Goal: Transaction & Acquisition: Purchase product/service

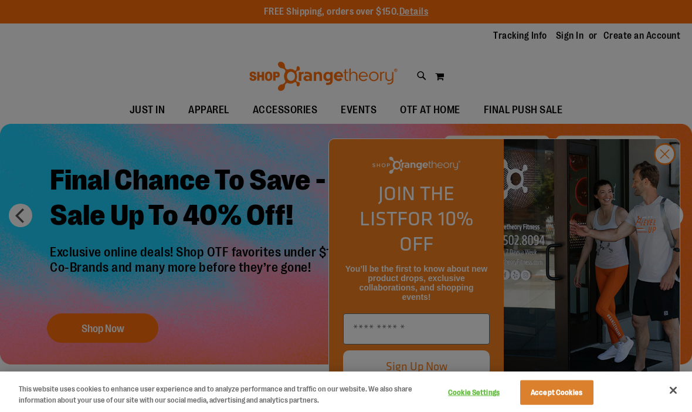
click at [557, 395] on button "Accept Cookies" at bounding box center [556, 392] width 73 height 25
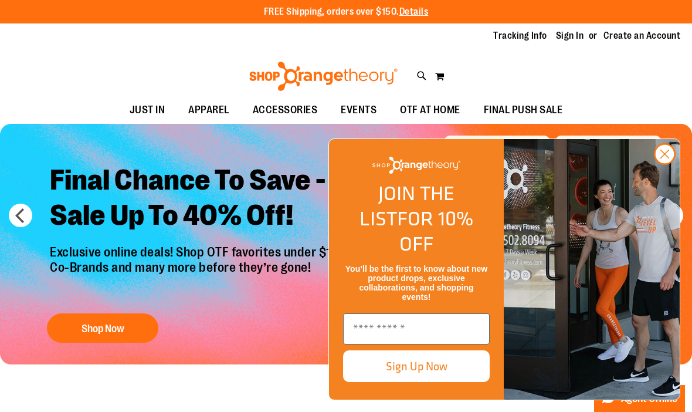
click at [668, 164] on circle "Close dialog" at bounding box center [664, 153] width 19 height 19
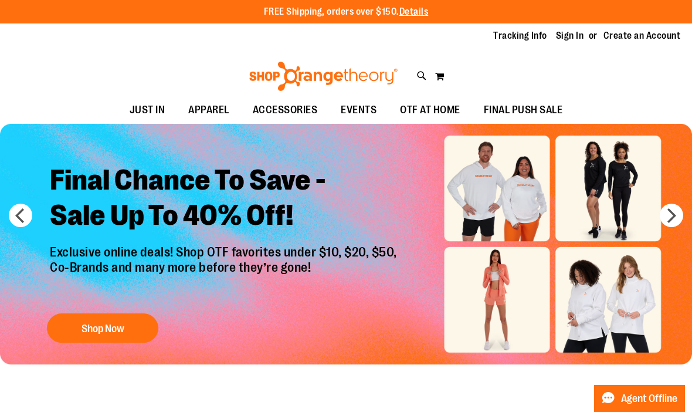
click at [106, 324] on button "Shop Now" at bounding box center [102, 328] width 111 height 29
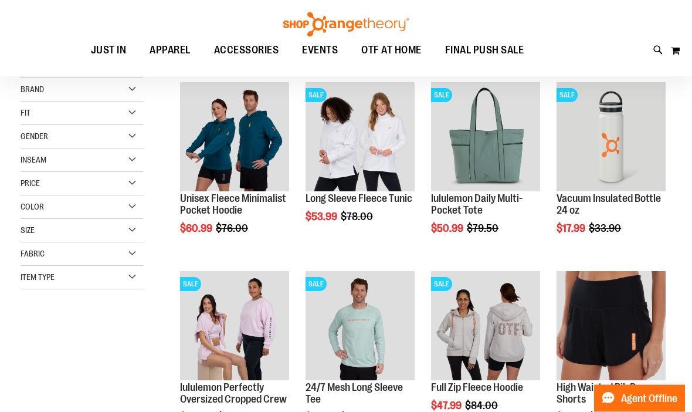
scroll to position [151, 0]
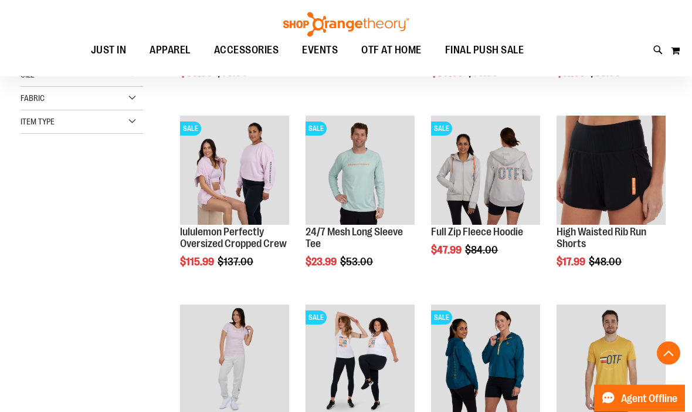
scroll to position [306, 0]
click at [636, 253] on div "High Waisted Rib Run Shorts $17.99 Regular Price $48.00 Quickview" at bounding box center [611, 203] width 109 height 175
click at [575, 243] on link "High Waisted Rib Run Shorts" at bounding box center [602, 237] width 90 height 23
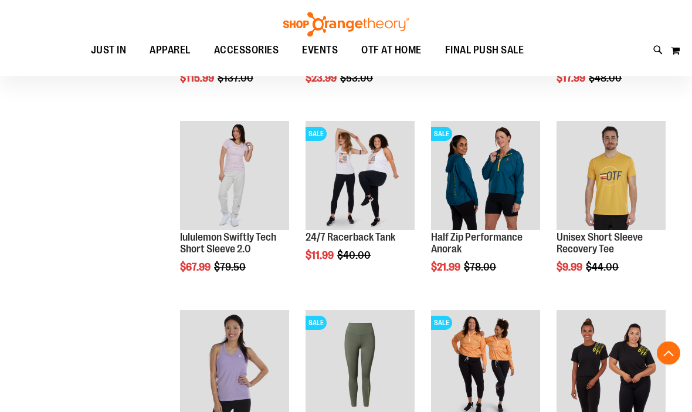
scroll to position [490, 0]
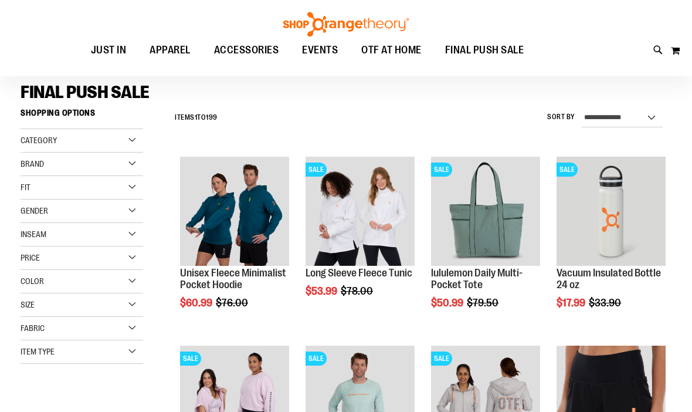
scroll to position [76, 0]
click at [70, 313] on div "Size" at bounding box center [82, 304] width 123 height 23
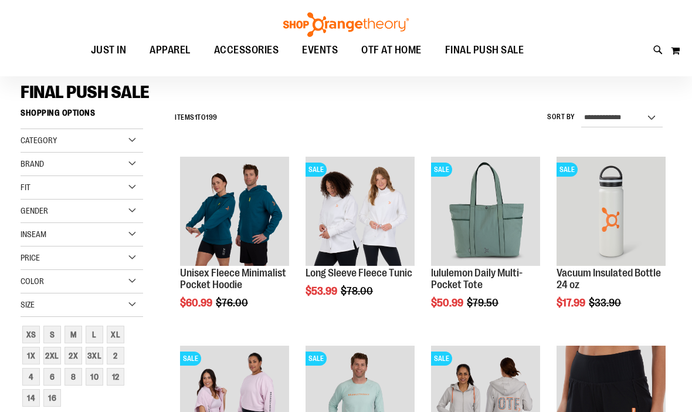
click at [56, 354] on div "2XL" at bounding box center [52, 356] width 18 height 18
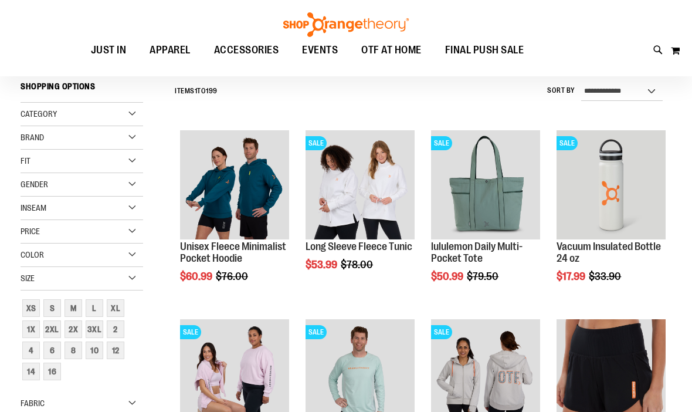
scroll to position [103, 0]
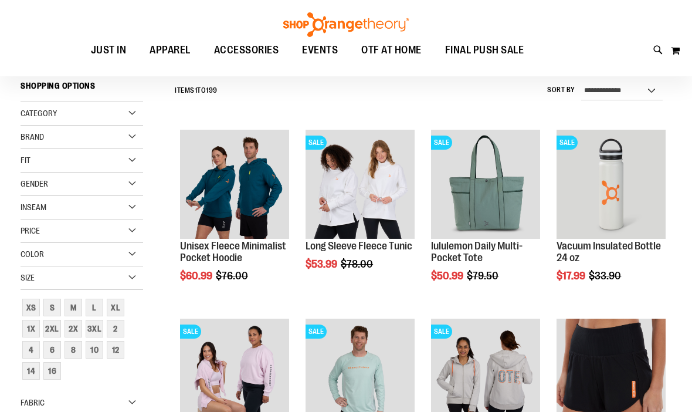
click at [73, 328] on div "2X" at bounding box center [74, 329] width 18 height 18
click at [62, 333] on link "2XL" at bounding box center [52, 328] width 21 height 21
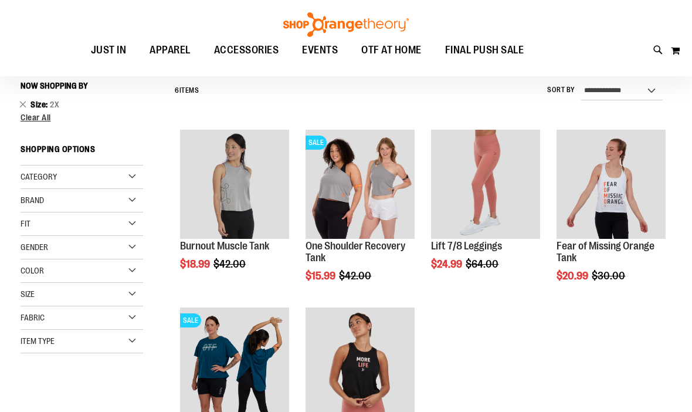
click at [78, 299] on div "Size" at bounding box center [82, 294] width 123 height 23
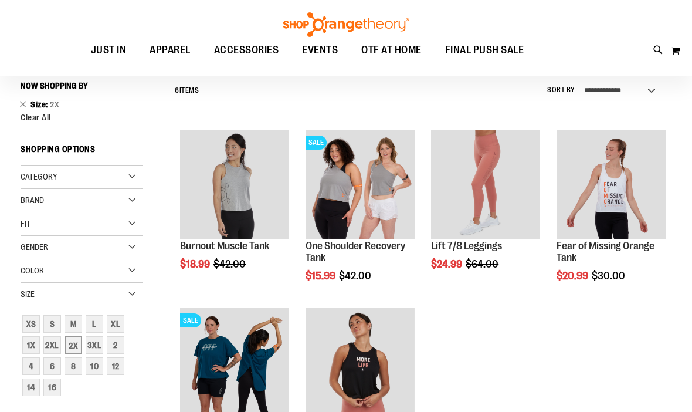
click at [55, 342] on div "2XL" at bounding box center [52, 345] width 18 height 18
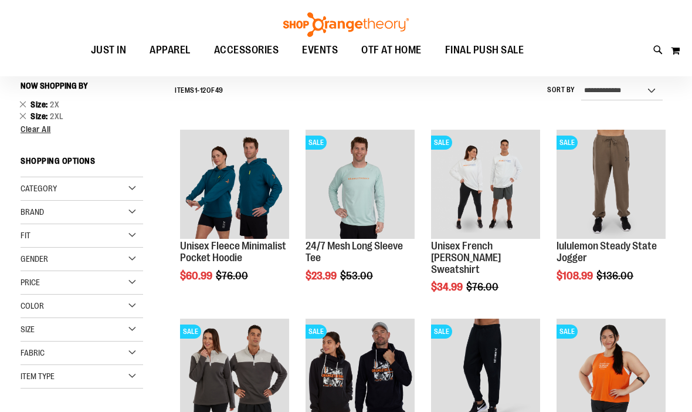
click at [86, 330] on div "Size" at bounding box center [82, 329] width 123 height 23
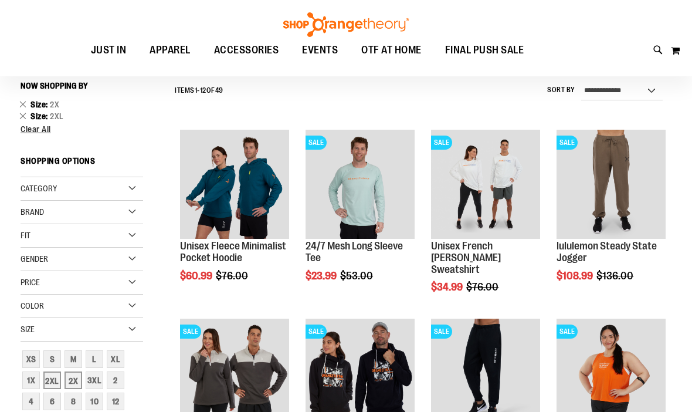
click at [97, 381] on div "3XL" at bounding box center [95, 380] width 18 height 18
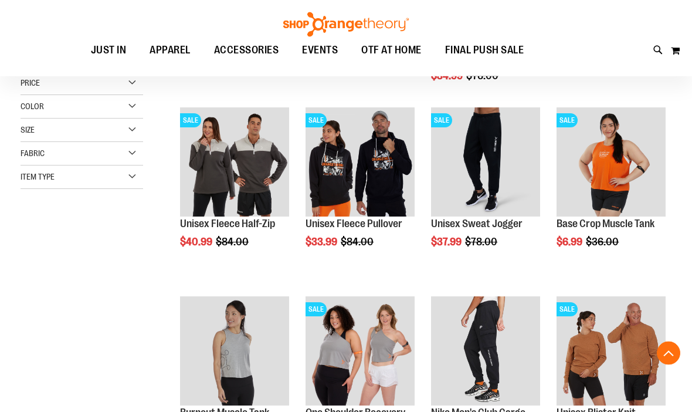
scroll to position [314, 0]
click at [361, 352] on span "Quickview" at bounding box center [334, 367] width 56 height 31
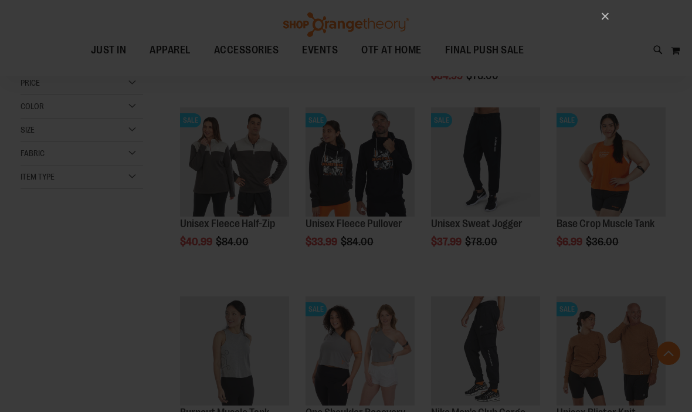
scroll to position [0, 0]
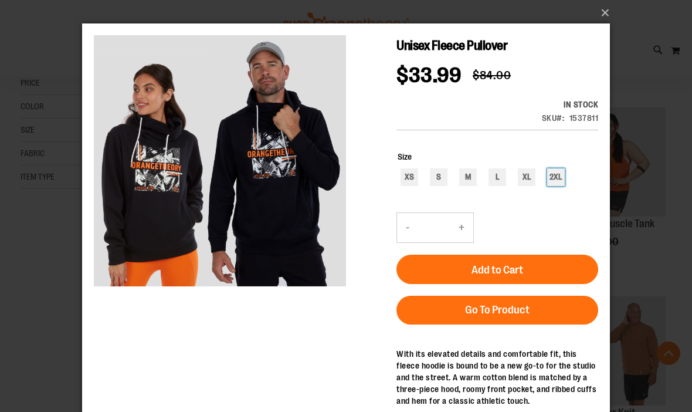
click at [557, 177] on div "2XL" at bounding box center [556, 177] width 18 height 18
type input "***"
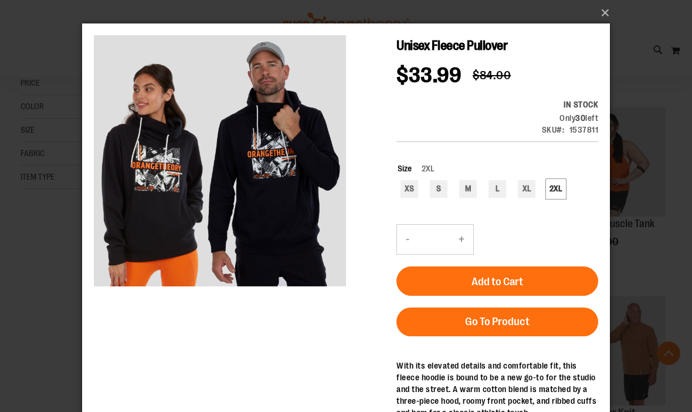
click at [483, 288] on span "Add to Cart" at bounding box center [498, 281] width 52 height 13
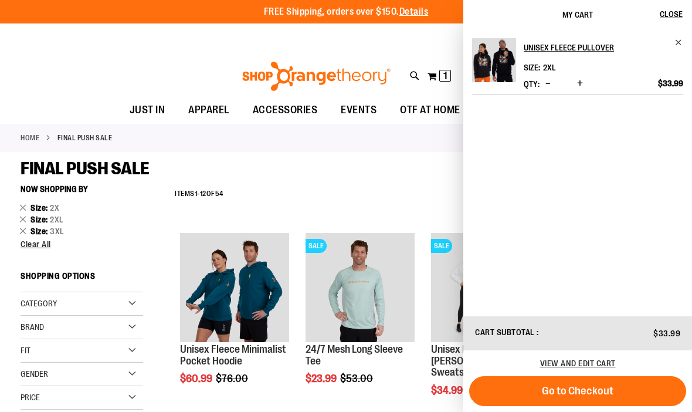
click at [670, 17] on span "Close" at bounding box center [671, 13] width 23 height 9
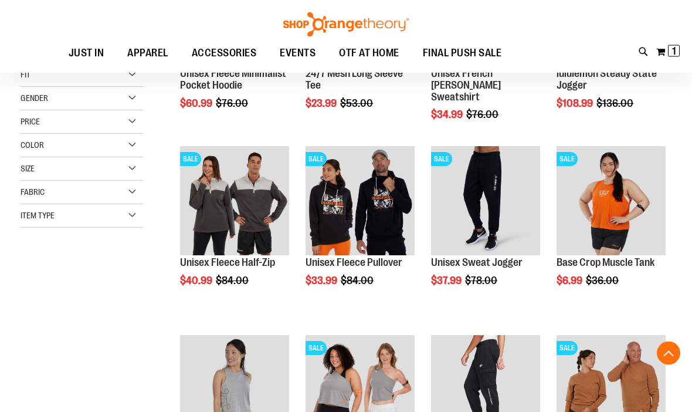
scroll to position [276, 0]
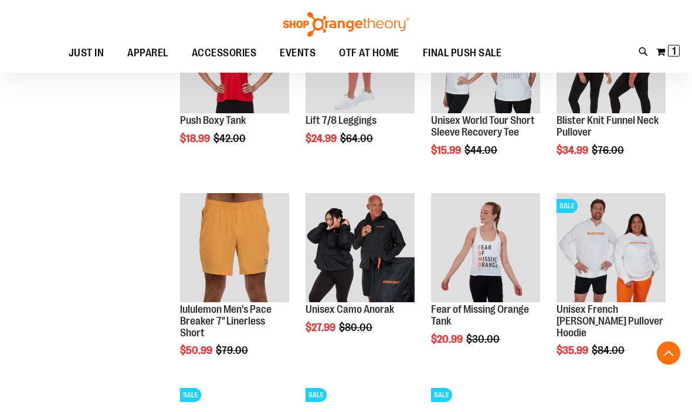
scroll to position [804, 0]
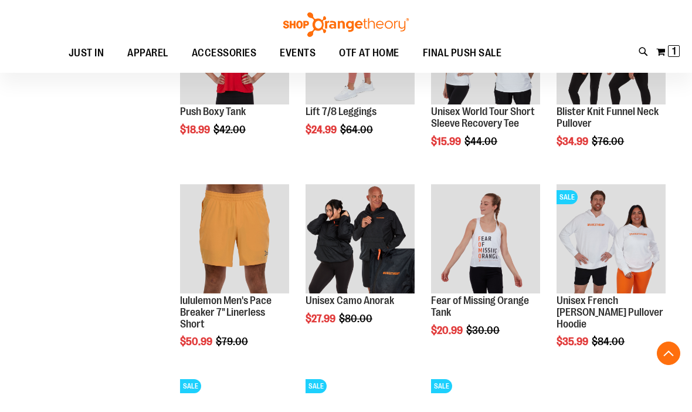
click at [620, 310] on link "Unisex French [PERSON_NAME] Pullover Hoodie" at bounding box center [610, 311] width 107 height 35
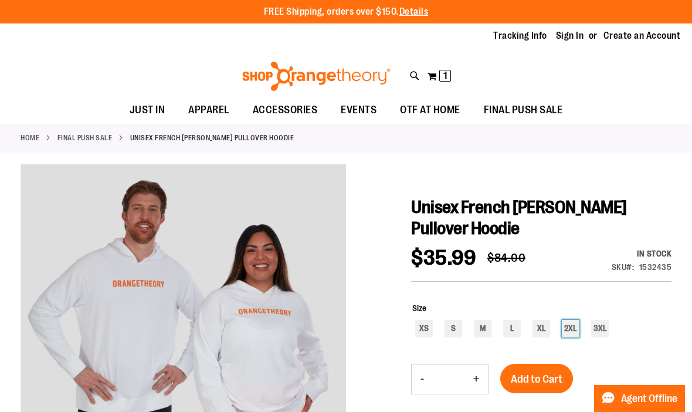
click at [566, 334] on div "2XL" at bounding box center [571, 329] width 18 height 18
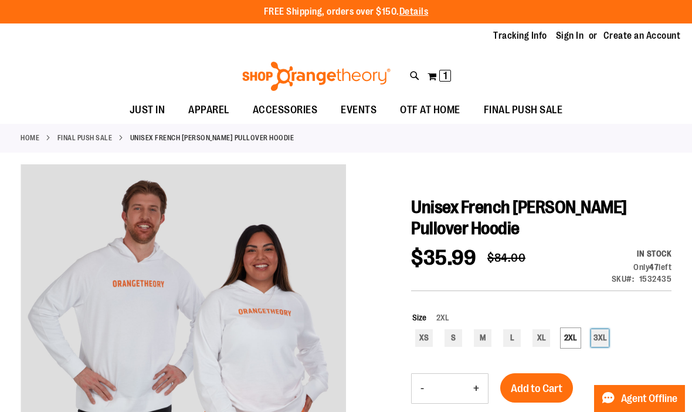
click at [595, 347] on div "3XL" at bounding box center [600, 338] width 18 height 18
type input "***"
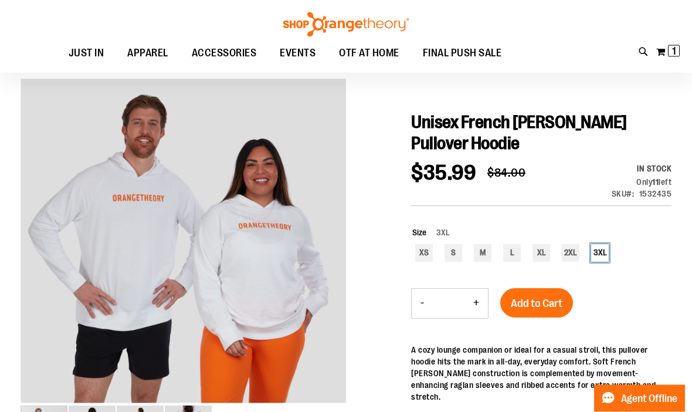
scroll to position [85, 0]
click at [562, 309] on span "Add to Cart" at bounding box center [537, 303] width 52 height 13
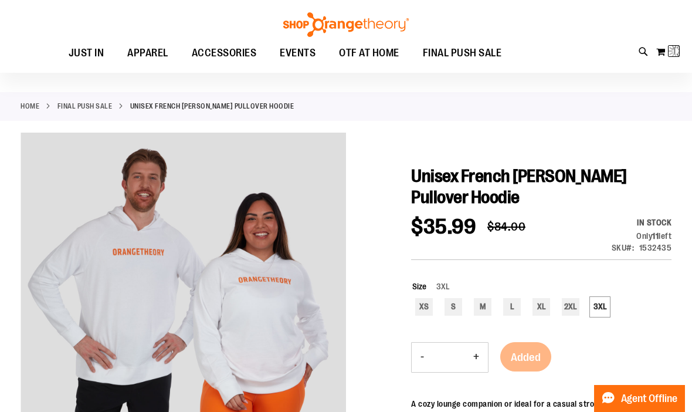
scroll to position [0, 0]
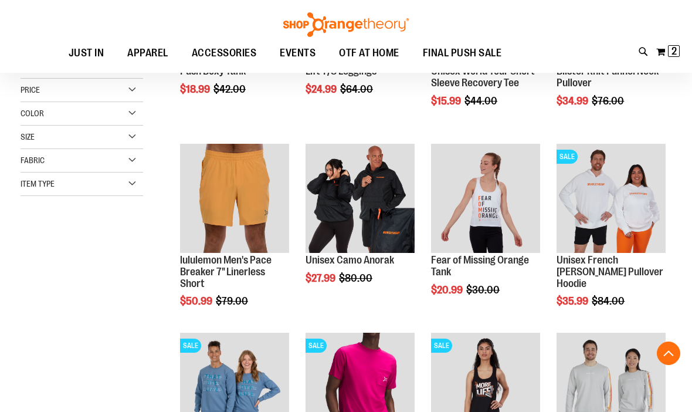
scroll to position [306, 0]
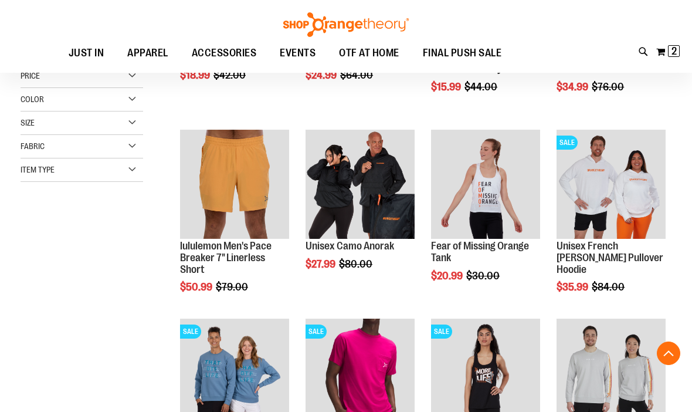
scroll to position [329, 0]
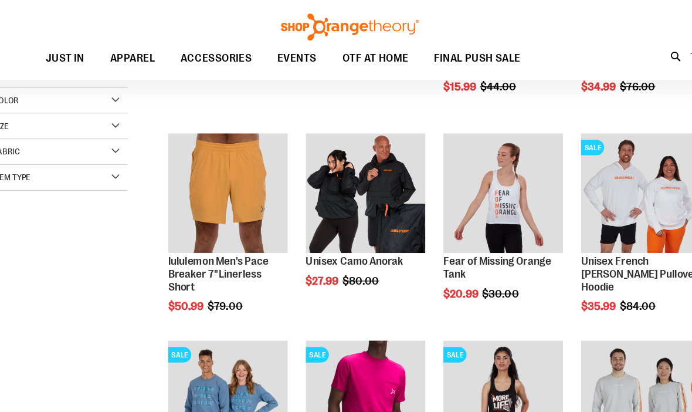
scroll to position [318, 0]
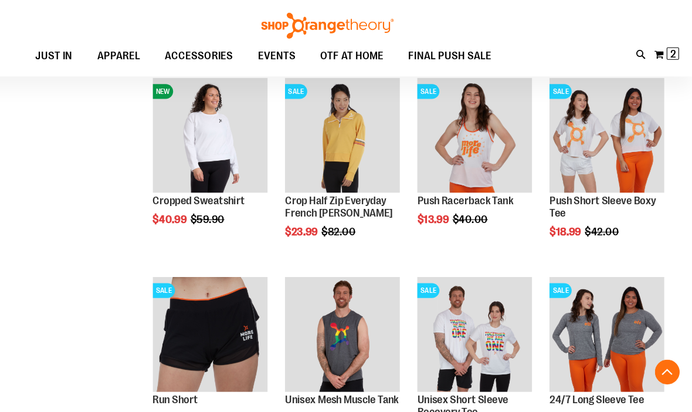
scroll to position [755, 0]
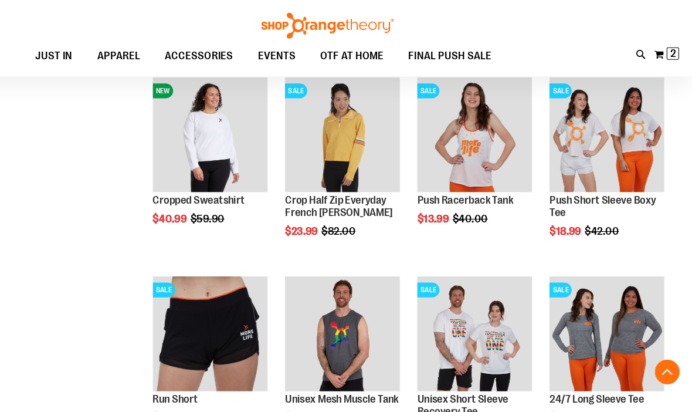
click at [607, 330] on span "Quickview" at bounding box center [585, 345] width 56 height 31
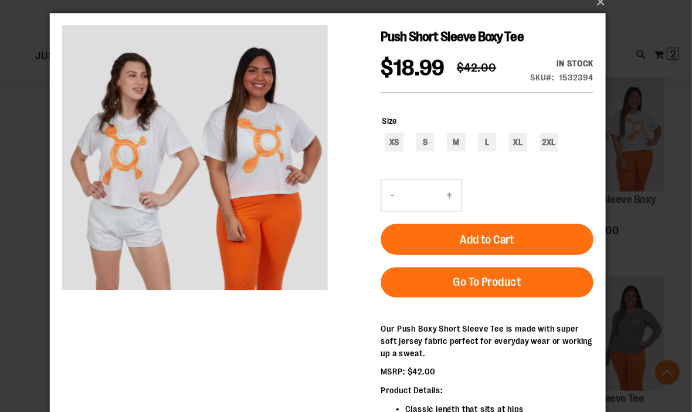
scroll to position [1, 0]
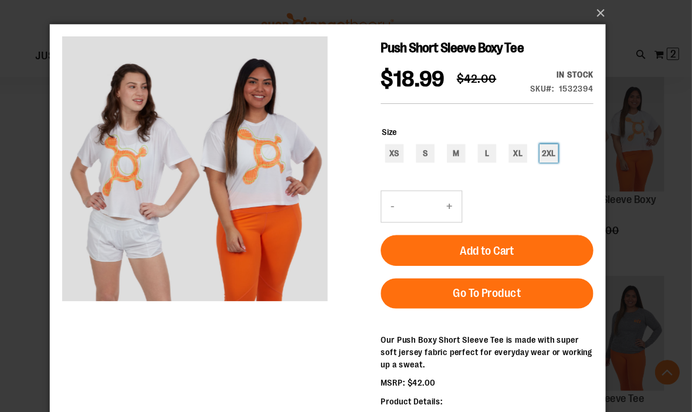
click at [529, 155] on div "2XL" at bounding box center [523, 147] width 18 height 18
type input "***"
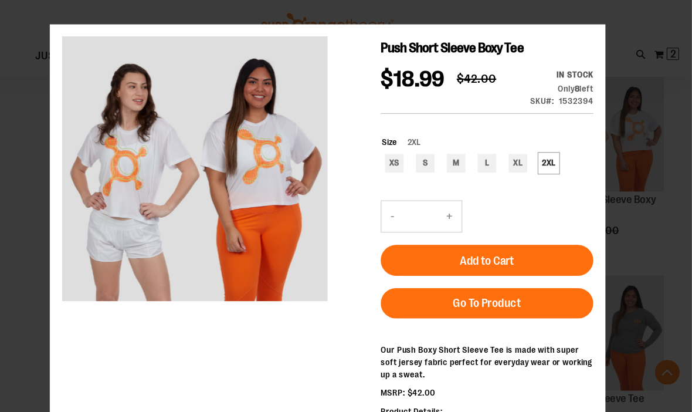
click at [514, 263] on button "Add to Cart" at bounding box center [465, 247] width 202 height 29
click at [572, 10] on button "×" at bounding box center [350, 12] width 528 height 26
click at [572, 11] on button "×" at bounding box center [350, 12] width 528 height 26
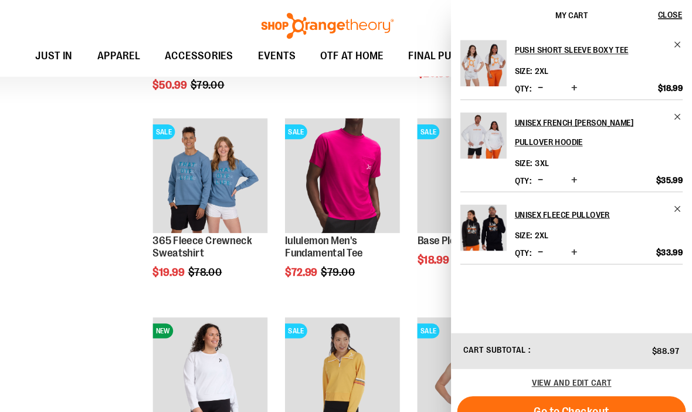
scroll to position [528, 0]
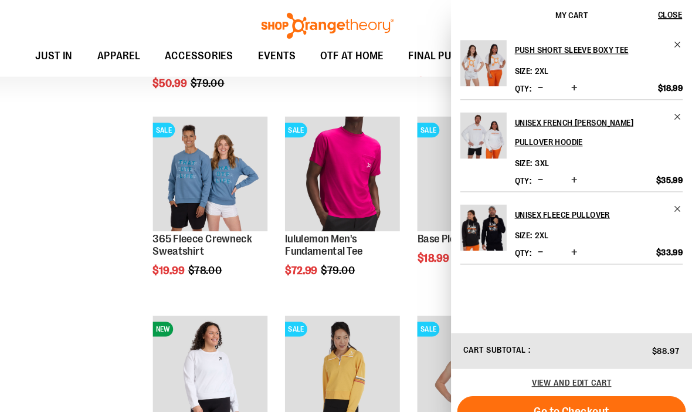
click at [660, 16] on span "Close" at bounding box center [671, 13] width 23 height 9
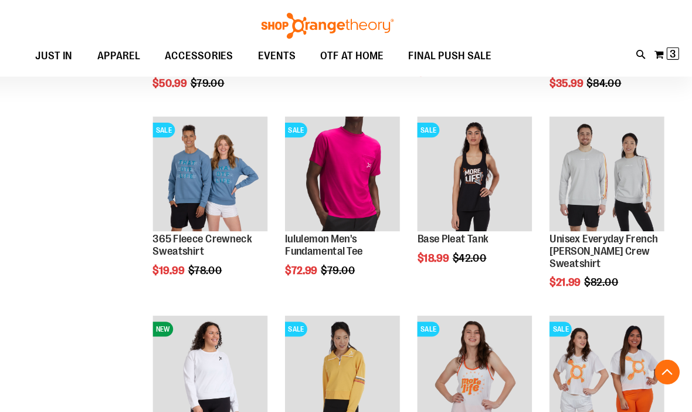
scroll to position [529, 0]
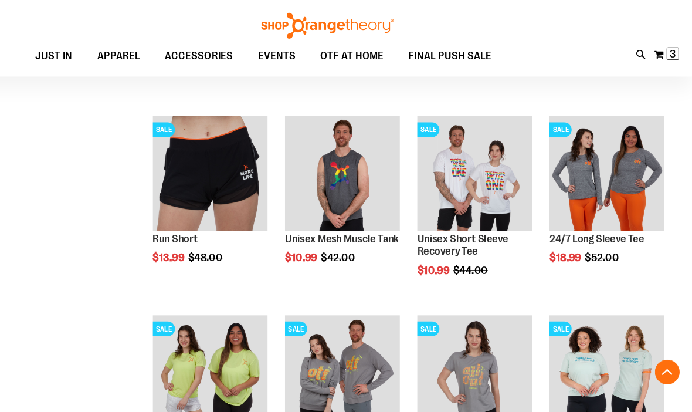
scroll to position [907, 0]
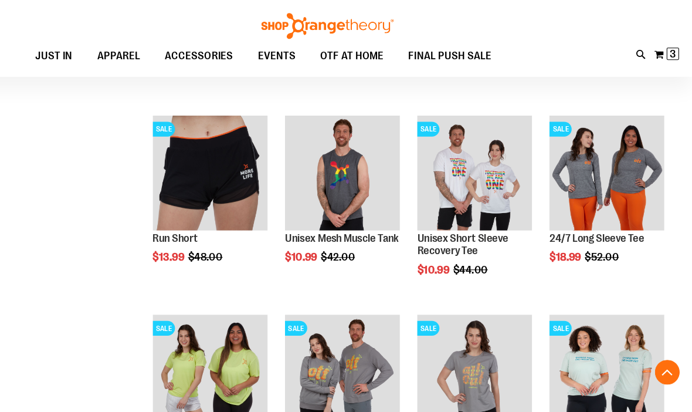
click at [225, 354] on span "Quickview" at bounding box center [208, 369] width 56 height 31
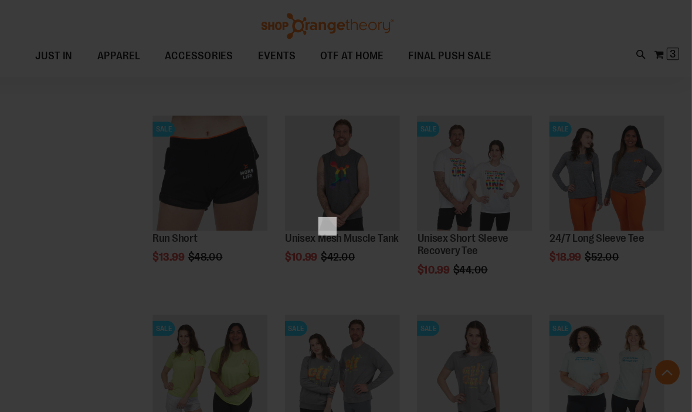
scroll to position [0, 0]
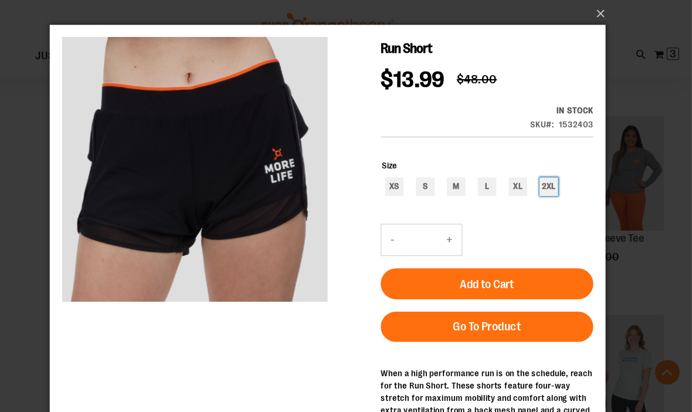
click at [530, 175] on div "2XL" at bounding box center [523, 179] width 18 height 18
type input "***"
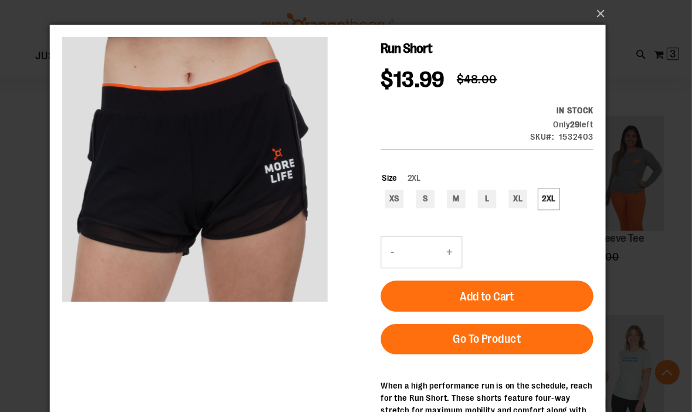
click at [492, 282] on button "Add to Cart" at bounding box center [465, 281] width 202 height 29
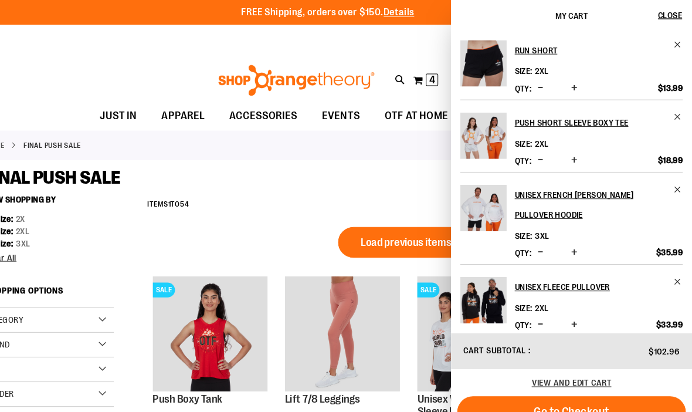
click at [660, 17] on span "Close" at bounding box center [671, 13] width 23 height 9
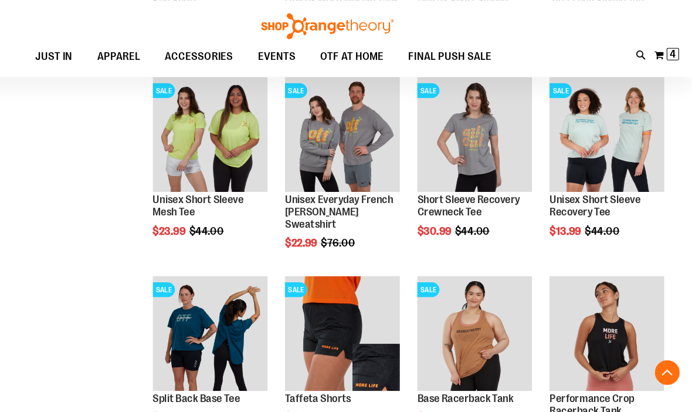
scroll to position [1133, 0]
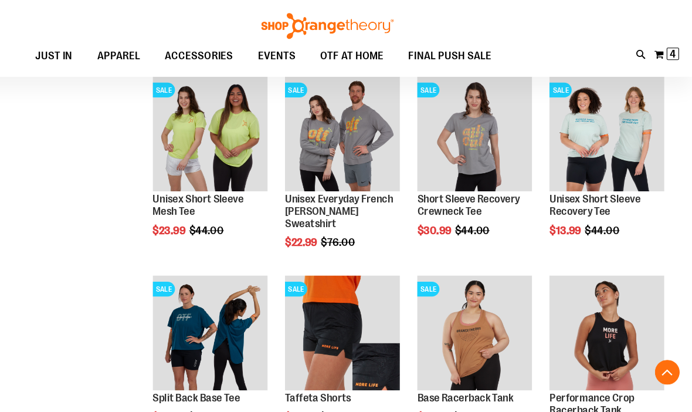
click at [612, 329] on span "Quickview" at bounding box center [585, 344] width 56 height 31
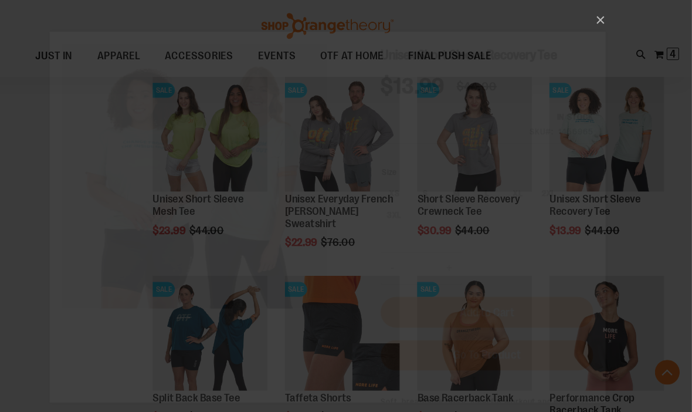
scroll to position [0, 0]
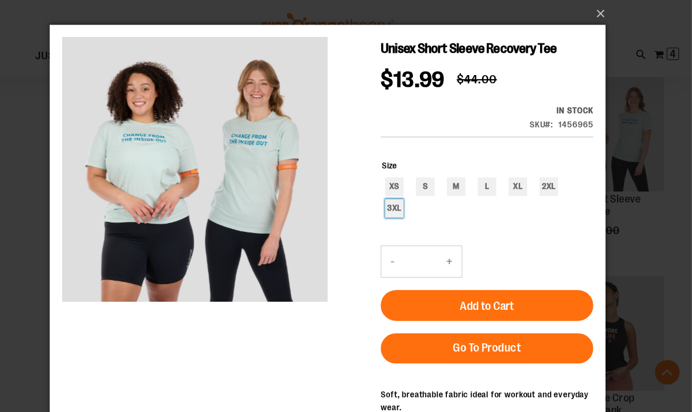
click at [377, 208] on div "3XL" at bounding box center [377, 199] width 18 height 18
type input "***"
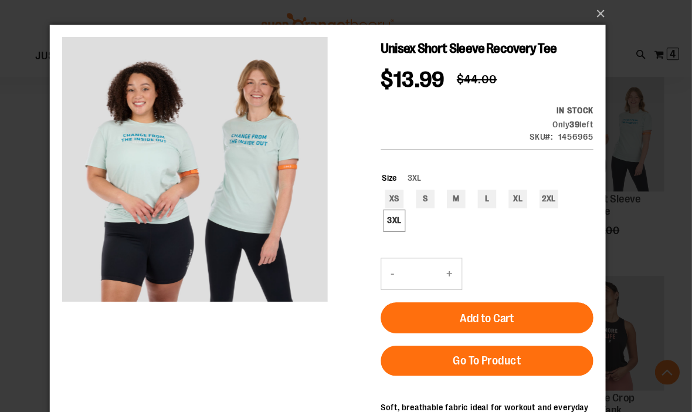
click at [472, 294] on button "Add to Cart" at bounding box center [465, 302] width 202 height 29
click at [568, 16] on button "×" at bounding box center [350, 13] width 528 height 26
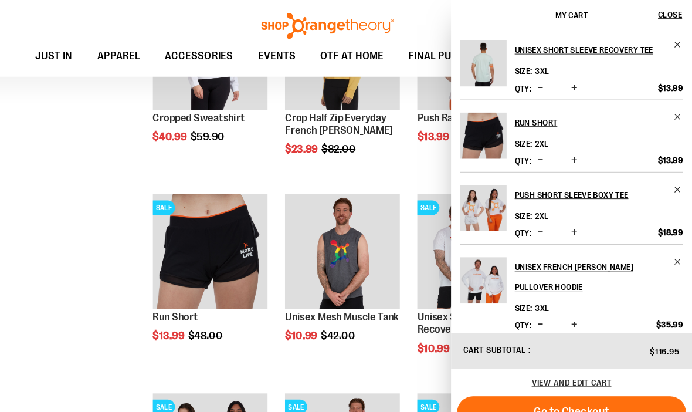
click at [660, 14] on span "Close" at bounding box center [671, 13] width 23 height 9
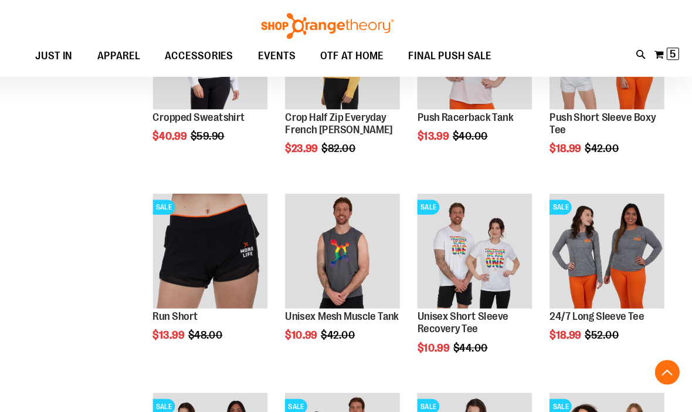
scroll to position [831, 0]
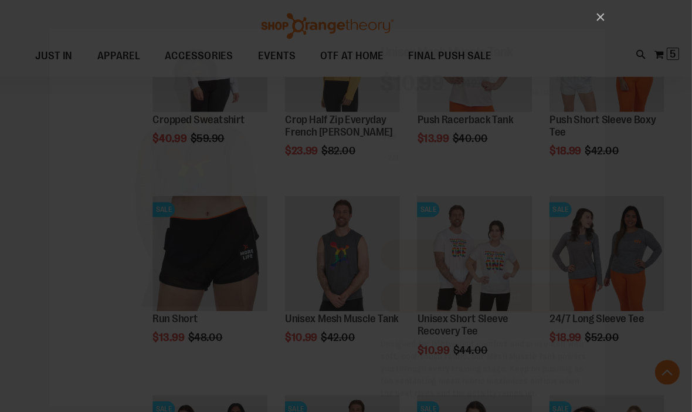
scroll to position [0, 0]
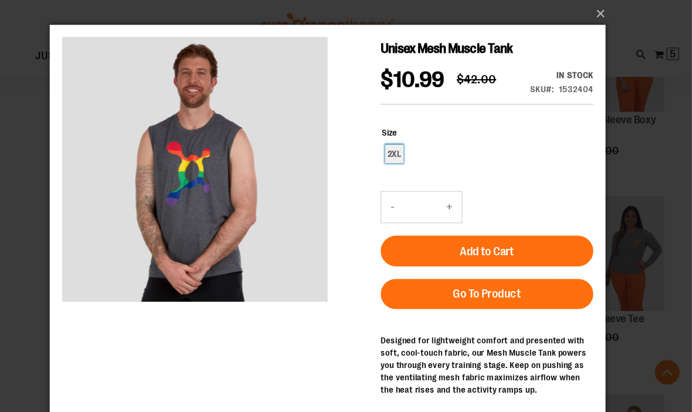
click at [381, 156] on div "2XL" at bounding box center [377, 147] width 18 height 18
type input "***"
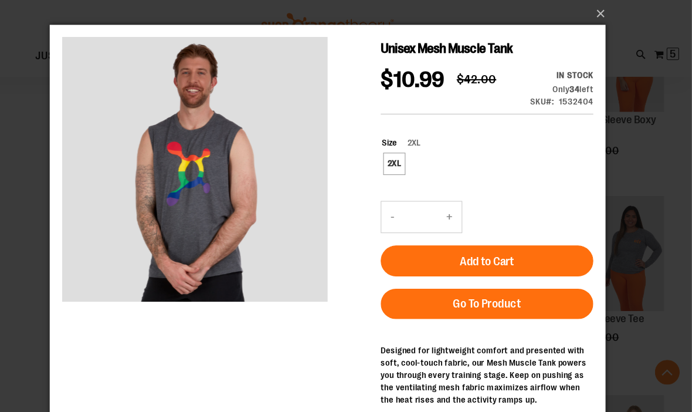
click at [502, 263] on button "Add to Cart" at bounding box center [465, 248] width 202 height 29
click at [570, 13] on button "×" at bounding box center [350, 13] width 528 height 26
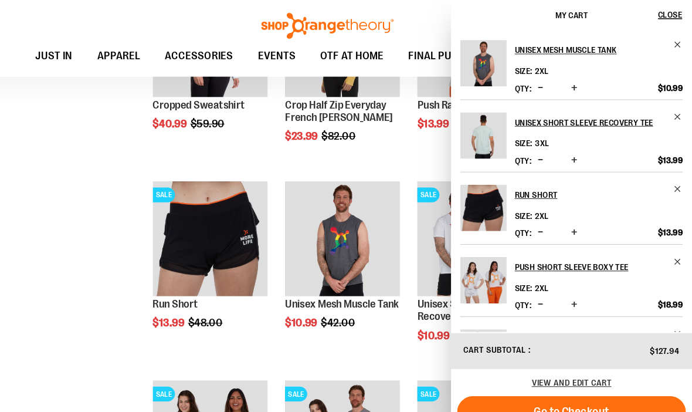
scroll to position [846, 0]
click at [660, 17] on span "Close" at bounding box center [671, 13] width 23 height 9
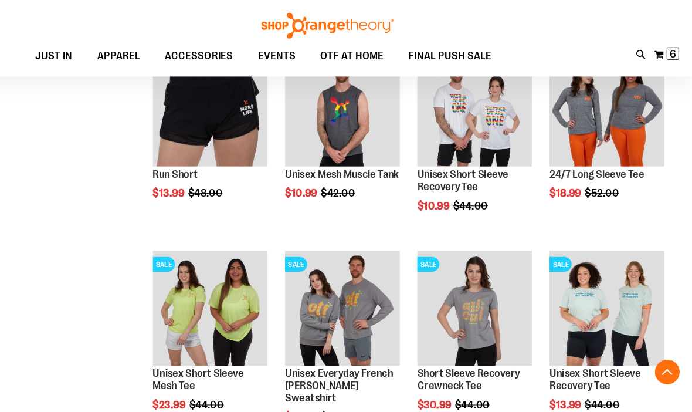
scroll to position [968, 0]
click at [466, 305] on span "Quickview" at bounding box center [459, 320] width 56 height 31
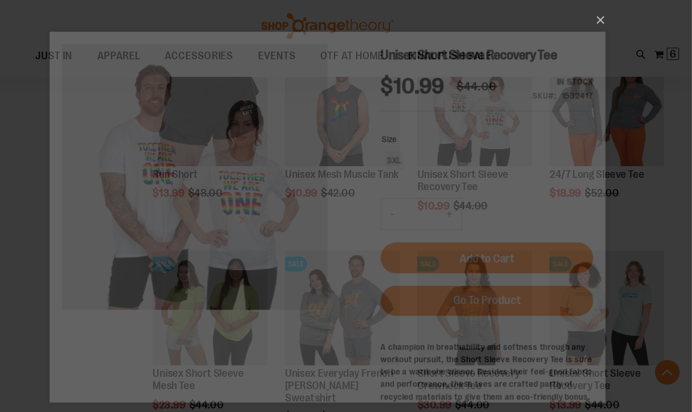
scroll to position [0, 0]
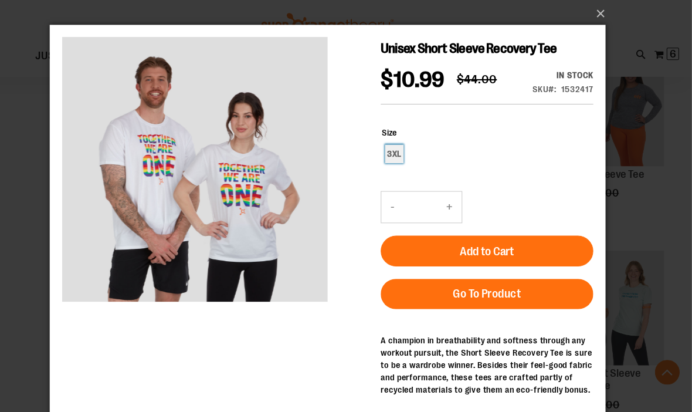
click at [382, 151] on div "3XL" at bounding box center [377, 147] width 18 height 18
type input "***"
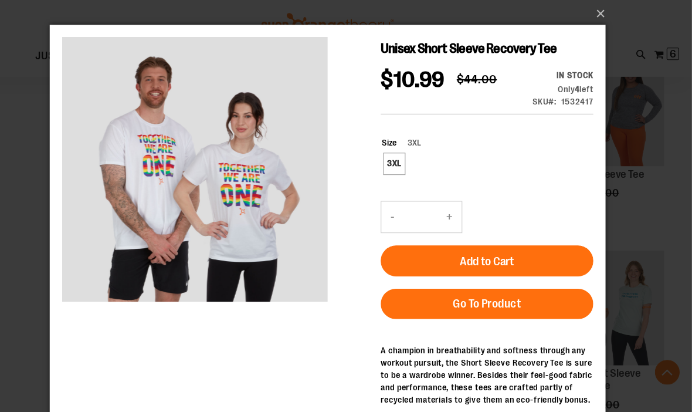
click at [495, 243] on button "Add to Cart" at bounding box center [465, 248] width 202 height 29
click at [571, 13] on button "×" at bounding box center [350, 13] width 528 height 26
click at [570, 16] on button "×" at bounding box center [350, 13] width 528 height 26
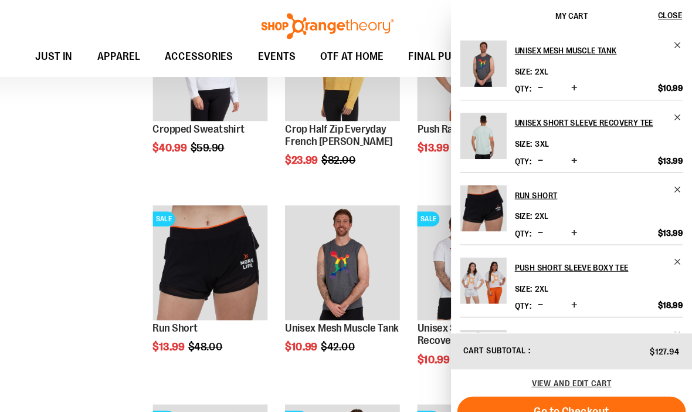
scroll to position [822, 0]
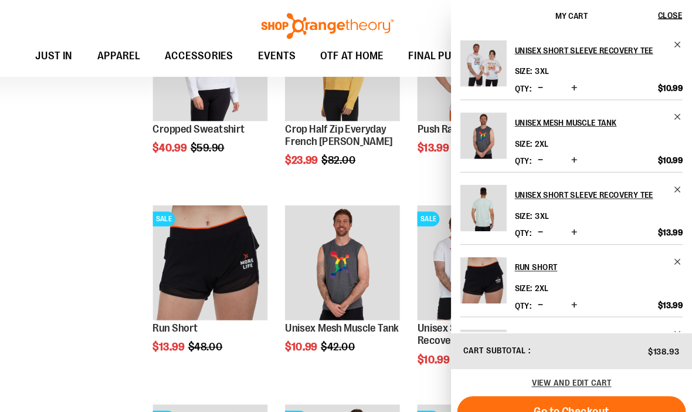
click at [660, 16] on span "Close" at bounding box center [671, 13] width 23 height 9
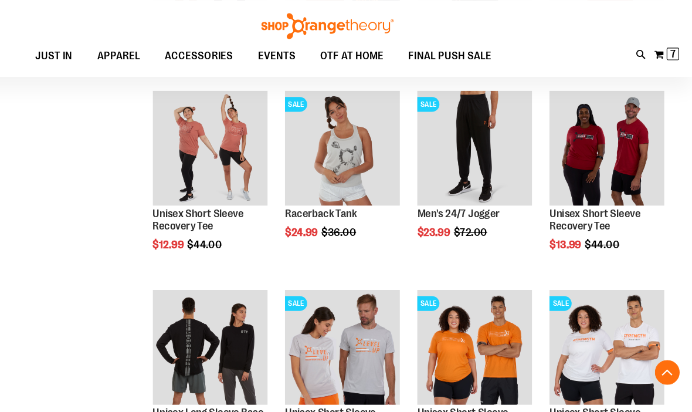
scroll to position [1498, 0]
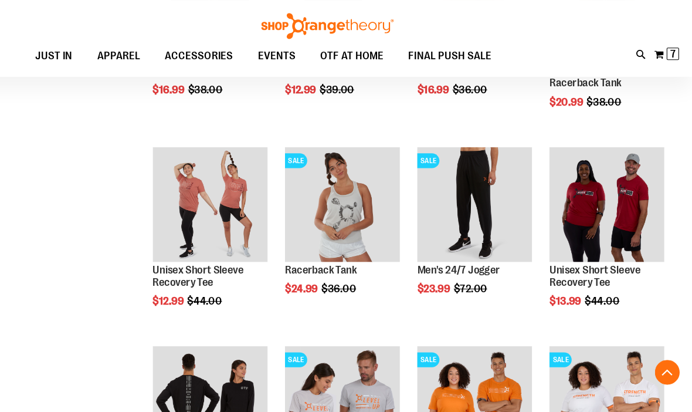
click at [231, 396] on span "Quickview" at bounding box center [208, 411] width 56 height 31
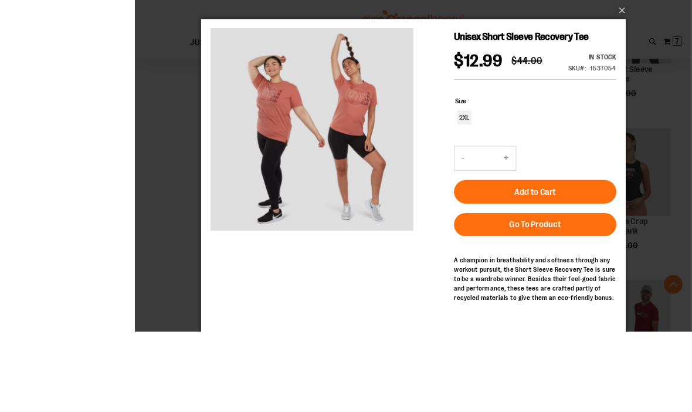
scroll to position [1322, 0]
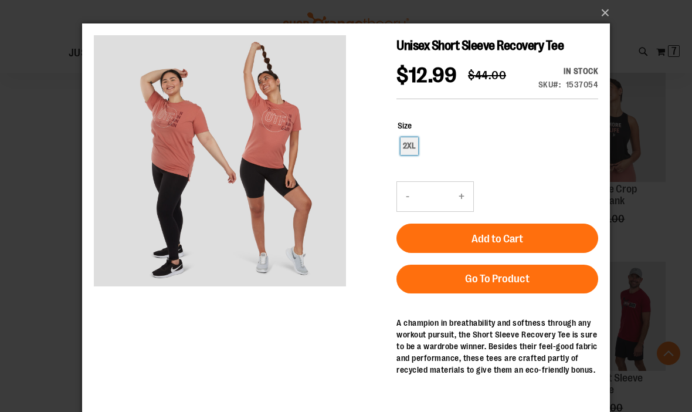
click at [412, 155] on div "2XL" at bounding box center [410, 146] width 18 height 18
type input "***"
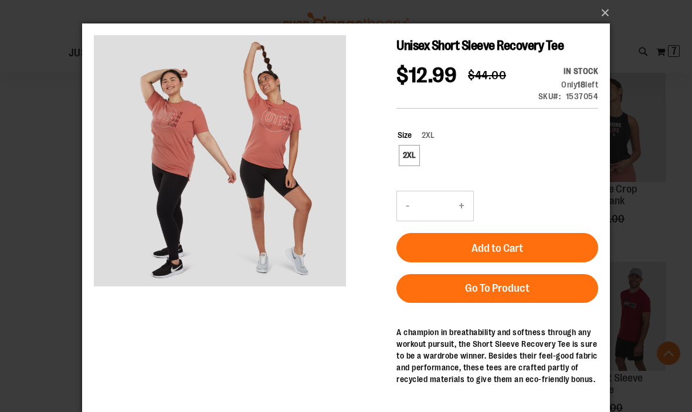
click at [502, 255] on span "Add to Cart" at bounding box center [498, 248] width 52 height 13
click at [610, 11] on button "×" at bounding box center [350, 13] width 528 height 26
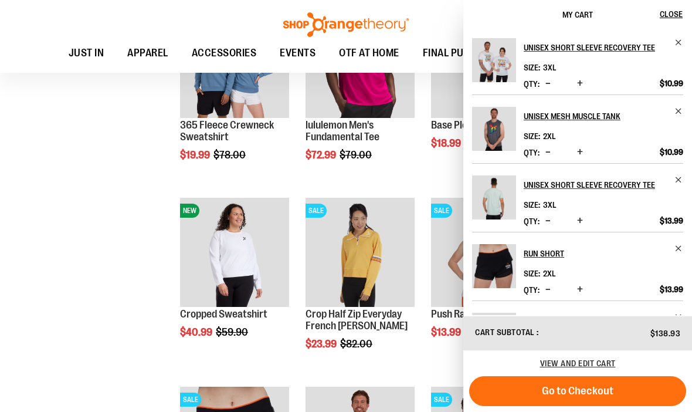
scroll to position [632, 0]
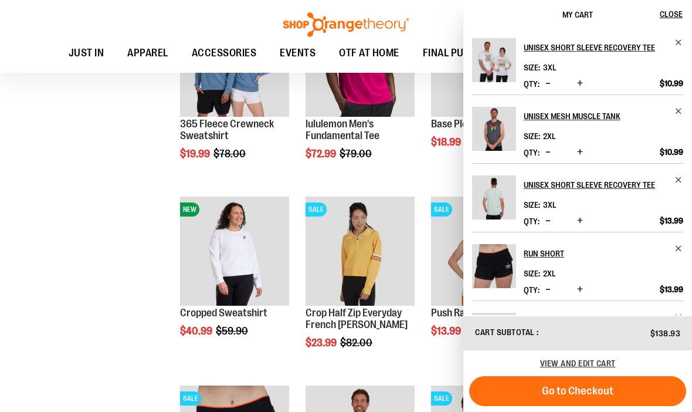
click at [671, 12] on span "Close" at bounding box center [671, 13] width 23 height 9
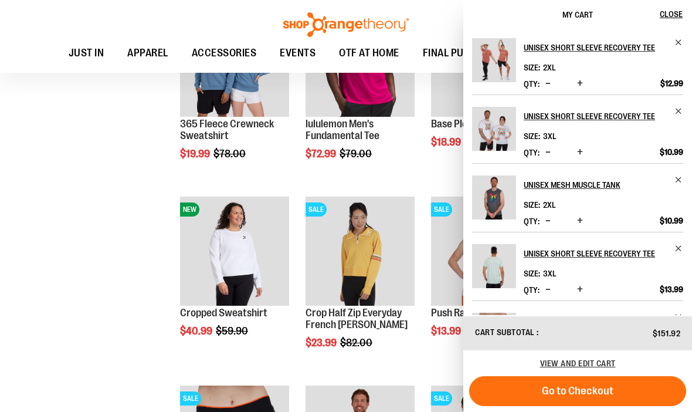
click at [667, 17] on span "Close" at bounding box center [671, 13] width 23 height 9
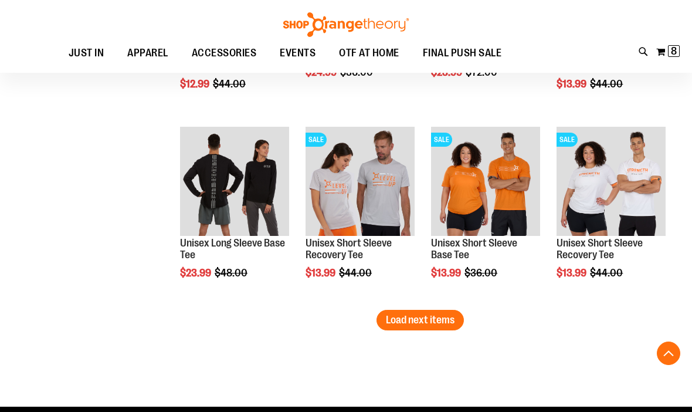
scroll to position [1647, 0]
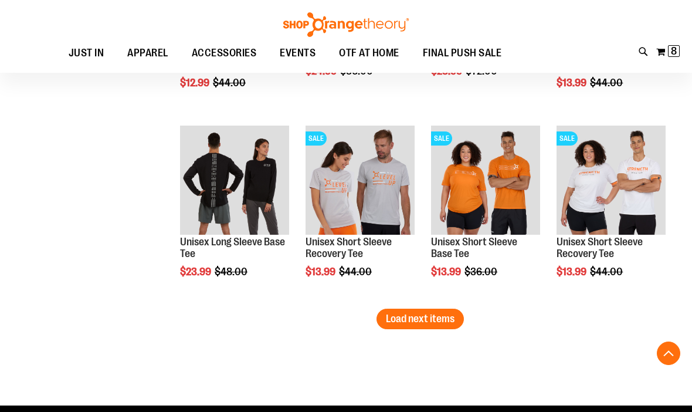
click at [611, 382] on span "Quickview" at bounding box center [585, 397] width 56 height 31
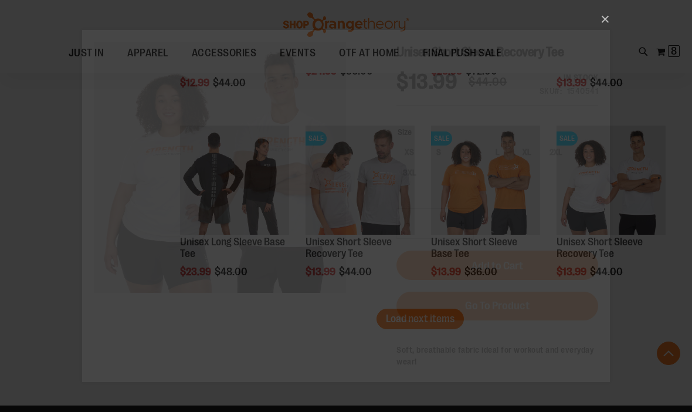
scroll to position [0, 0]
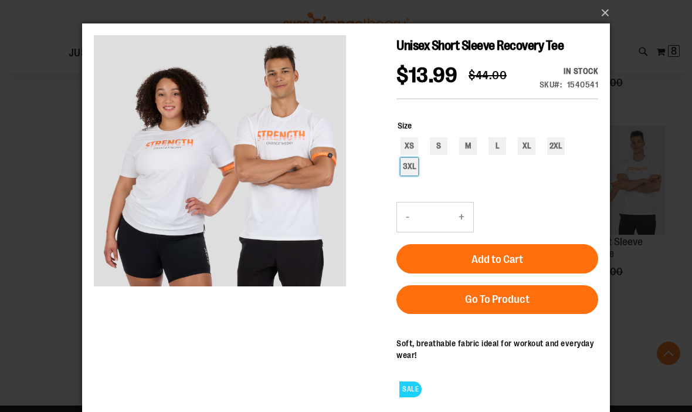
click at [418, 175] on div "3XL" at bounding box center [410, 167] width 18 height 18
type input "***"
click at [486, 266] on span "Add to Cart" at bounding box center [498, 259] width 52 height 13
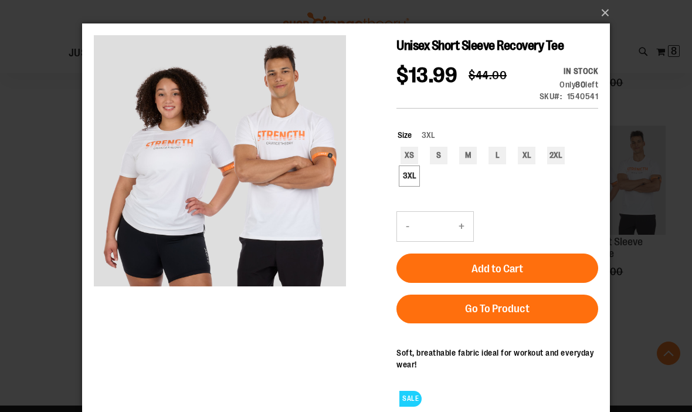
click at [605, 19] on button "×" at bounding box center [350, 13] width 528 height 26
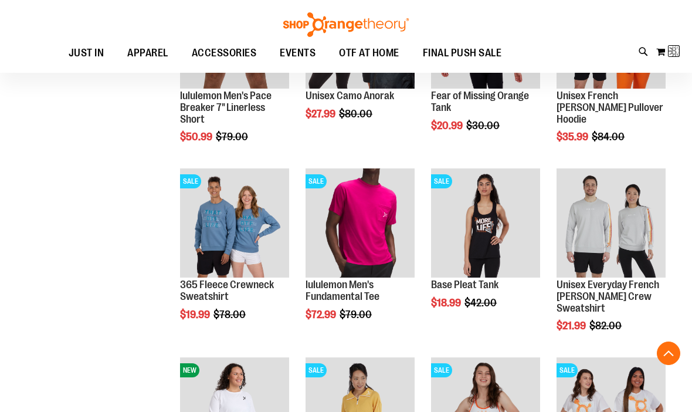
scroll to position [35, 0]
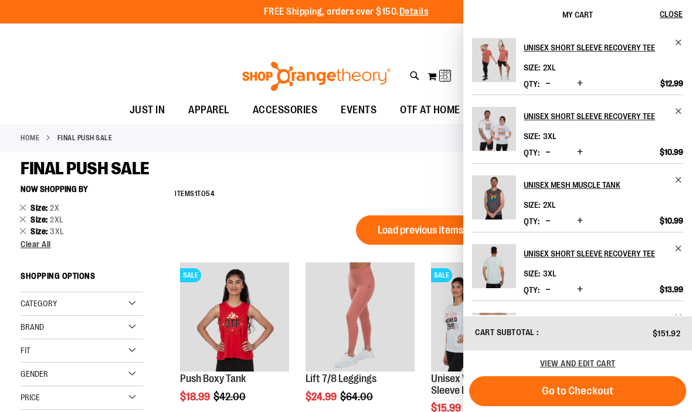
click at [667, 18] on span "Close" at bounding box center [671, 13] width 23 height 9
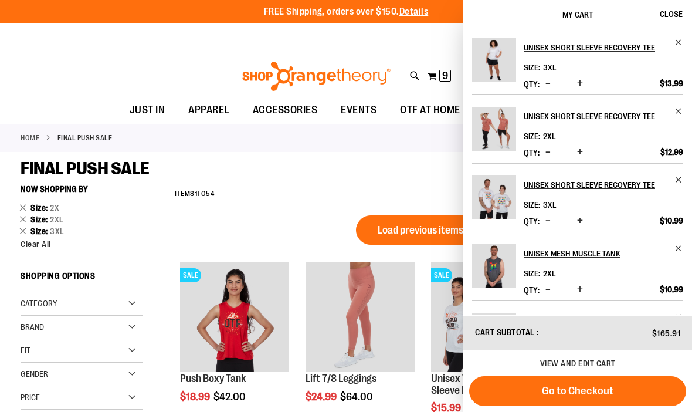
click at [672, 12] on span "Close" at bounding box center [671, 13] width 23 height 9
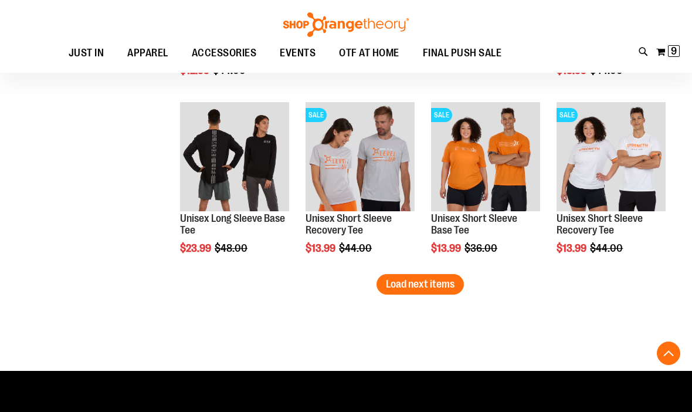
scroll to position [1582, 0]
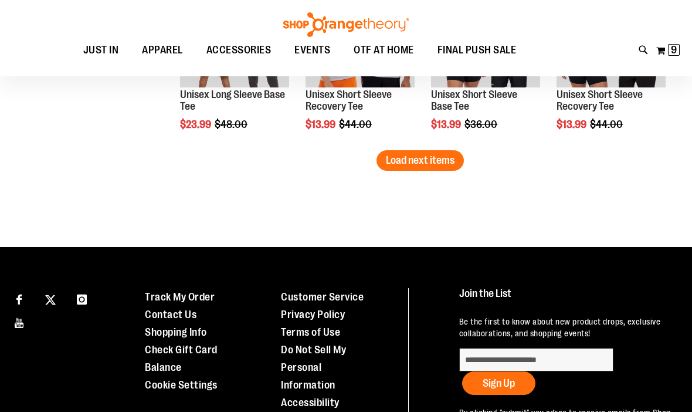
scroll to position [167, 0]
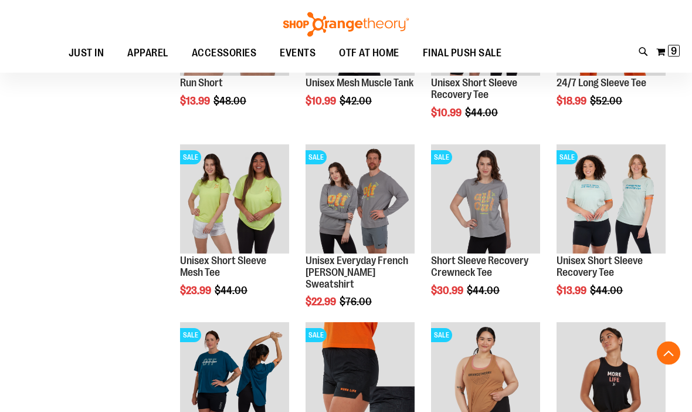
scroll to position [887, 0]
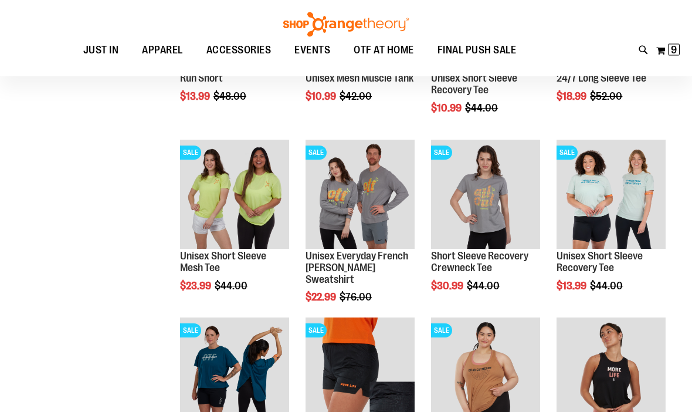
scroll to position [164, 0]
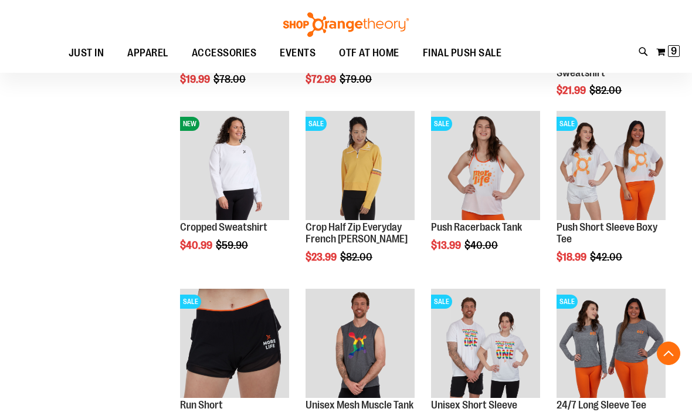
scroll to position [565, 0]
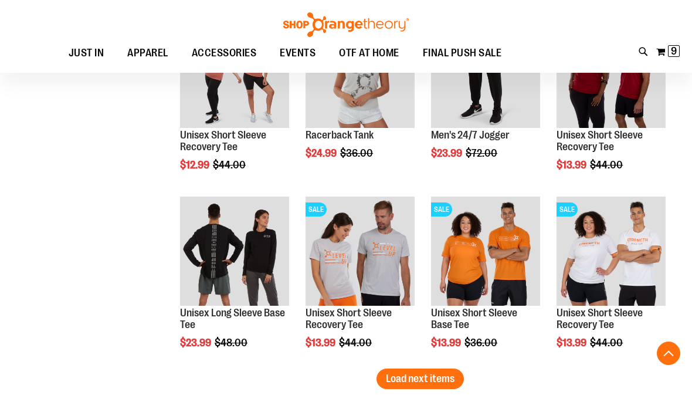
scroll to position [1363, 0]
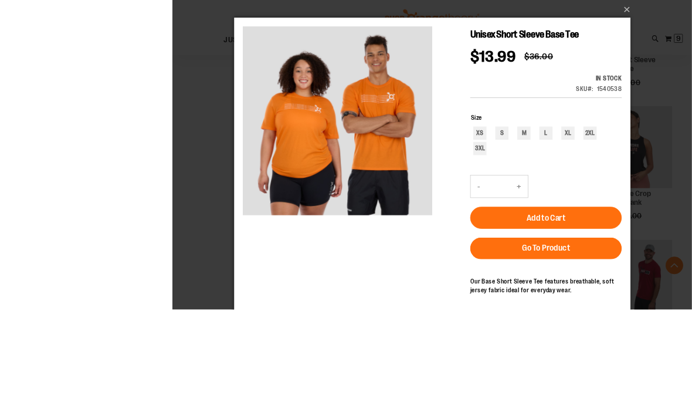
scroll to position [1248, 0]
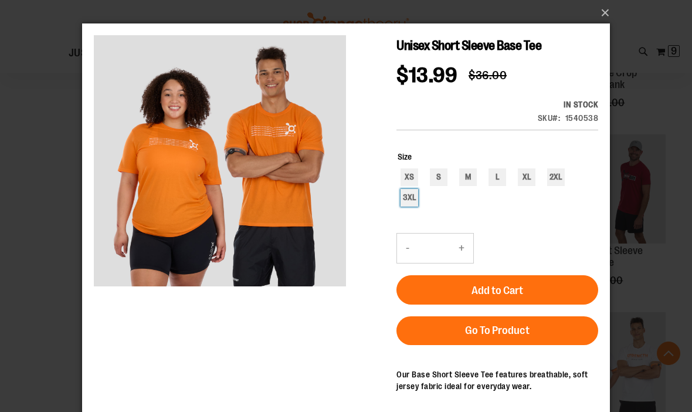
click at [416, 192] on div "3XL" at bounding box center [410, 198] width 18 height 18
type input "***"
click at [537, 299] on button "Add to Cart" at bounding box center [498, 289] width 202 height 29
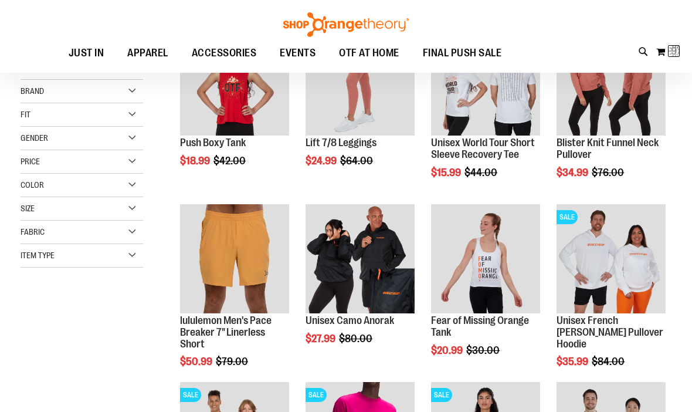
scroll to position [1, 0]
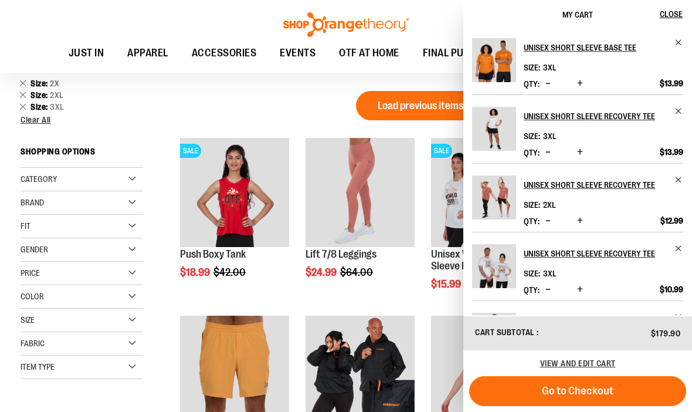
click at [672, 15] on span "Close" at bounding box center [671, 13] width 23 height 9
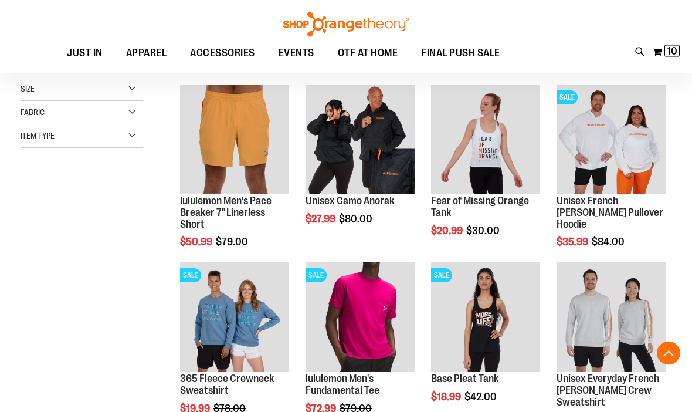
scroll to position [232, 0]
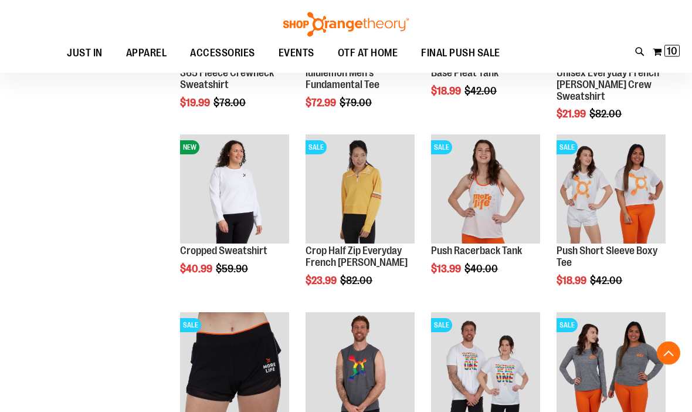
scroll to position [543, 0]
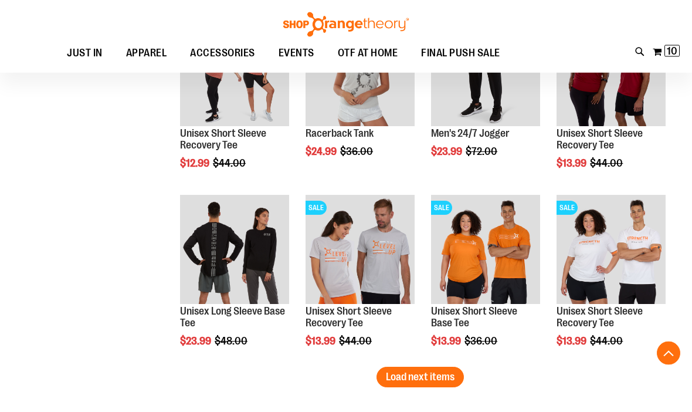
scroll to position [1366, 0]
click at [434, 378] on span "Load next items" at bounding box center [420, 377] width 69 height 12
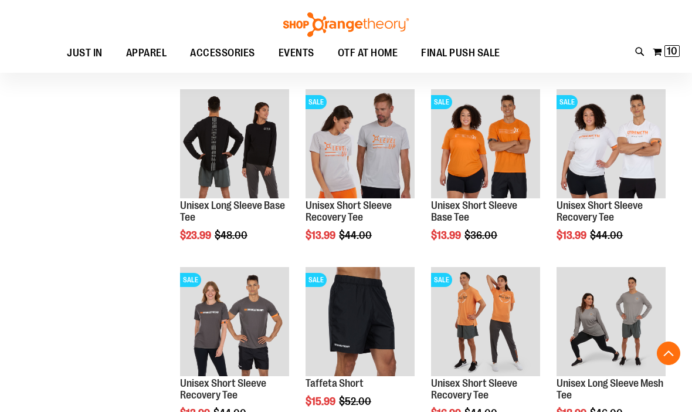
scroll to position [1472, 0]
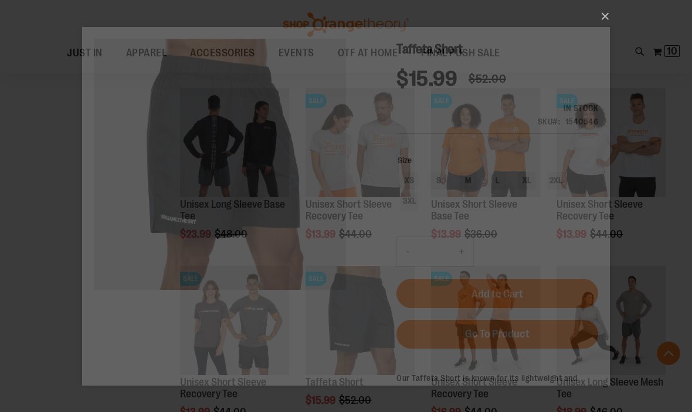
scroll to position [0, 0]
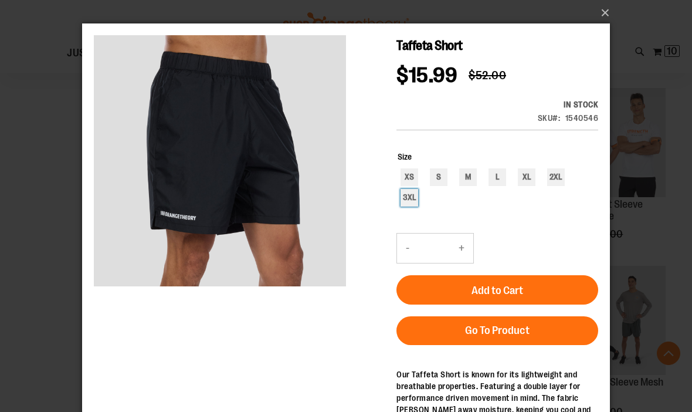
click at [414, 204] on div "3XL" at bounding box center [410, 198] width 18 height 18
type input "***"
click at [526, 293] on button "Add to Cart" at bounding box center [498, 289] width 202 height 29
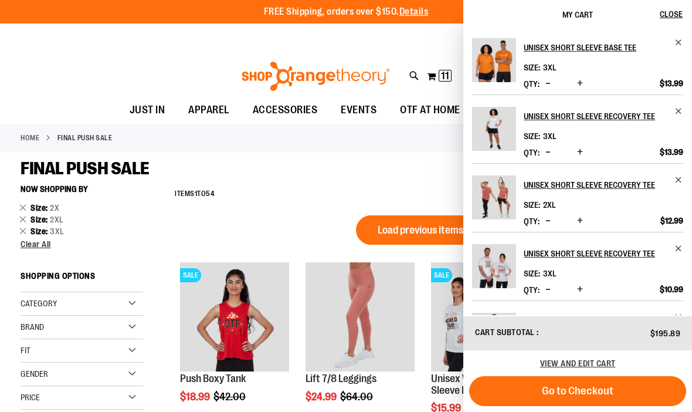
click at [670, 17] on span "Close" at bounding box center [671, 13] width 23 height 9
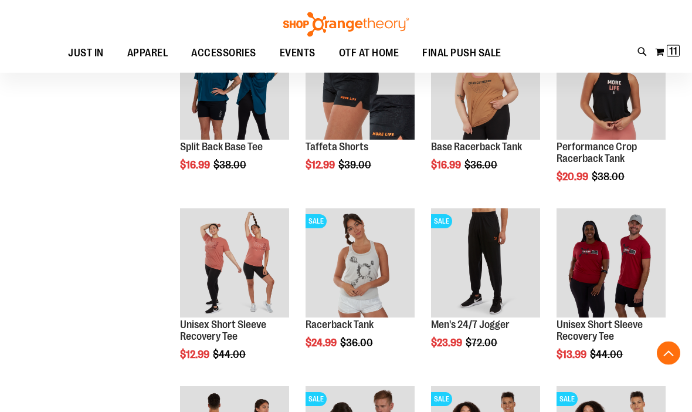
scroll to position [1174, 0]
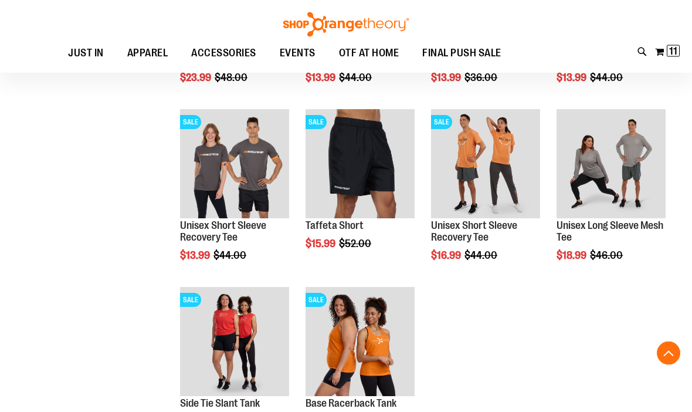
scroll to position [1640, 0]
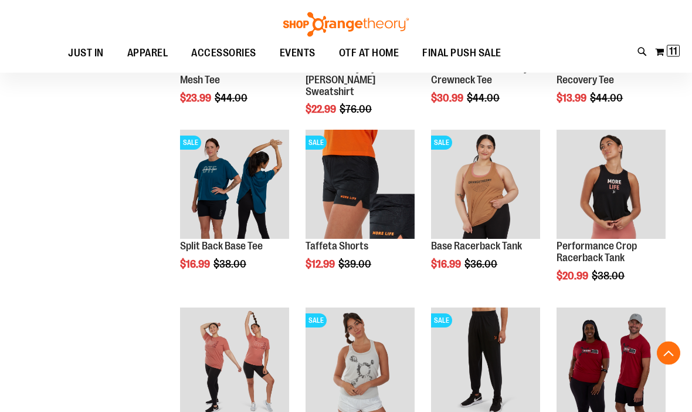
scroll to position [1075, 0]
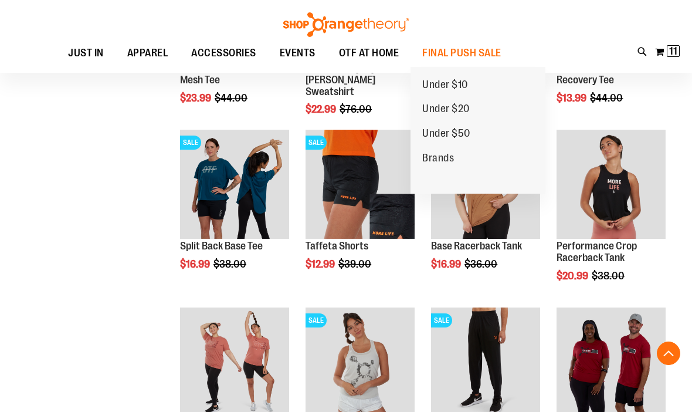
click at [463, 137] on span "Under $50" at bounding box center [446, 134] width 48 height 15
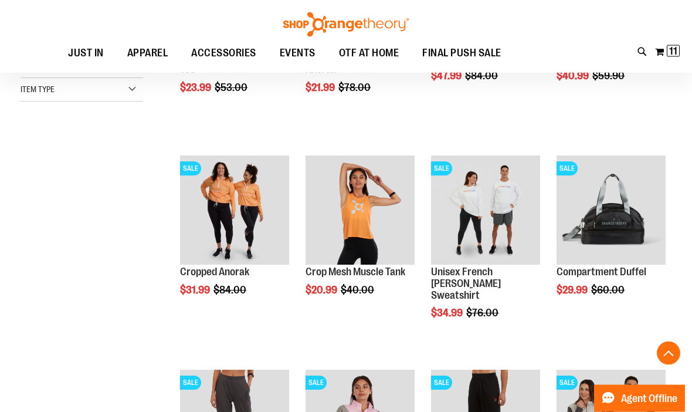
scroll to position [291, 0]
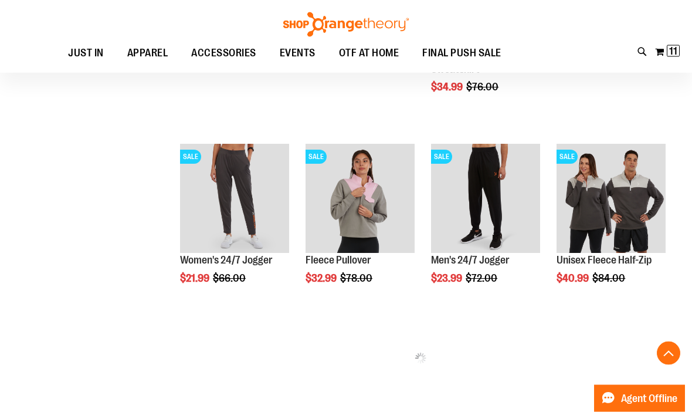
scroll to position [517, 0]
click at [236, 388] on span "Quickview" at bounding box center [208, 403] width 56 height 31
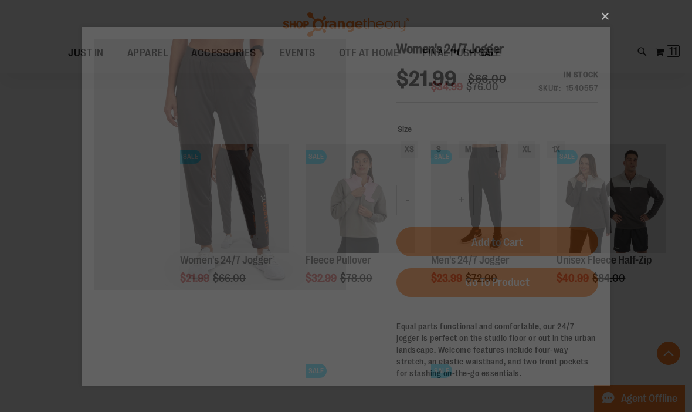
scroll to position [0, 0]
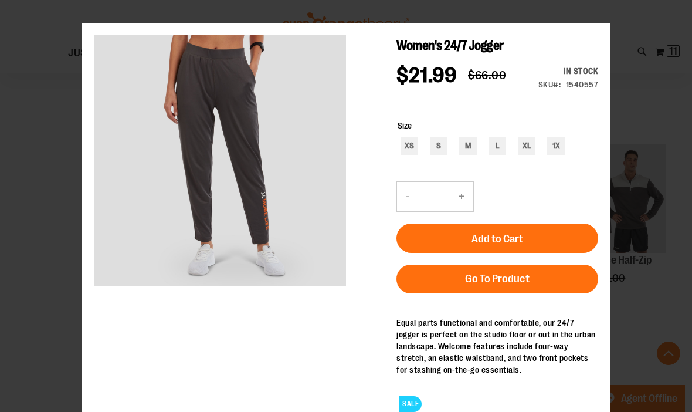
click at [643, 76] on div "×" at bounding box center [346, 206] width 692 height 412
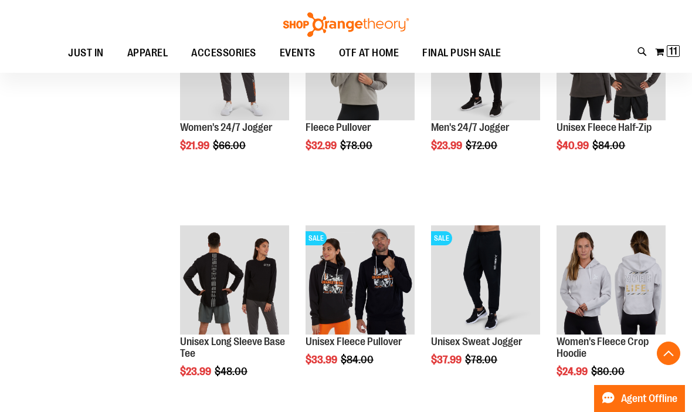
scroll to position [184, 0]
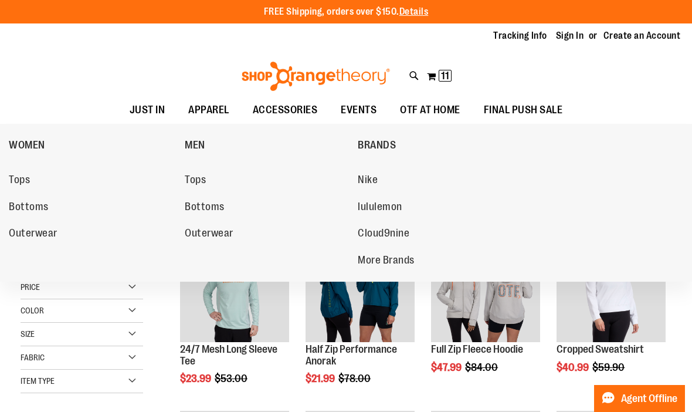
click at [215, 127] on ul "MEN Tops Bottoms Outerwear" at bounding box center [268, 195] width 173 height 143
click at [219, 113] on span "APPAREL" at bounding box center [208, 110] width 41 height 26
click at [53, 240] on span "Outerwear" at bounding box center [33, 234] width 49 height 15
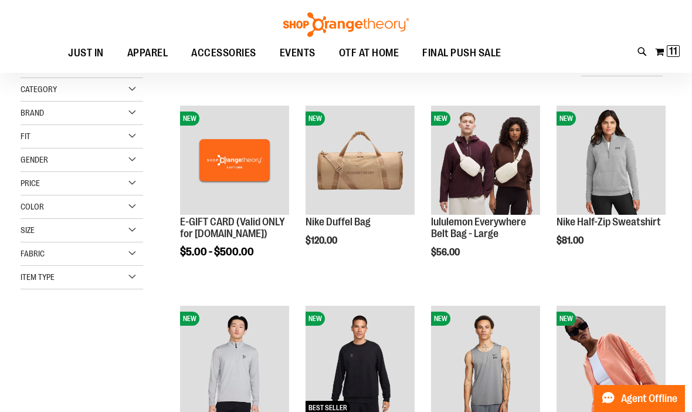
scroll to position [126, 0]
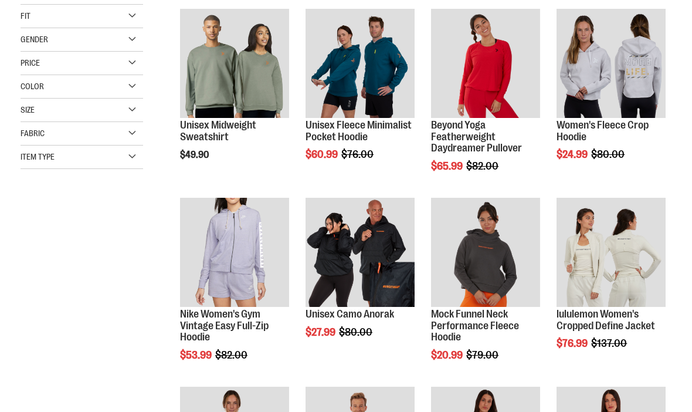
scroll to position [224, 0]
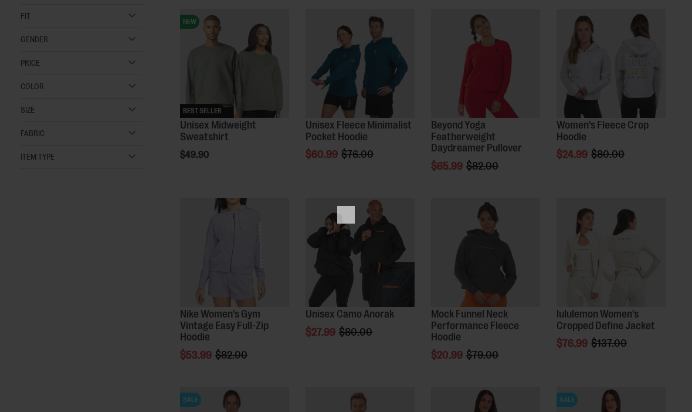
scroll to position [0, 0]
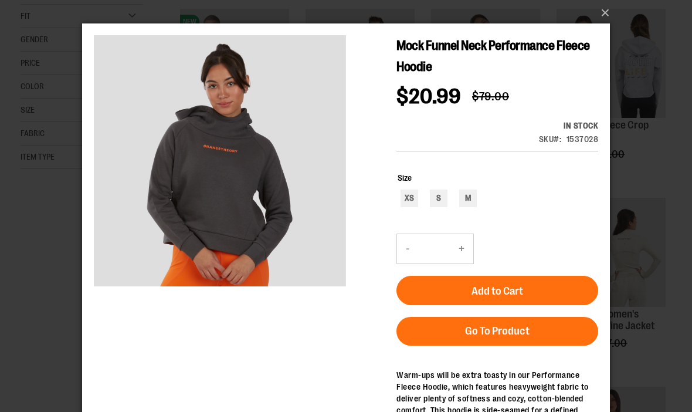
click at [639, 172] on div "×" at bounding box center [346, 206] width 692 height 412
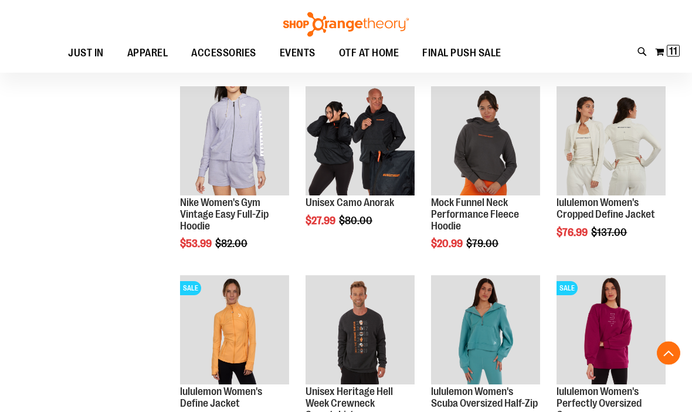
scroll to position [336, 0]
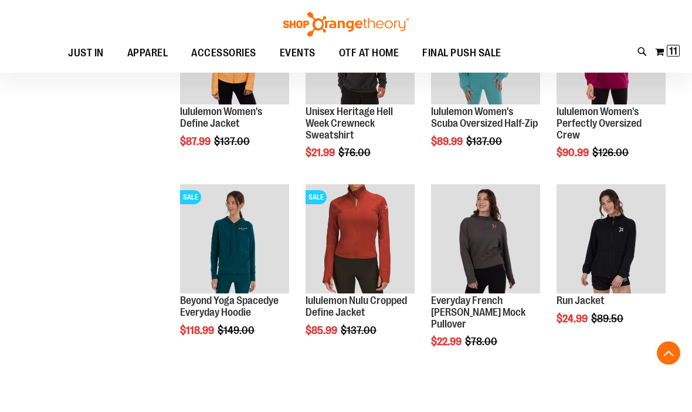
scroll to position [615, 0]
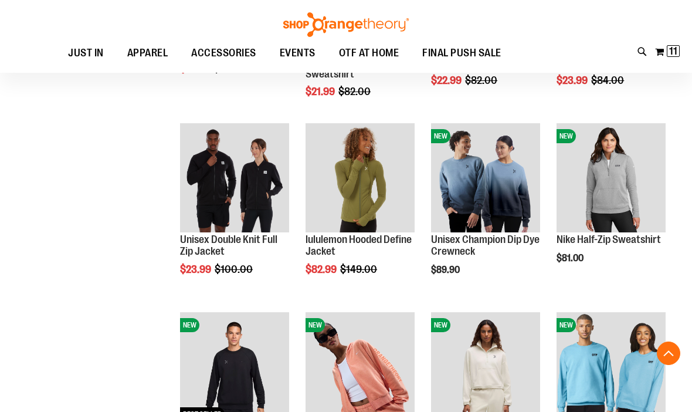
scroll to position [1241, 0]
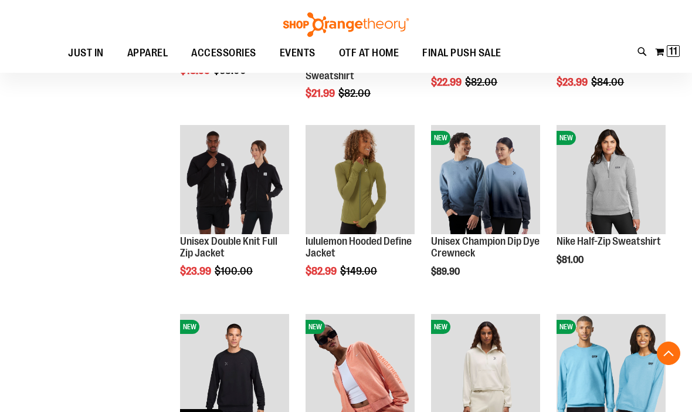
click at [236, 381] on span "Quickview" at bounding box center [208, 396] width 56 height 31
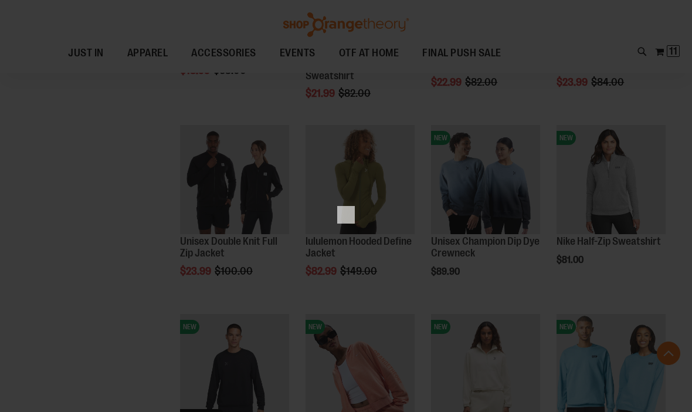
scroll to position [0, 0]
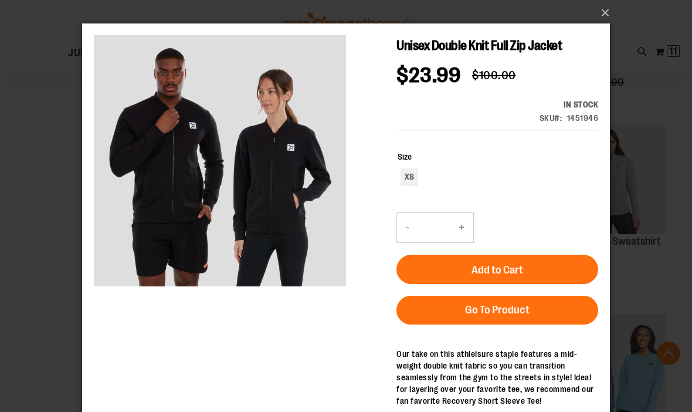
click at [648, 240] on div "×" at bounding box center [346, 206] width 692 height 412
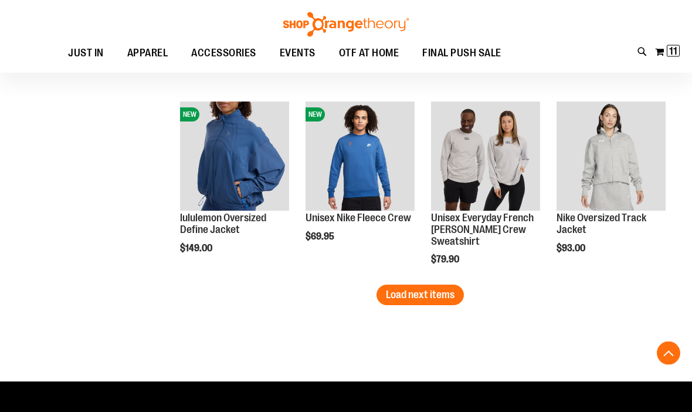
scroll to position [1643, 0]
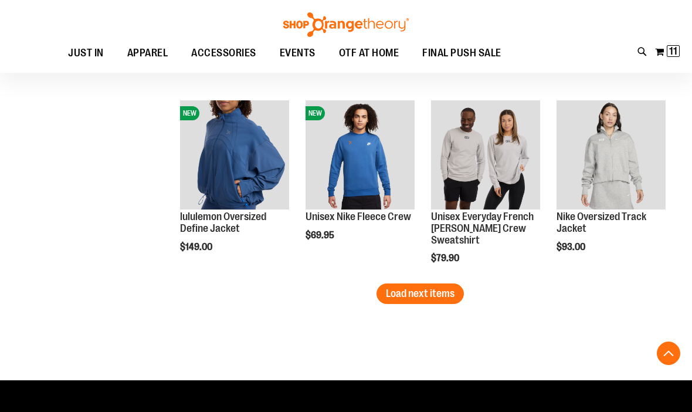
click at [451, 299] on span "Load next items" at bounding box center [420, 293] width 69 height 12
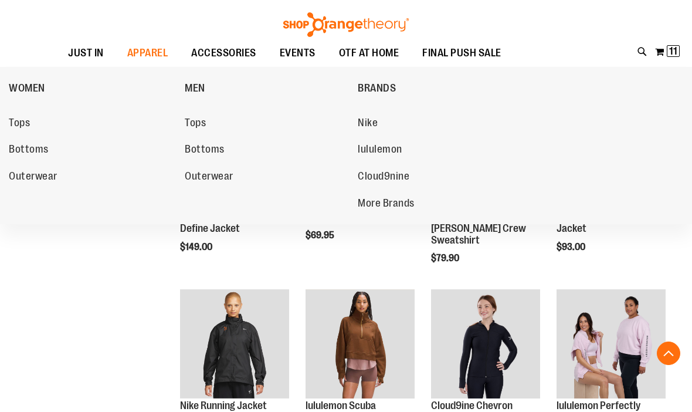
click at [375, 123] on span "Nike" at bounding box center [368, 124] width 20 height 15
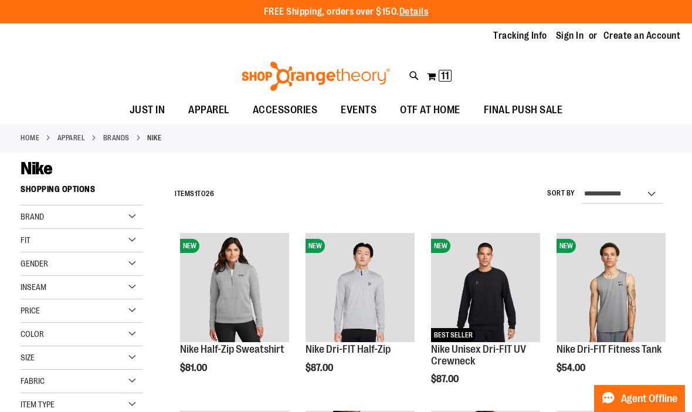
click at [136, 357] on div "Size" at bounding box center [82, 357] width 123 height 23
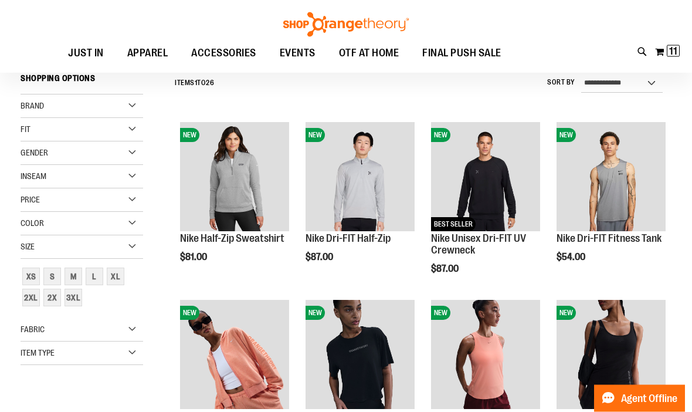
scroll to position [111, 0]
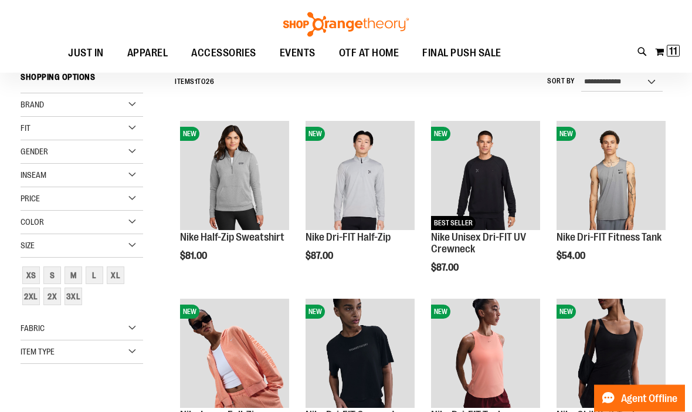
click at [79, 300] on div "3XL" at bounding box center [74, 297] width 18 height 18
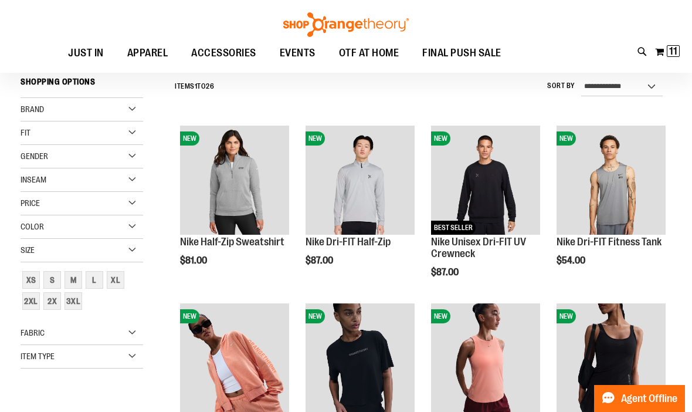
scroll to position [106, 0]
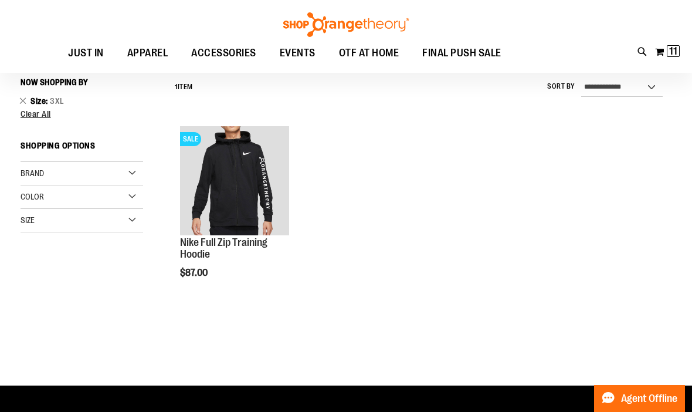
click at [236, 382] on span "Quickview" at bounding box center [208, 397] width 56 height 31
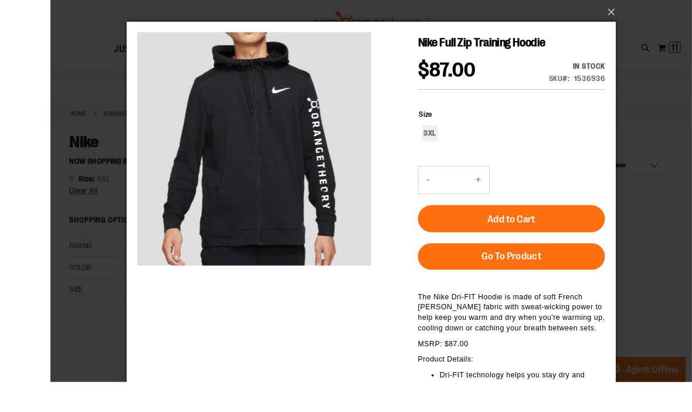
scroll to position [37, 0]
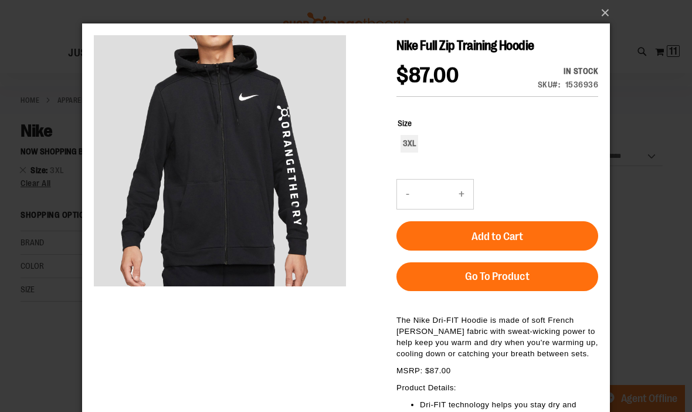
click at [532, 237] on button "Add to Cart" at bounding box center [498, 235] width 202 height 29
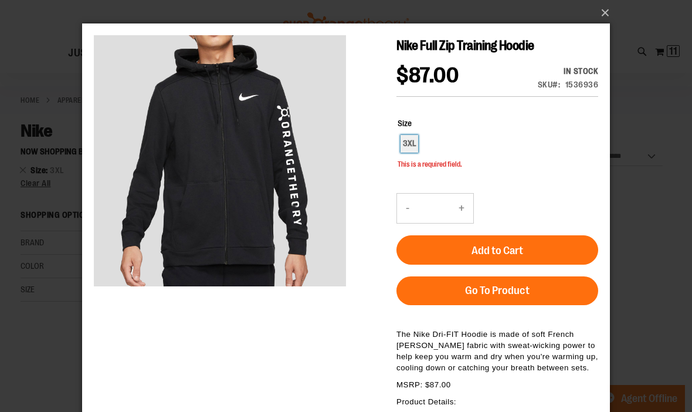
click at [409, 145] on div "3XL" at bounding box center [410, 144] width 18 height 18
type input "***"
click at [516, 246] on span "Add to Cart" at bounding box center [498, 250] width 52 height 13
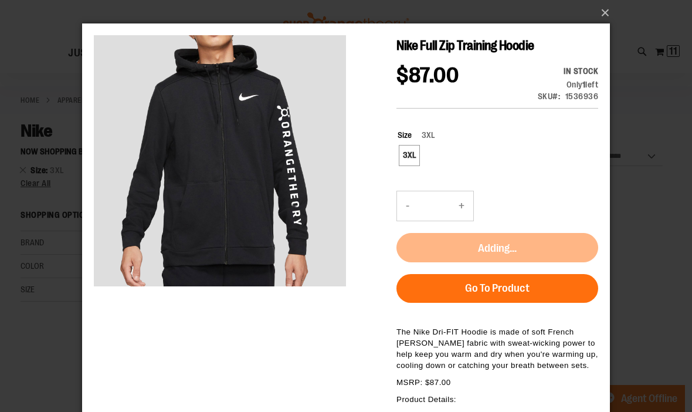
click at [606, 22] on button "×" at bounding box center [350, 13] width 528 height 26
click at [604, 15] on button "×" at bounding box center [350, 13] width 528 height 26
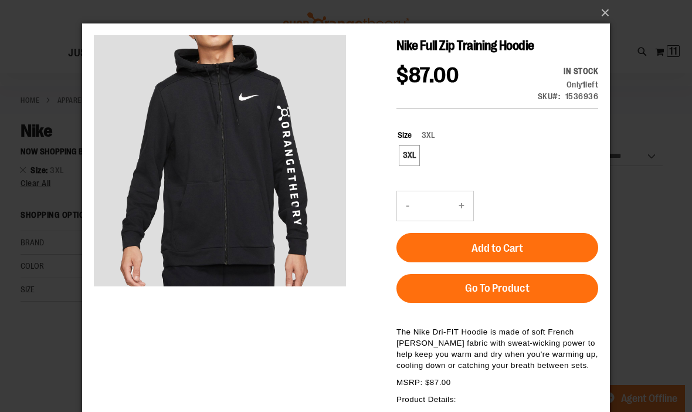
click at [599, 8] on button "×" at bounding box center [350, 13] width 528 height 26
click at [610, 12] on button "×" at bounding box center [350, 13] width 528 height 26
click at [599, 13] on button "×" at bounding box center [350, 13] width 528 height 26
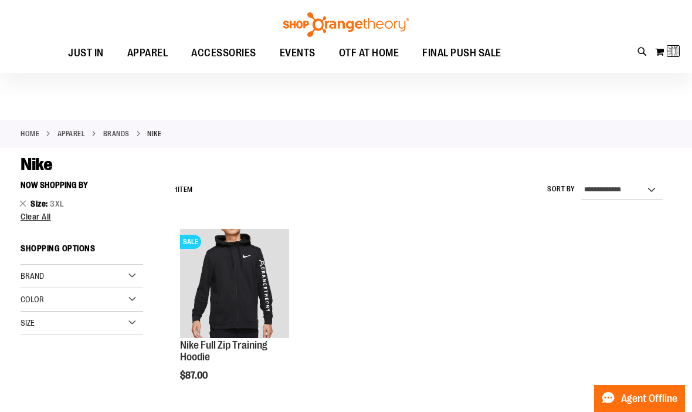
scroll to position [0, 0]
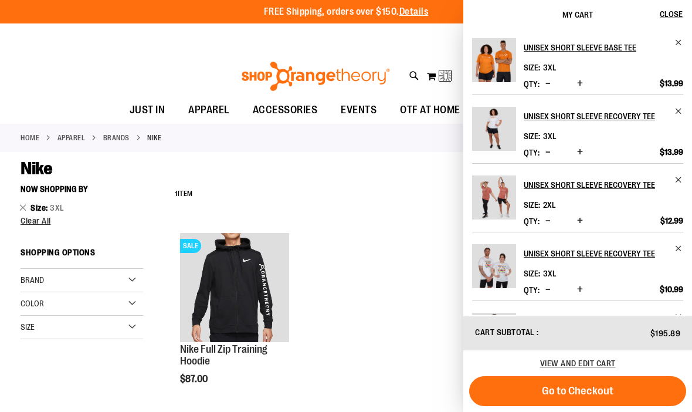
click at [109, 331] on div "Size" at bounding box center [82, 327] width 123 height 23
click at [47, 373] on div "2X" at bounding box center [52, 378] width 18 height 18
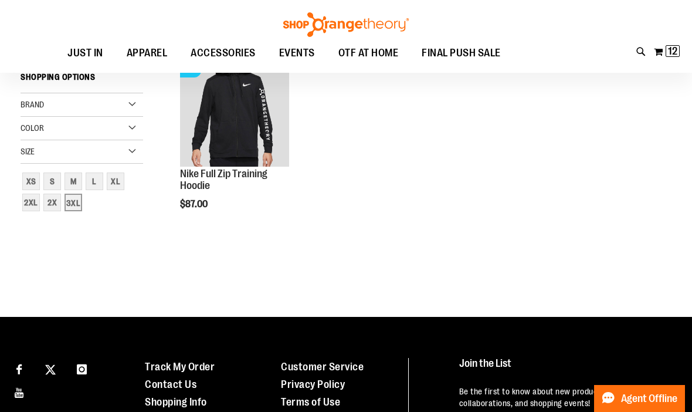
scroll to position [178, 0]
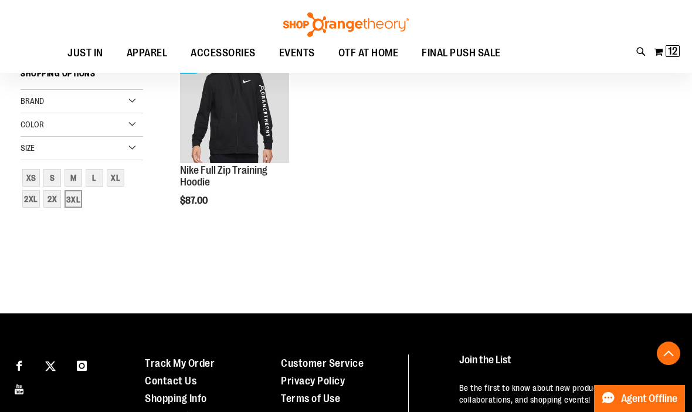
click at [26, 208] on link "2XL" at bounding box center [31, 198] width 21 height 21
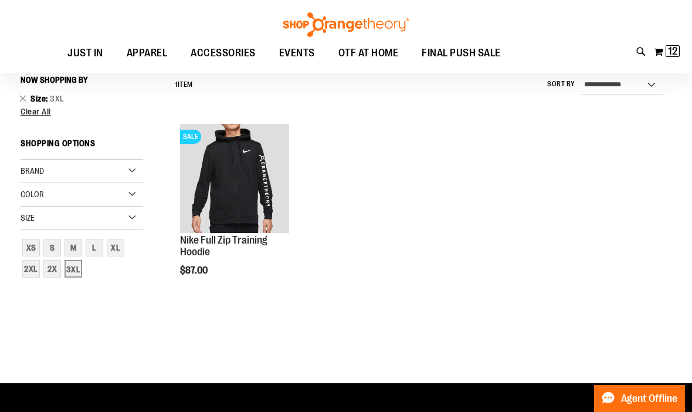
scroll to position [106, 0]
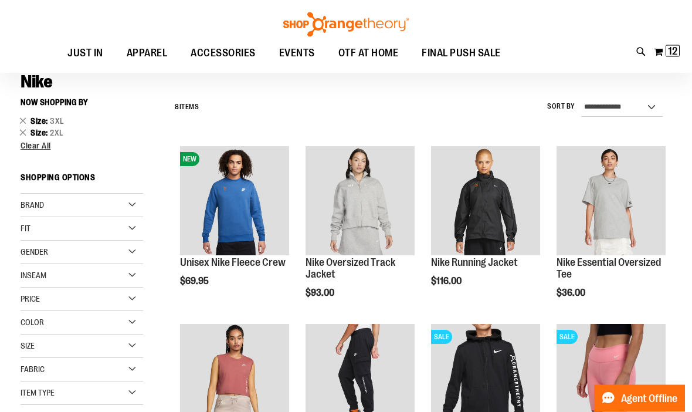
scroll to position [73, 0]
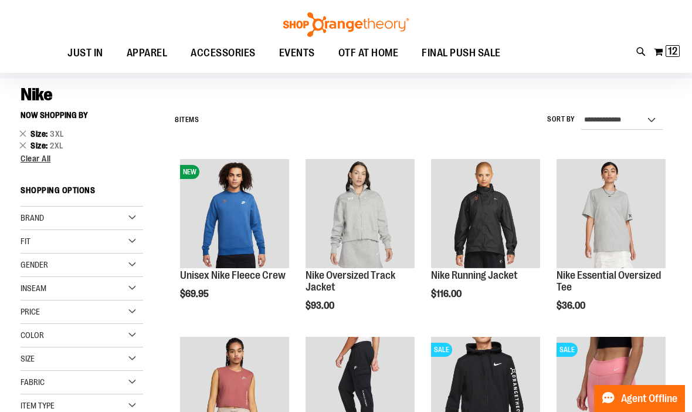
click at [89, 363] on div "Size" at bounding box center [82, 358] width 123 height 23
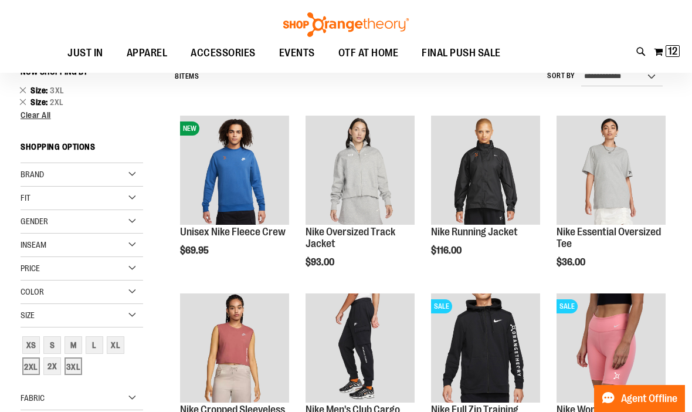
scroll to position [117, 0]
click at [53, 368] on div "2X" at bounding box center [52, 366] width 18 height 18
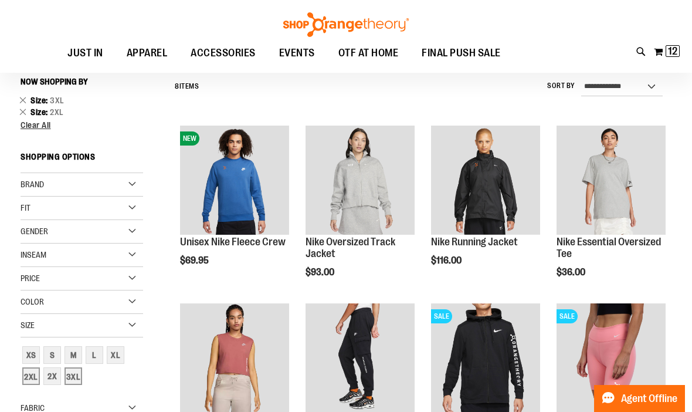
scroll to position [106, 0]
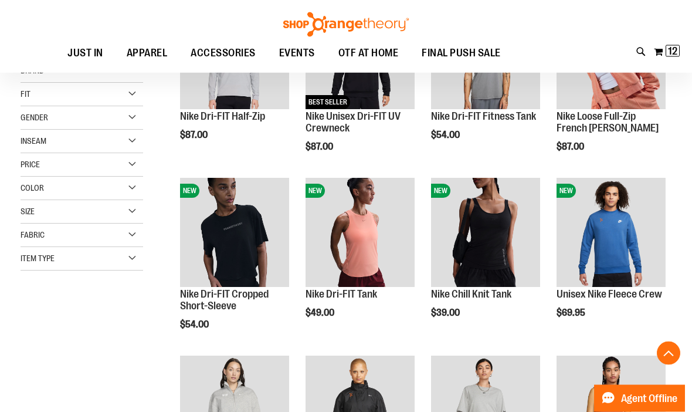
scroll to position [232, 0]
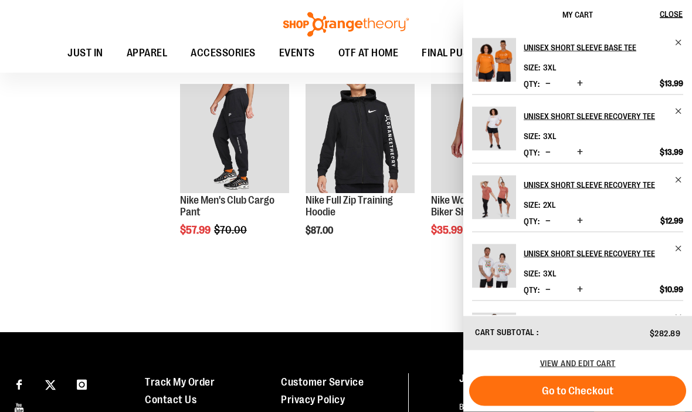
scroll to position [682, 0]
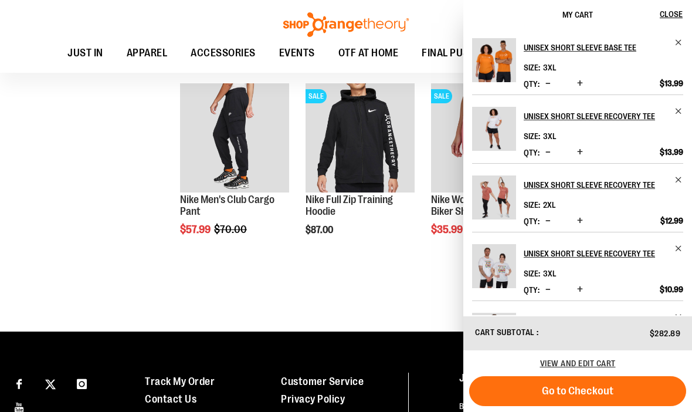
click at [673, 12] on span "Close" at bounding box center [671, 13] width 23 height 9
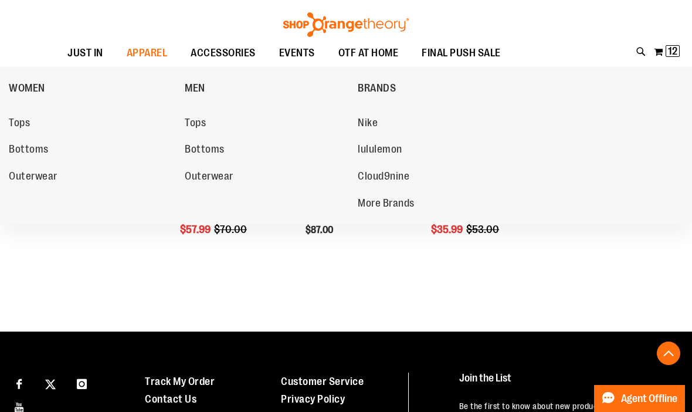
click at [223, 179] on span "Outerwear" at bounding box center [209, 177] width 49 height 15
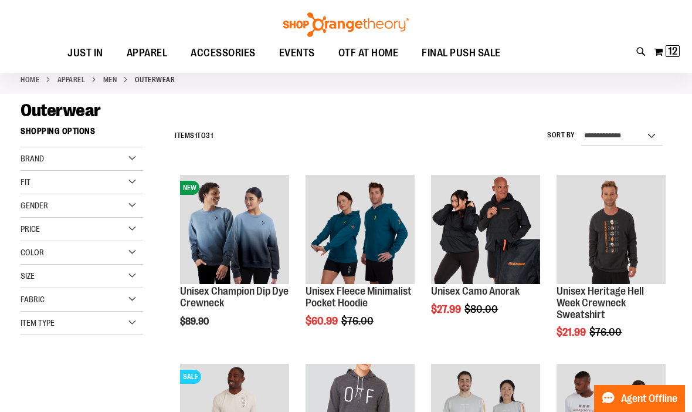
scroll to position [63, 0]
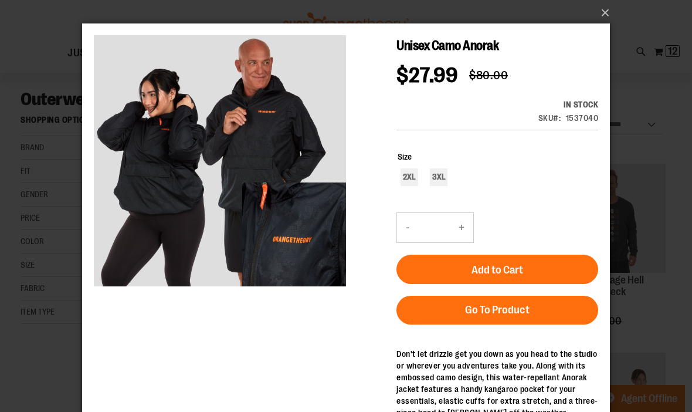
scroll to position [0, 0]
click at [606, 23] on button "×" at bounding box center [350, 13] width 528 height 26
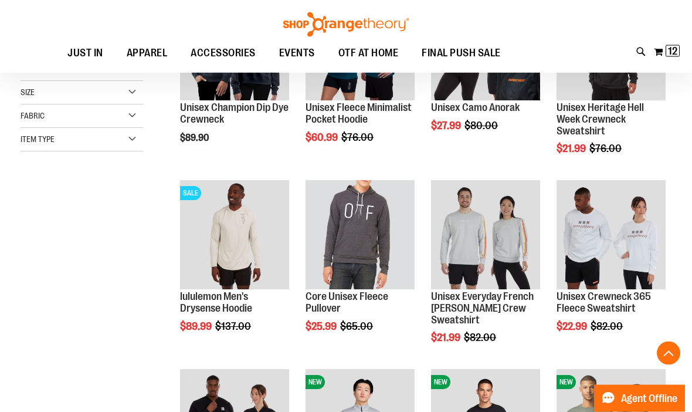
scroll to position [241, 0]
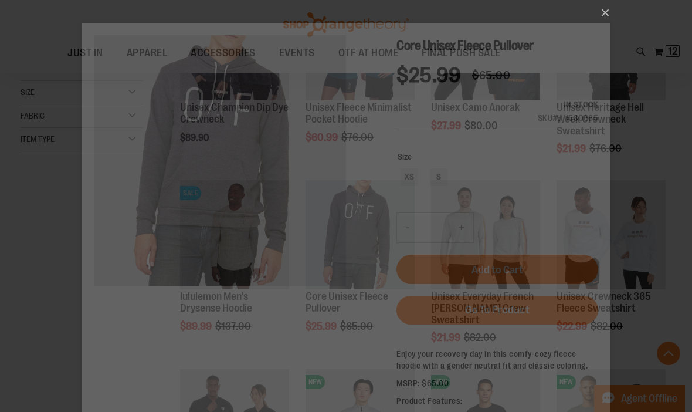
scroll to position [0, 0]
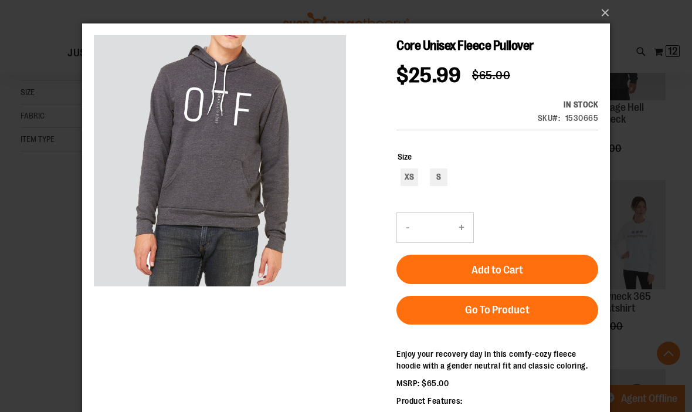
click at [652, 211] on div "×" at bounding box center [346, 206] width 692 height 412
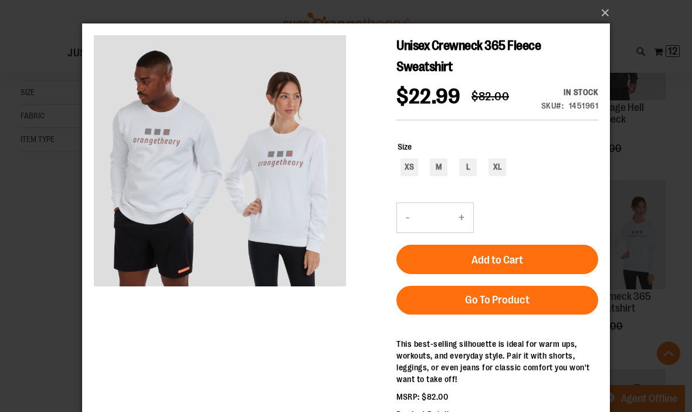
scroll to position [254, 0]
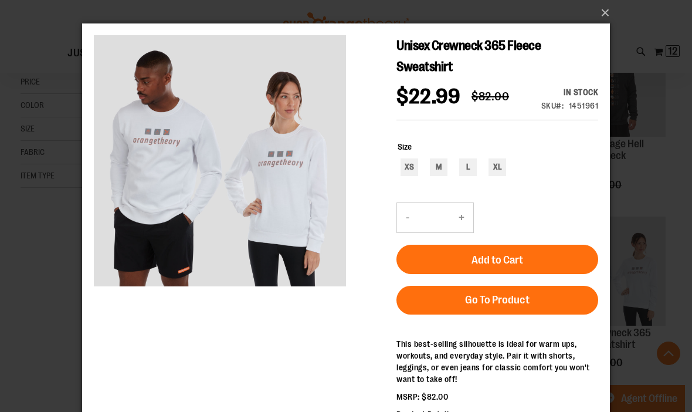
click at [646, 142] on div "×" at bounding box center [346, 206] width 692 height 412
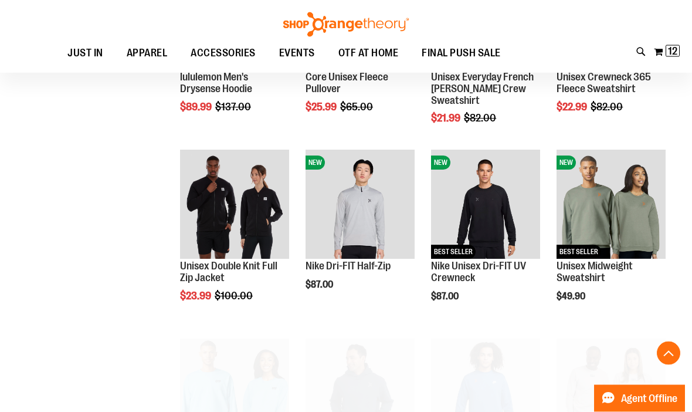
scroll to position [461, 0]
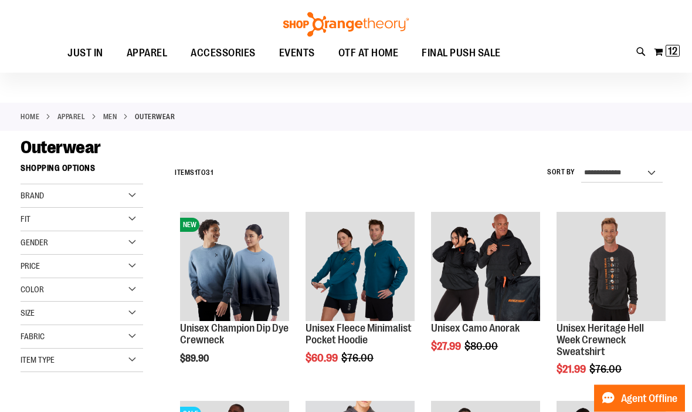
scroll to position [22, 0]
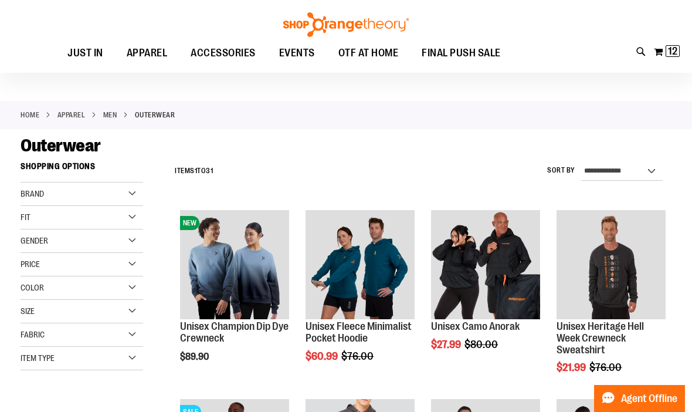
click at [100, 317] on div "Size" at bounding box center [82, 311] width 123 height 23
click at [78, 370] on div "3XL" at bounding box center [74, 362] width 18 height 18
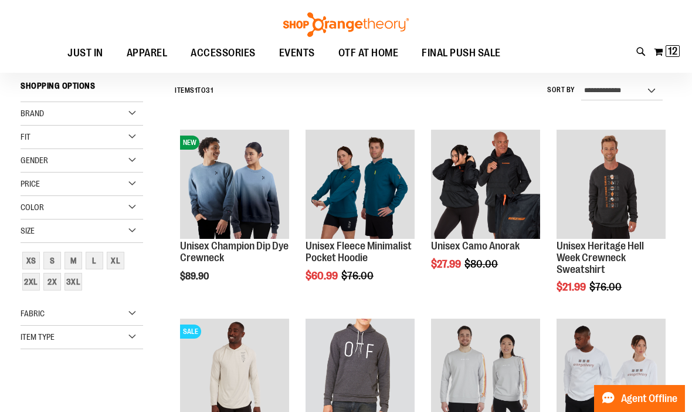
scroll to position [106, 0]
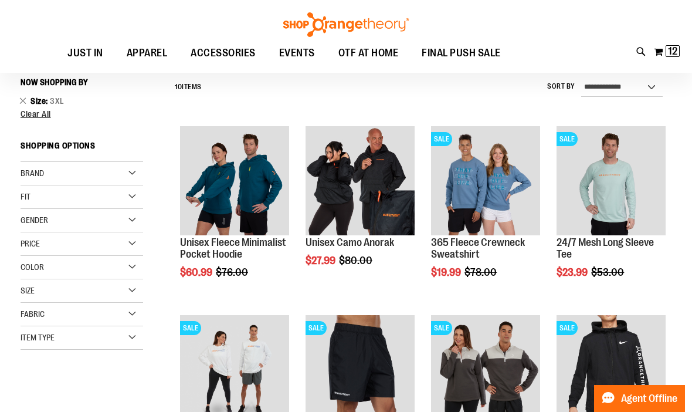
click at [107, 294] on div "Size" at bounding box center [82, 290] width 123 height 23
click at [42, 341] on link "2X" at bounding box center [52, 341] width 21 height 21
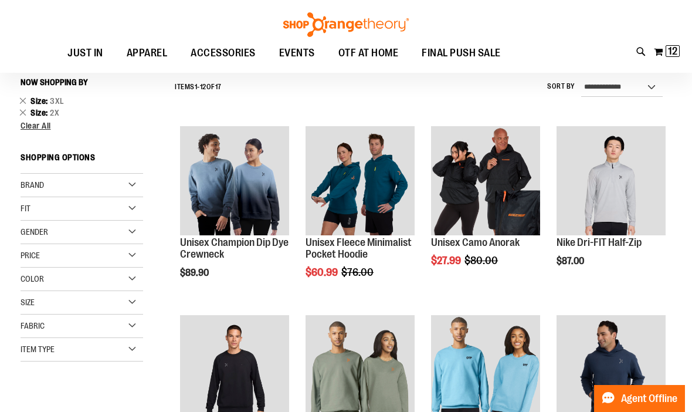
click at [90, 304] on div "Size" at bounding box center [82, 302] width 123 height 23
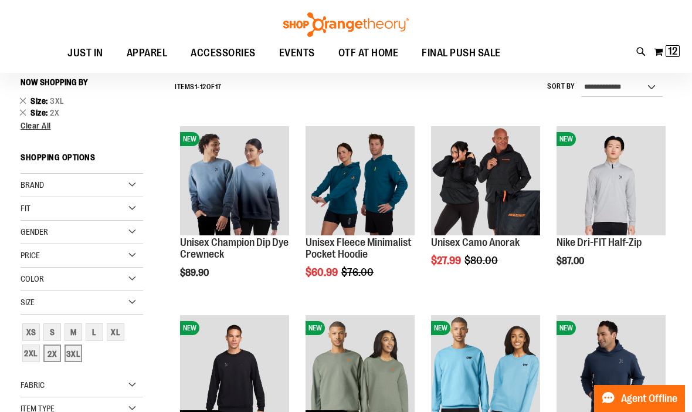
click at [31, 357] on div "2XL" at bounding box center [31, 353] width 18 height 18
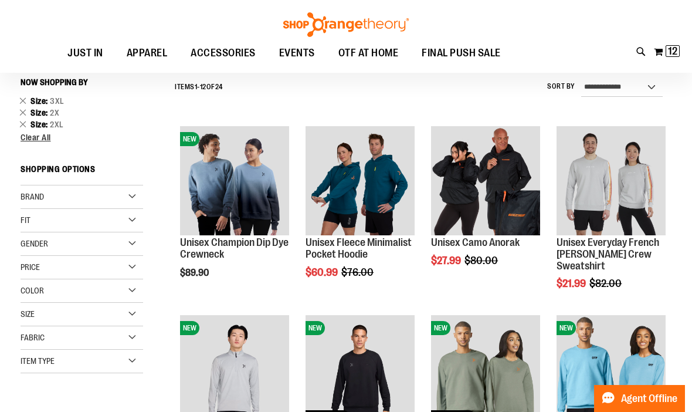
click at [612, 394] on span "Quickview" at bounding box center [585, 409] width 56 height 31
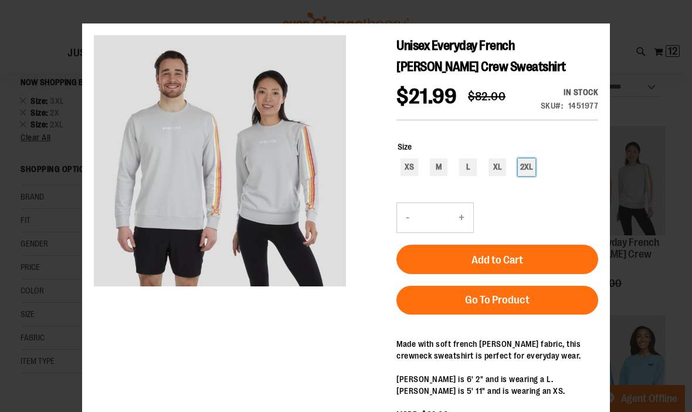
click at [532, 175] on div "2XL" at bounding box center [527, 167] width 18 height 18
type input "***"
click at [533, 262] on button "Add to Cart" at bounding box center [498, 259] width 202 height 29
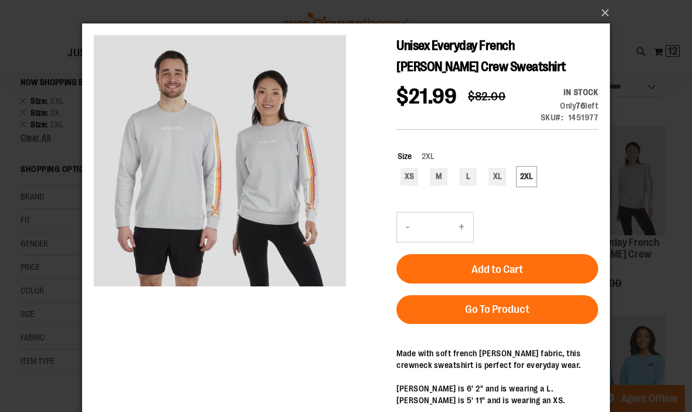
click at [610, 18] on button "×" at bounding box center [350, 13] width 528 height 26
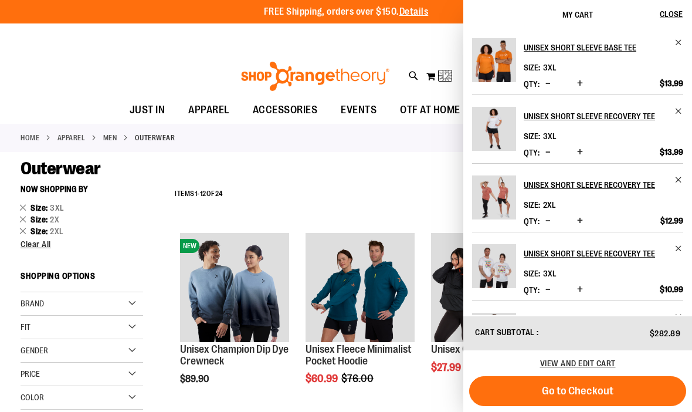
click at [668, 15] on span "Close" at bounding box center [671, 13] width 23 height 9
click at [663, 16] on span "Close" at bounding box center [671, 13] width 23 height 9
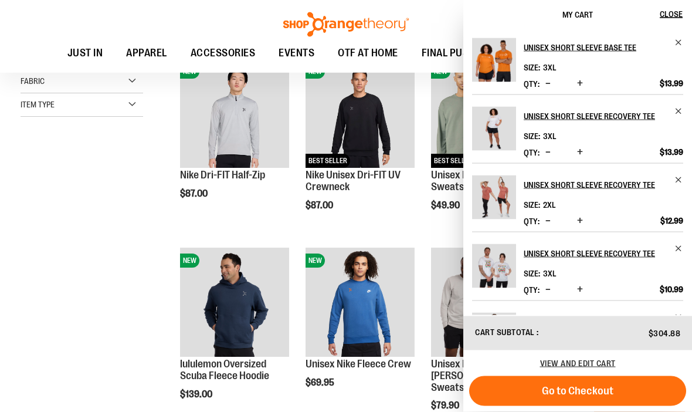
scroll to position [363, 0]
click at [670, 22] on button "Close" at bounding box center [676, 14] width 32 height 29
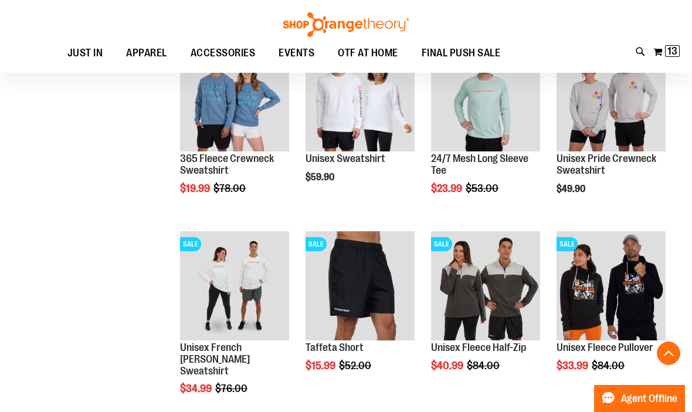
scroll to position [756, 0]
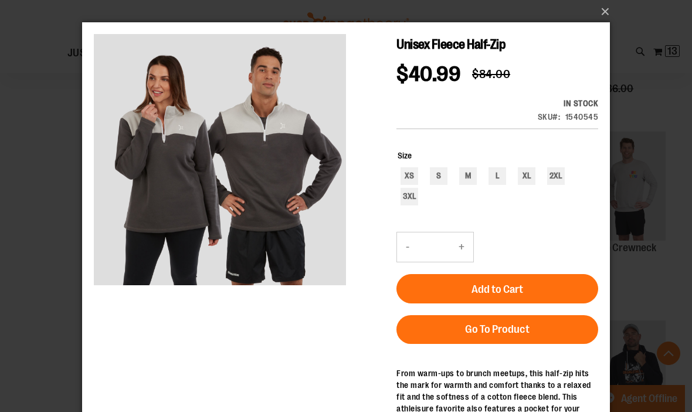
scroll to position [0, 0]
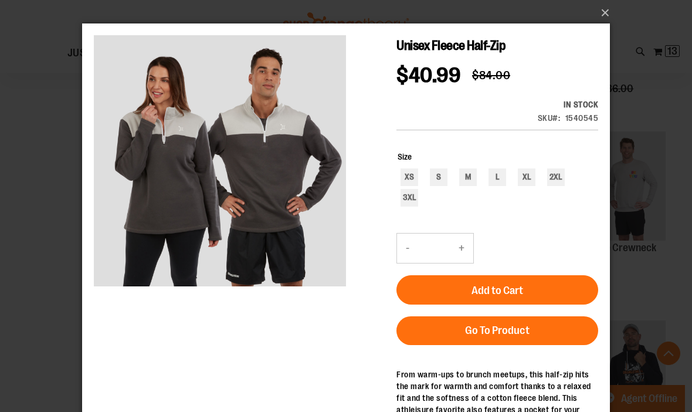
click at [600, 21] on button "×" at bounding box center [350, 13] width 528 height 26
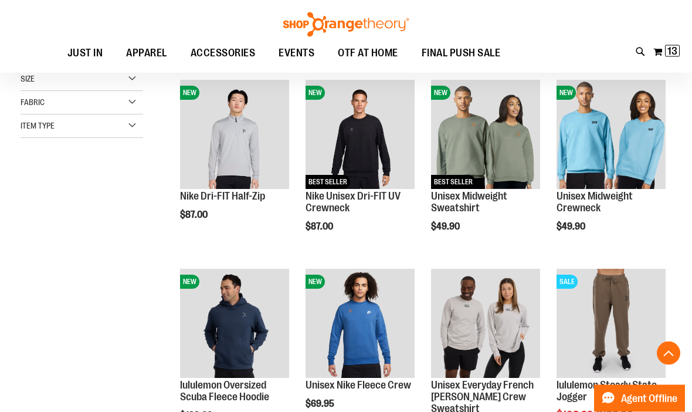
scroll to position [341, 0]
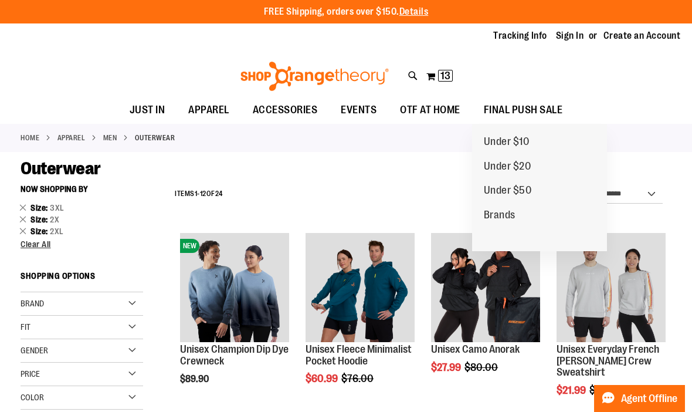
click at [527, 198] on span "Under $50" at bounding box center [508, 191] width 48 height 15
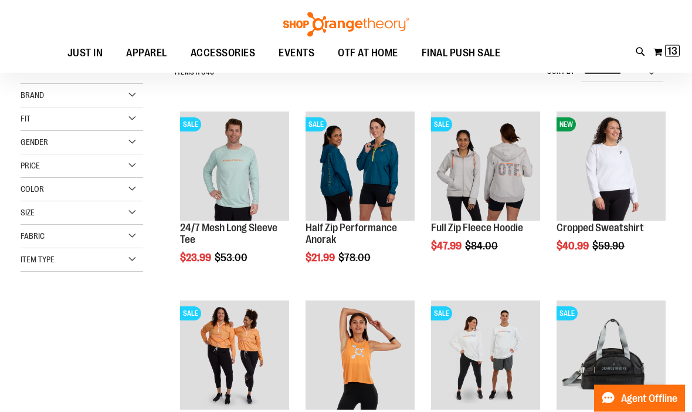
scroll to position [121, 0]
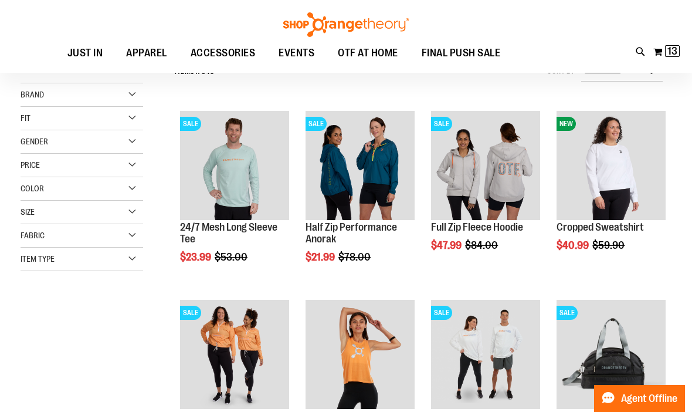
click at [612, 355] on span "Quickview" at bounding box center [585, 370] width 56 height 31
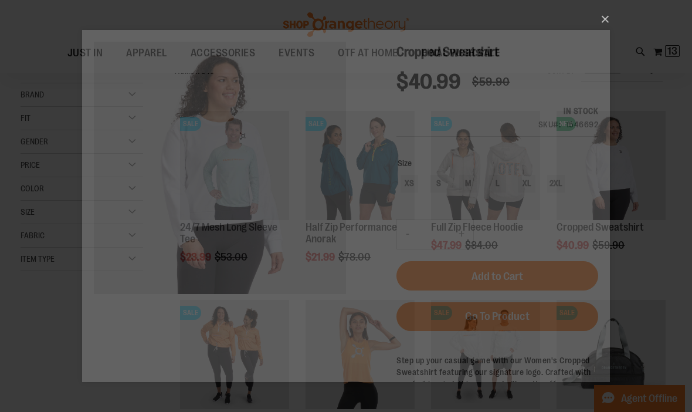
scroll to position [0, 0]
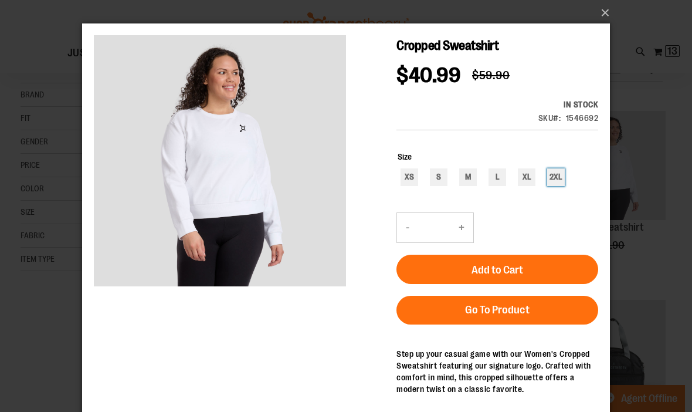
click at [561, 179] on div "2XL" at bounding box center [556, 177] width 18 height 18
type input "***"
click at [560, 282] on button "Add to Cart" at bounding box center [498, 269] width 202 height 29
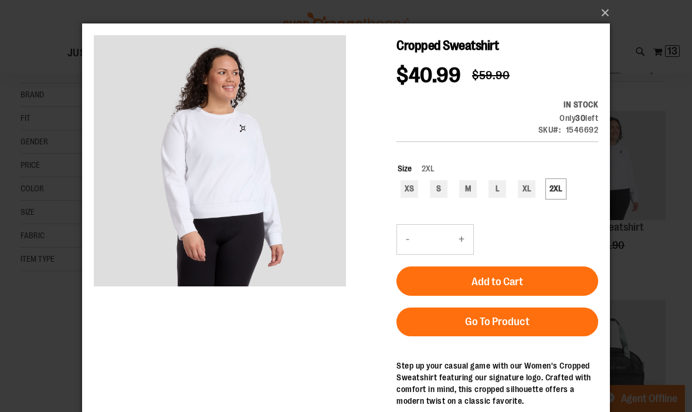
click at [607, 16] on button "×" at bounding box center [350, 13] width 528 height 26
click at [608, 15] on button "×" at bounding box center [350, 13] width 528 height 26
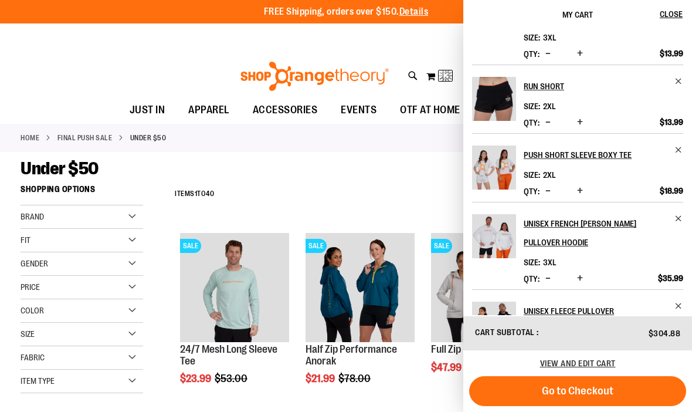
scroll to position [372, 0]
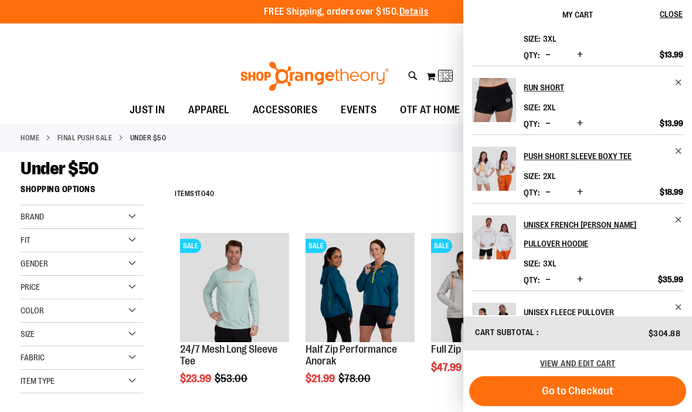
click at [663, 19] on button "Close" at bounding box center [676, 14] width 32 height 29
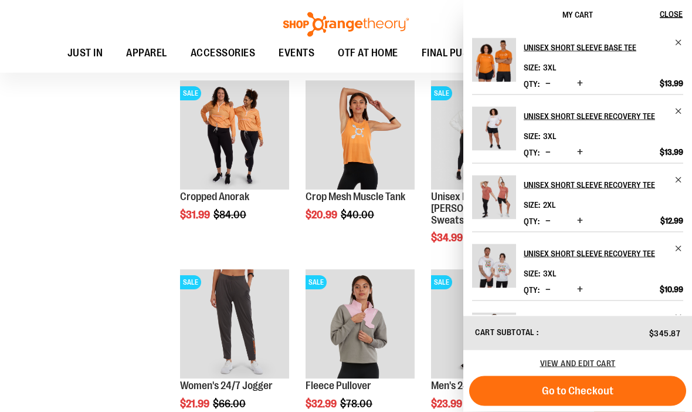
scroll to position [349, 0]
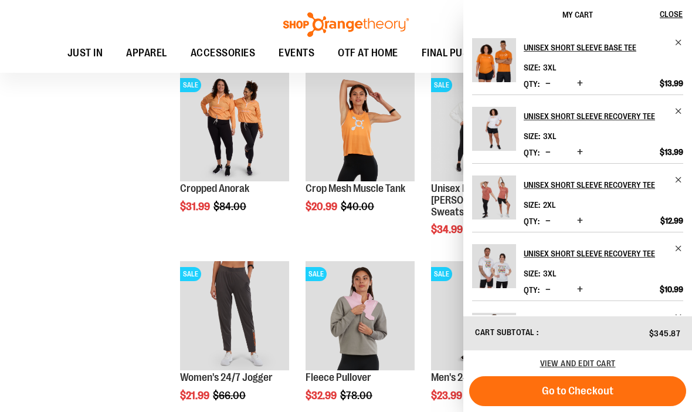
click at [664, 18] on span "Close" at bounding box center [671, 13] width 23 height 9
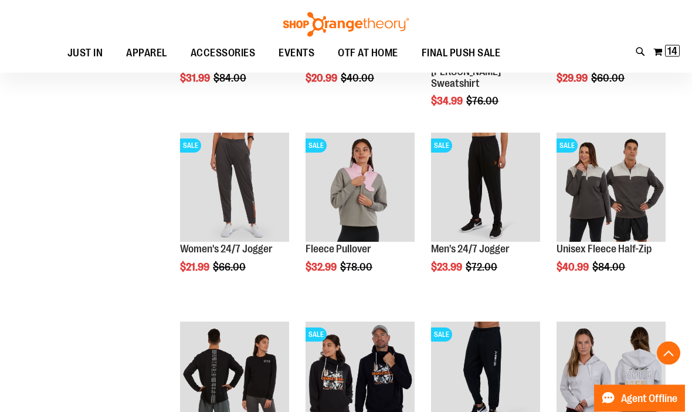
scroll to position [477, 0]
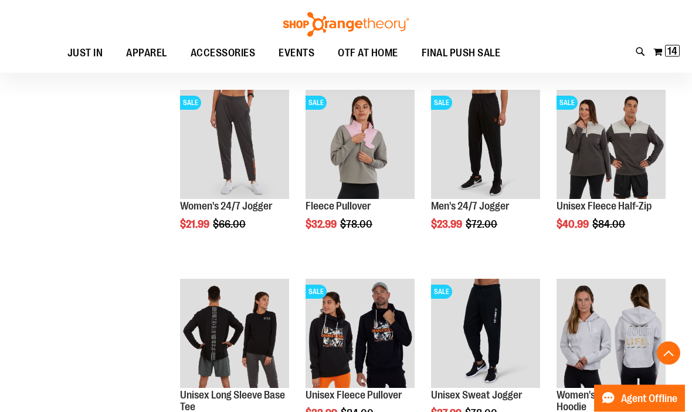
click at [361, 335] on span "Quickview" at bounding box center [334, 350] width 56 height 31
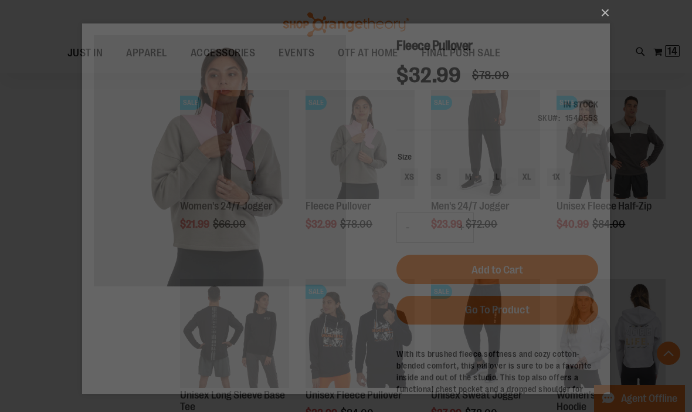
scroll to position [0, 0]
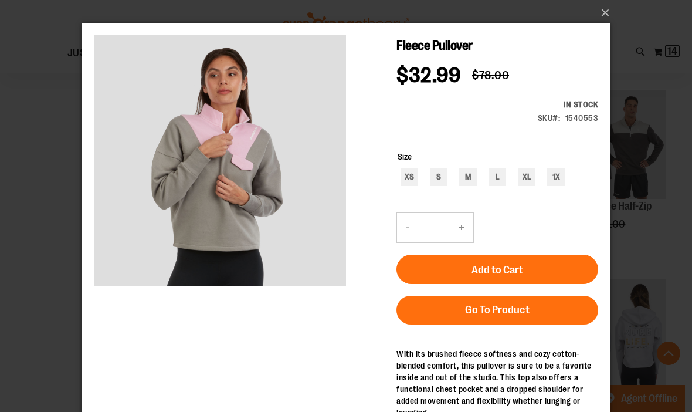
click at [642, 74] on div "×" at bounding box center [346, 206] width 692 height 412
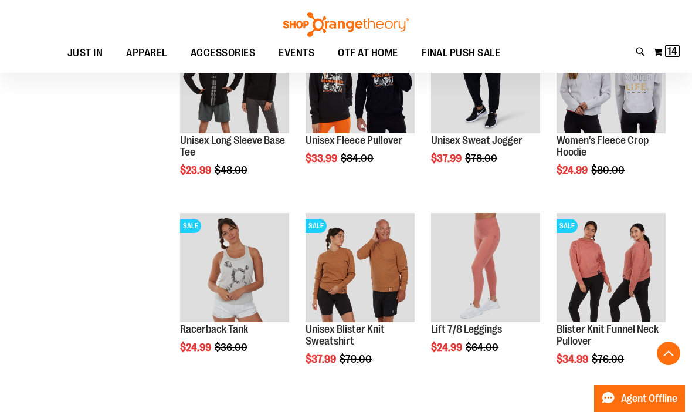
scroll to position [793, 0]
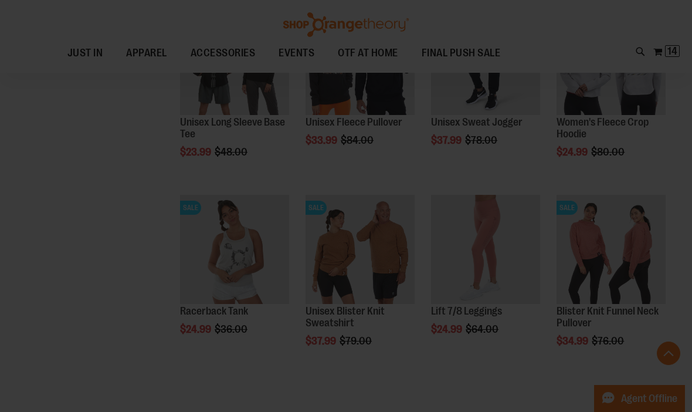
scroll to position [0, 0]
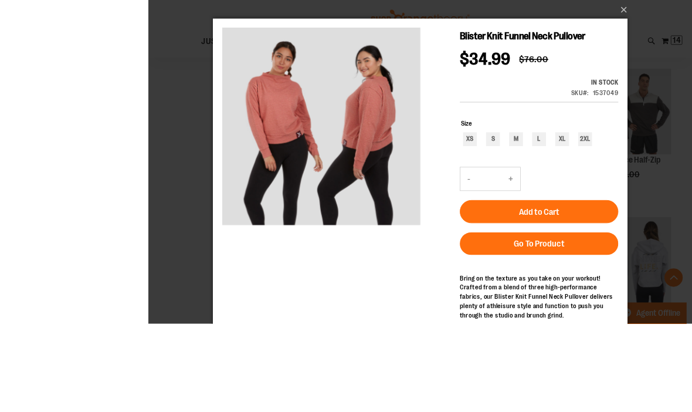
scroll to position [656, 0]
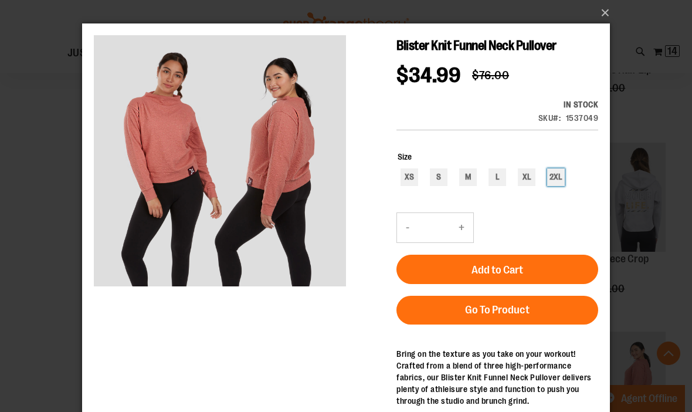
click at [552, 182] on div "2XL" at bounding box center [556, 177] width 18 height 18
type input "***"
click at [544, 272] on button "Add to Cart" at bounding box center [498, 269] width 202 height 29
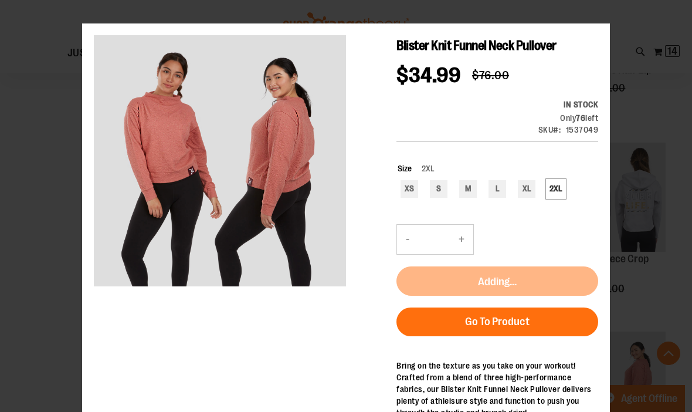
click at [603, 21] on div "×" at bounding box center [346, 206] width 692 height 412
click at [609, 16] on button "×" at bounding box center [350, 13] width 528 height 26
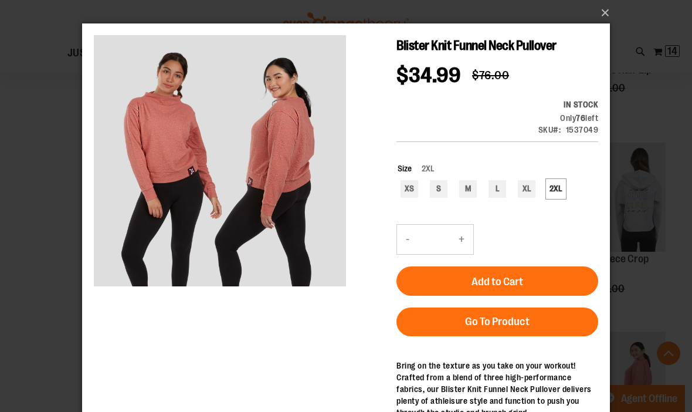
click at [604, 12] on button "×" at bounding box center [350, 13] width 528 height 26
click at [603, 19] on button "×" at bounding box center [350, 13] width 528 height 26
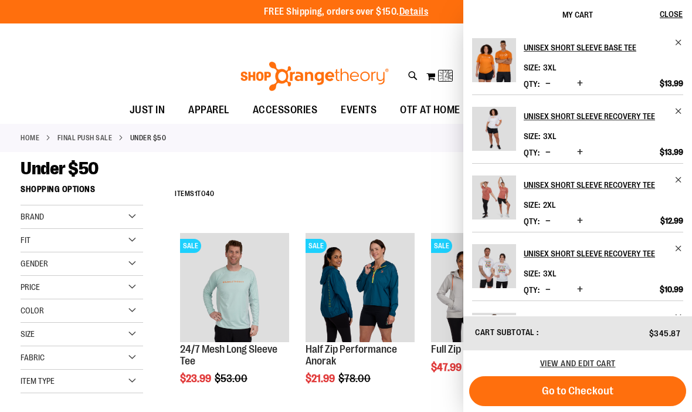
click at [668, 17] on span "Close" at bounding box center [671, 13] width 23 height 9
click at [668, 22] on button "Close" at bounding box center [676, 14] width 32 height 29
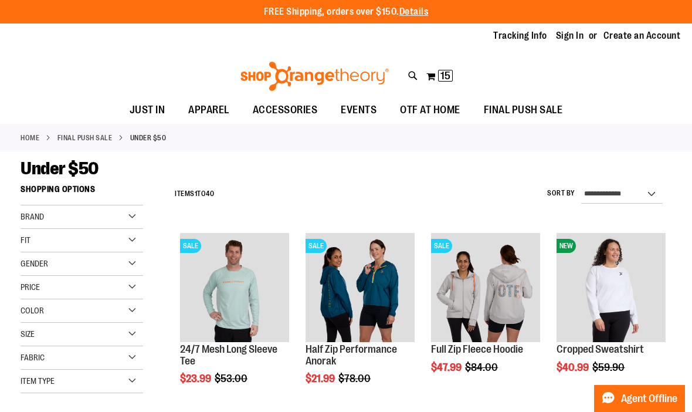
click at [423, 120] on span "OTF AT HOME" at bounding box center [430, 110] width 60 height 26
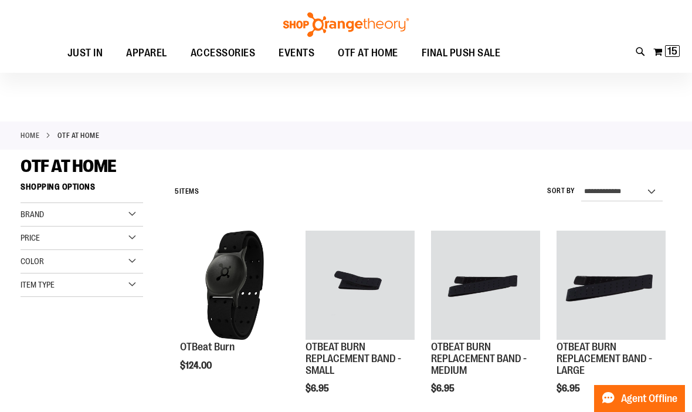
scroll to position [1, 0]
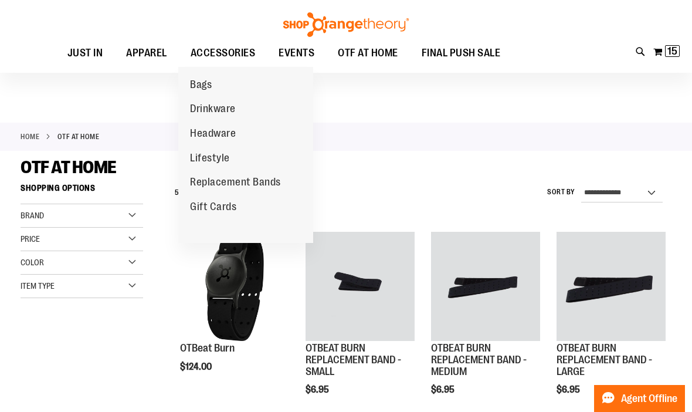
click at [242, 57] on span "ACCESSORIES" at bounding box center [223, 53] width 65 height 26
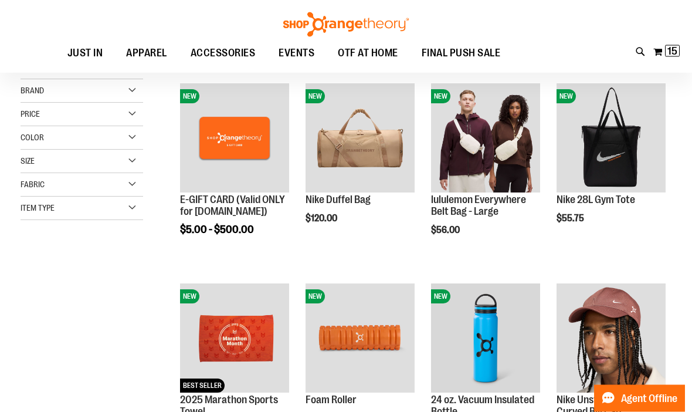
scroll to position [149, 0]
click at [612, 328] on span "Quickview" at bounding box center [585, 343] width 56 height 31
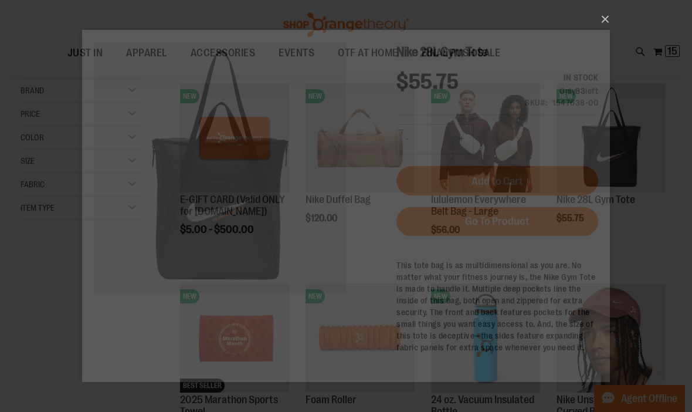
scroll to position [0, 0]
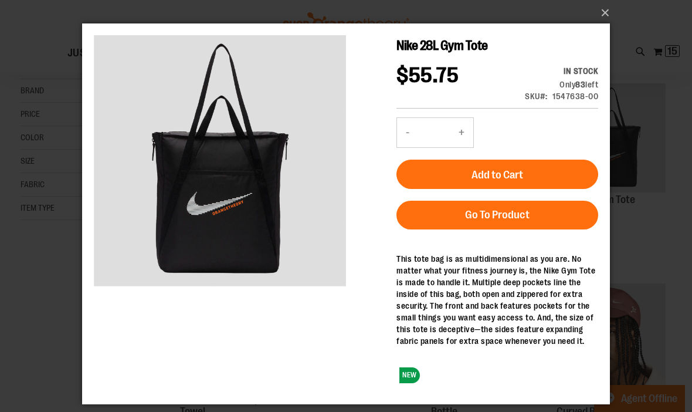
click at [572, 178] on button "Add to Cart" at bounding box center [498, 174] width 202 height 29
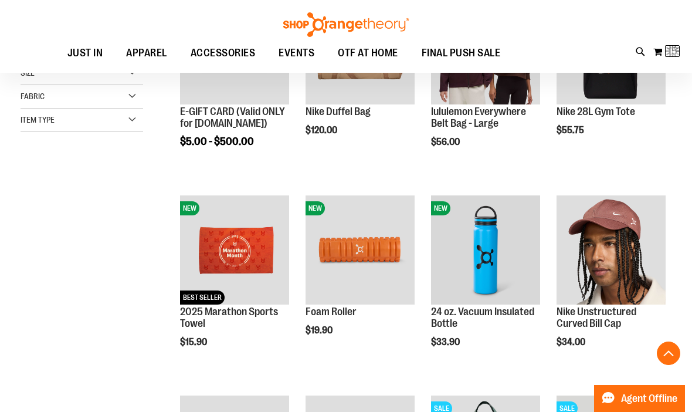
click at [607, 67] on div "Toggle Nav Search Popular Suggestions Advanced Search" at bounding box center [346, 36] width 692 height 73
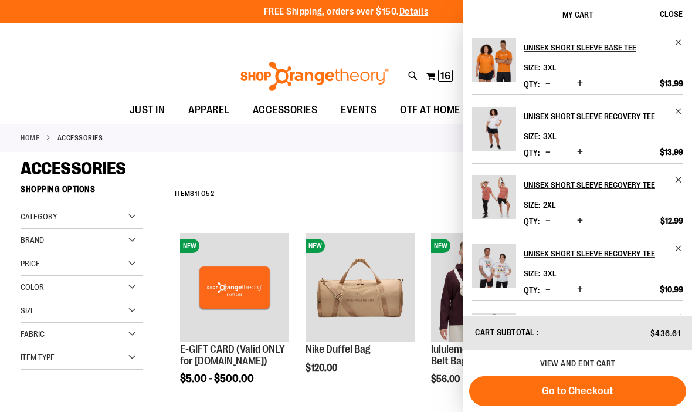
click at [687, 9] on button "Close" at bounding box center [676, 14] width 32 height 29
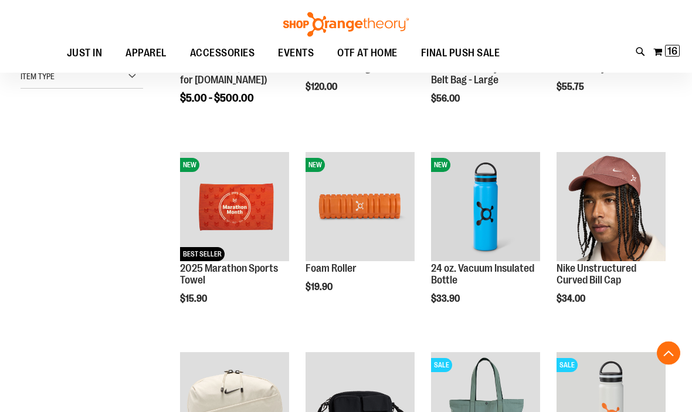
scroll to position [278, 0]
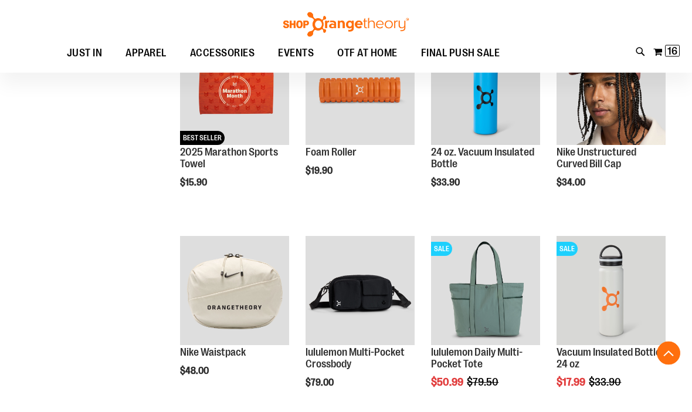
scroll to position [397, 0]
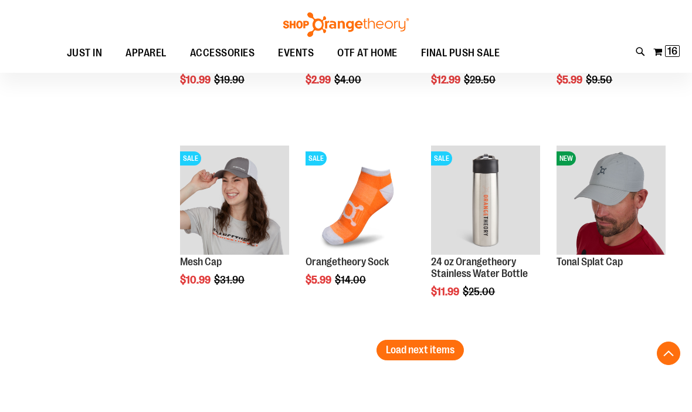
scroll to position [1689, 0]
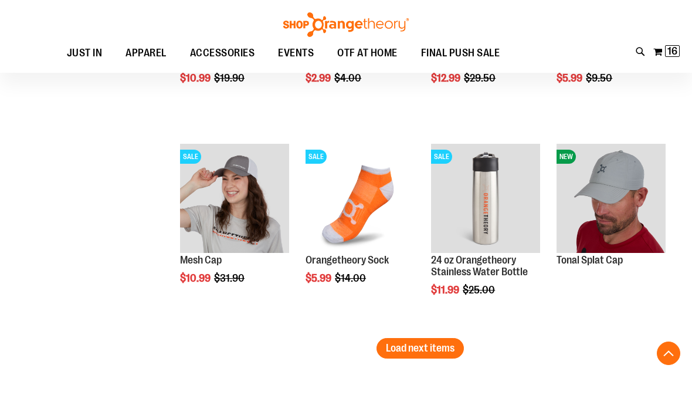
click at [444, 349] on span "Load next items" at bounding box center [420, 348] width 69 height 12
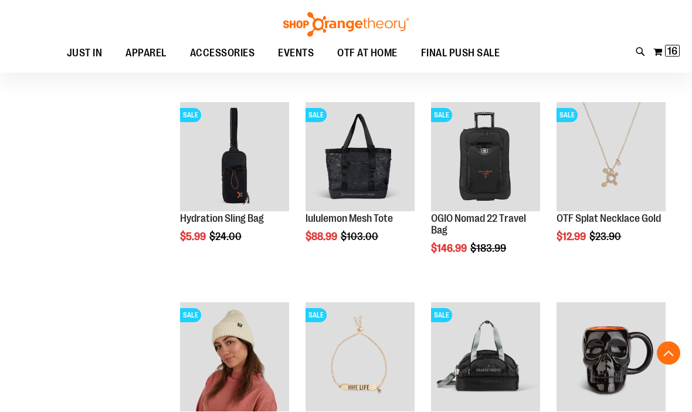
scroll to position [1930, 0]
click at [236, 347] on span "Quickview" at bounding box center [208, 362] width 56 height 31
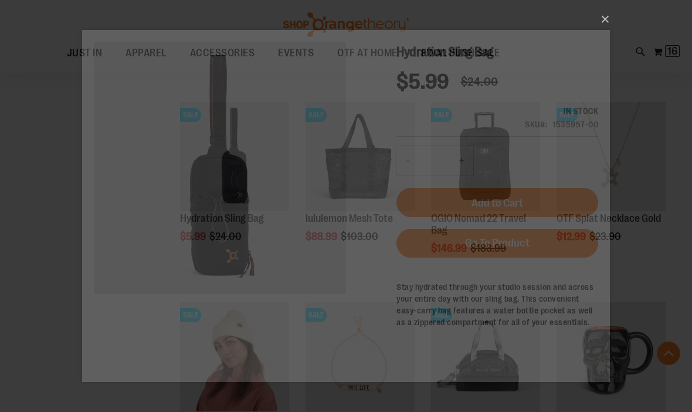
scroll to position [0, 0]
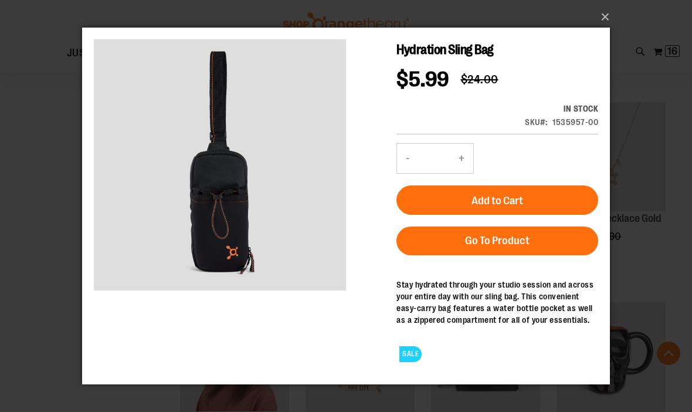
click at [548, 207] on button "Add to Cart" at bounding box center [498, 199] width 202 height 29
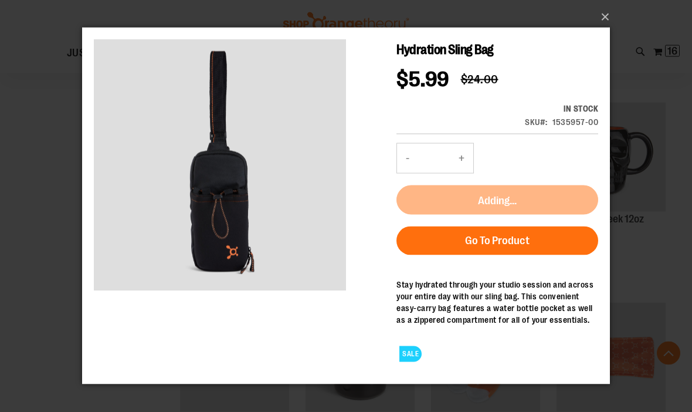
scroll to position [2157, 0]
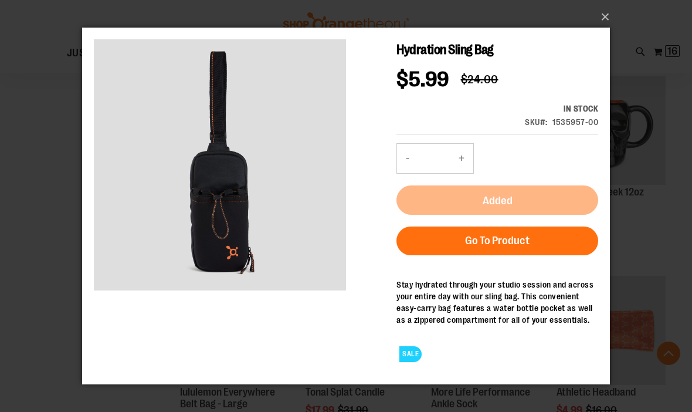
click at [611, 30] on button "×" at bounding box center [350, 17] width 528 height 26
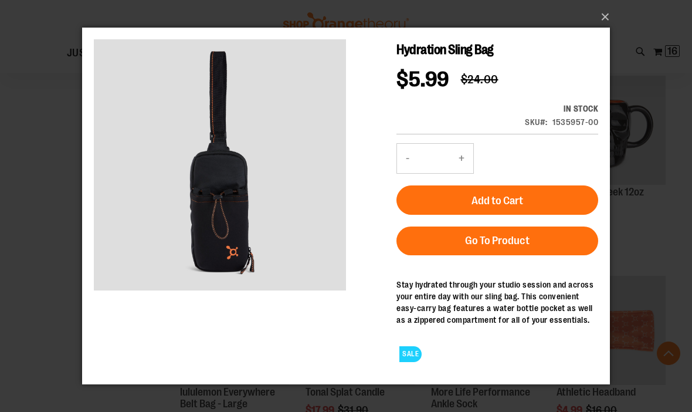
click at [603, 30] on button "×" at bounding box center [350, 17] width 528 height 26
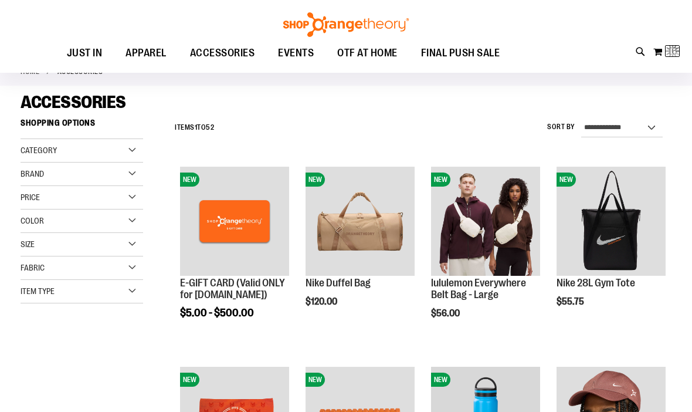
scroll to position [1, 0]
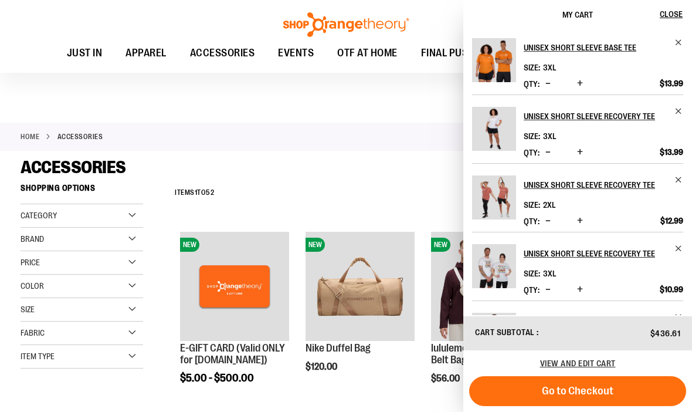
click at [665, 18] on span "Close" at bounding box center [671, 13] width 23 height 9
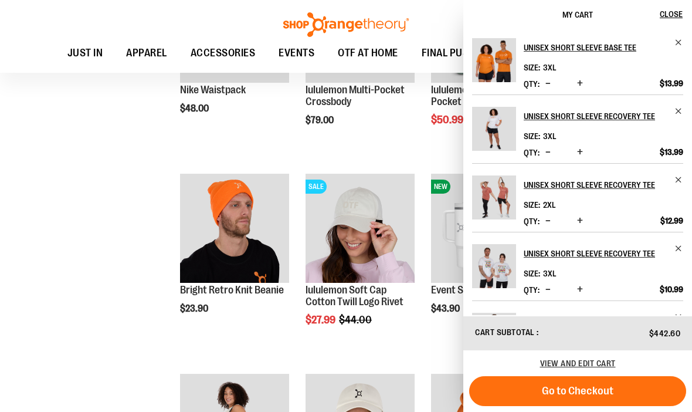
scroll to position [658, 0]
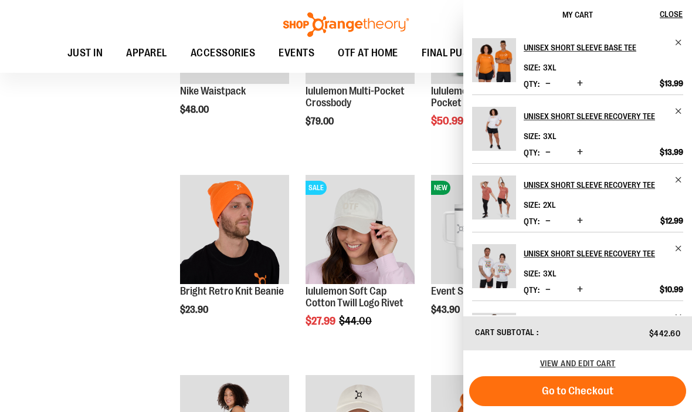
click at [667, 11] on span "Close" at bounding box center [671, 13] width 23 height 9
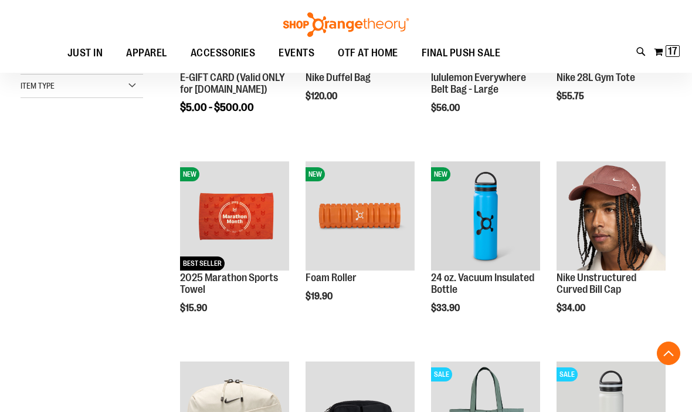
scroll to position [268, 0]
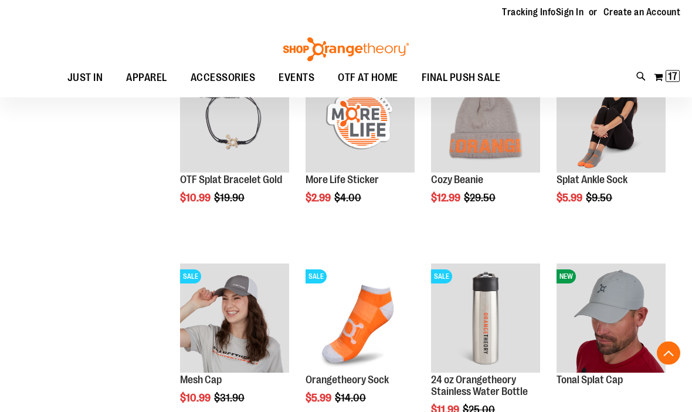
scroll to position [1569, 0]
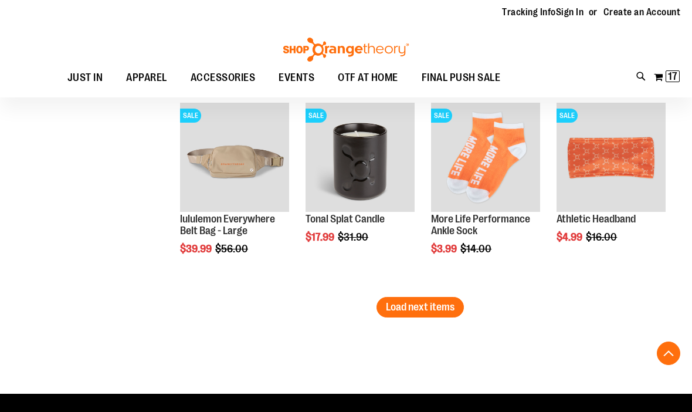
scroll to position [2331, 0]
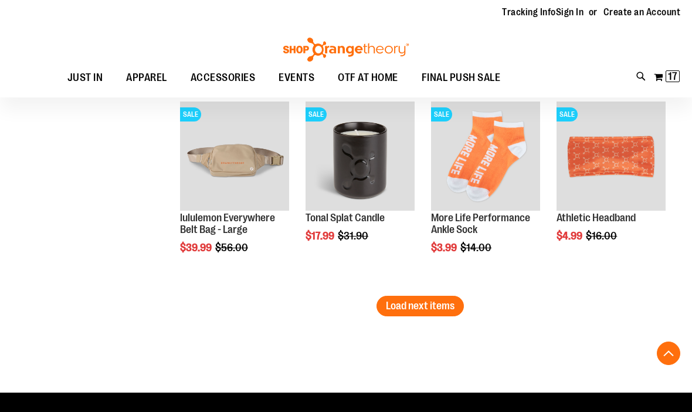
click at [442, 309] on span "Load next items" at bounding box center [420, 306] width 69 height 12
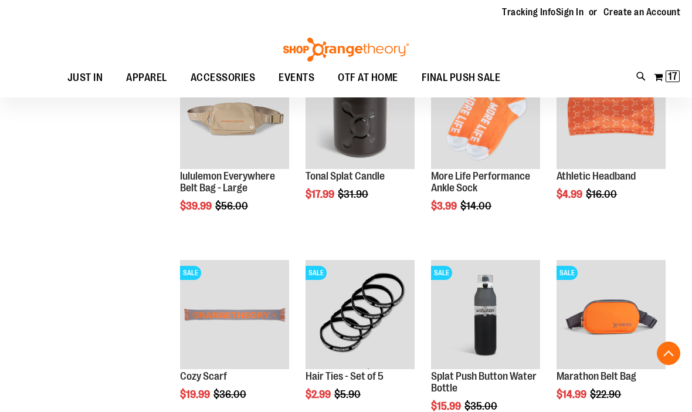
scroll to position [2368, 0]
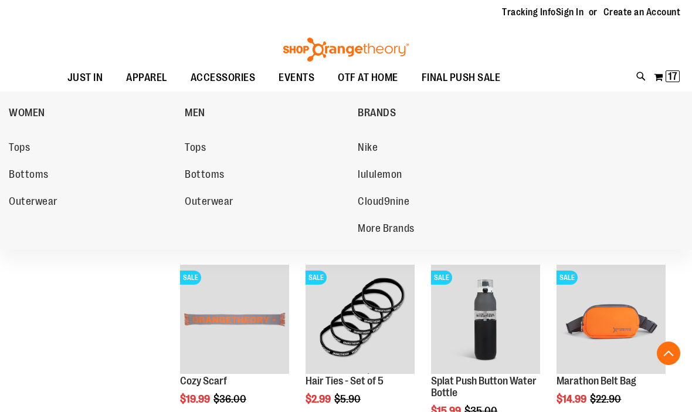
click at [34, 175] on span "Bottoms" at bounding box center [29, 175] width 40 height 15
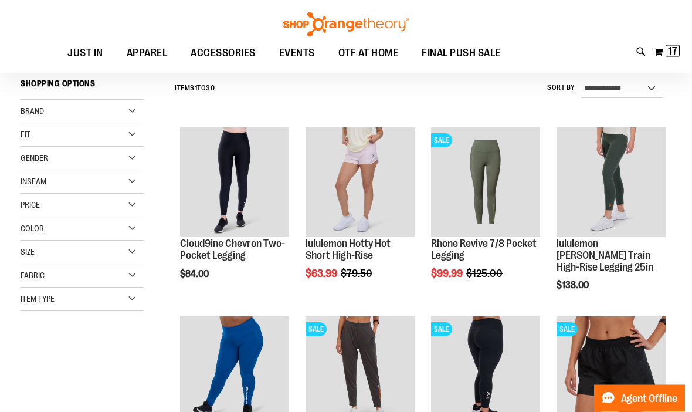
scroll to position [105, 0]
click at [106, 255] on div "Size" at bounding box center [82, 251] width 123 height 23
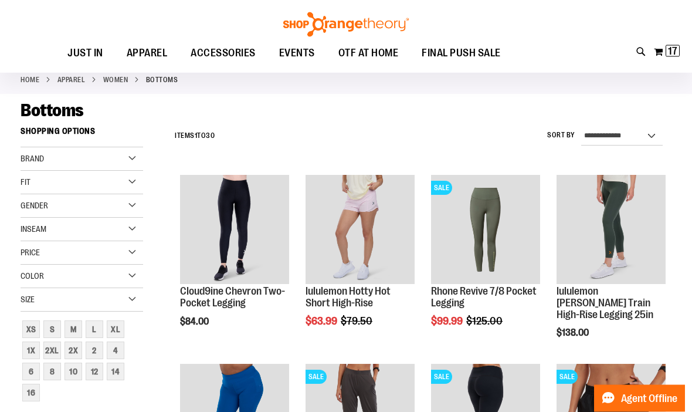
scroll to position [57, 0]
click at [76, 348] on div "2X" at bounding box center [74, 350] width 18 height 18
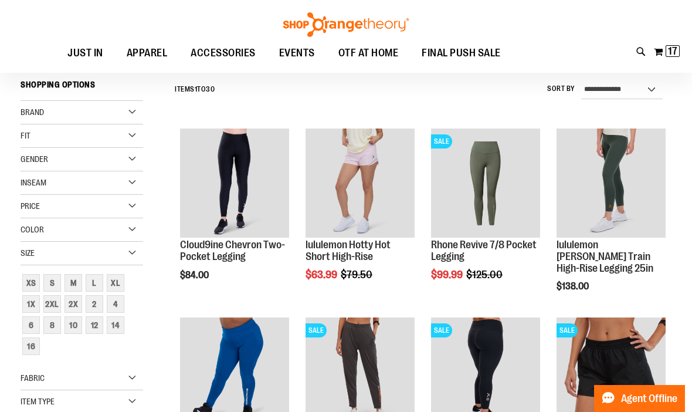
scroll to position [106, 0]
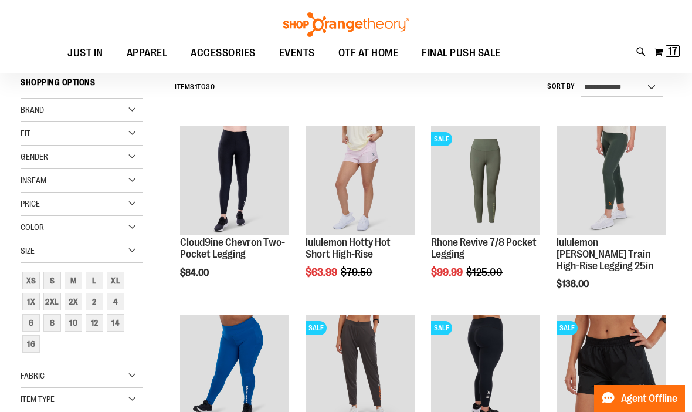
click at [57, 306] on div "2XL" at bounding box center [52, 302] width 18 height 18
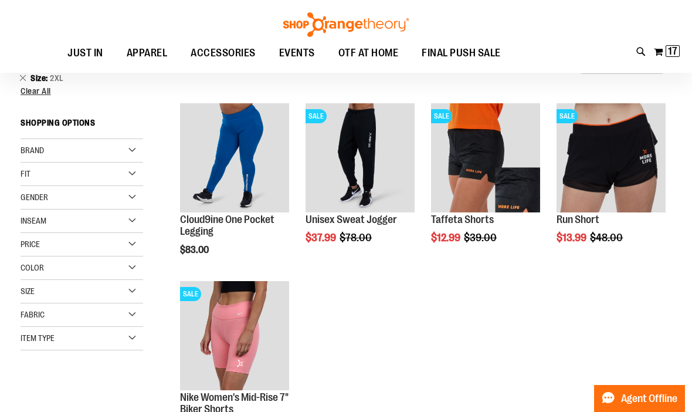
scroll to position [127, 0]
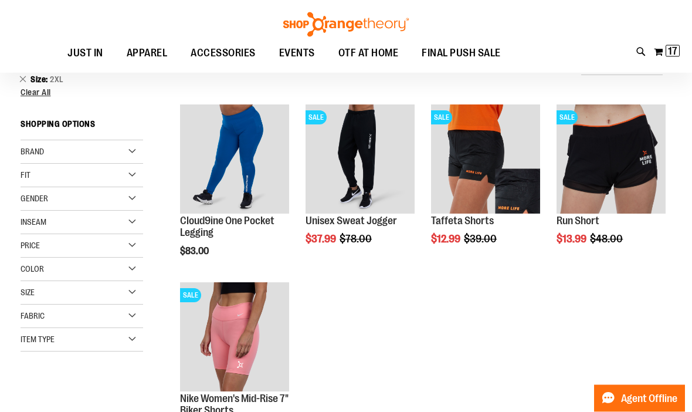
click at [361, 350] on span "Quickview" at bounding box center [334, 365] width 56 height 31
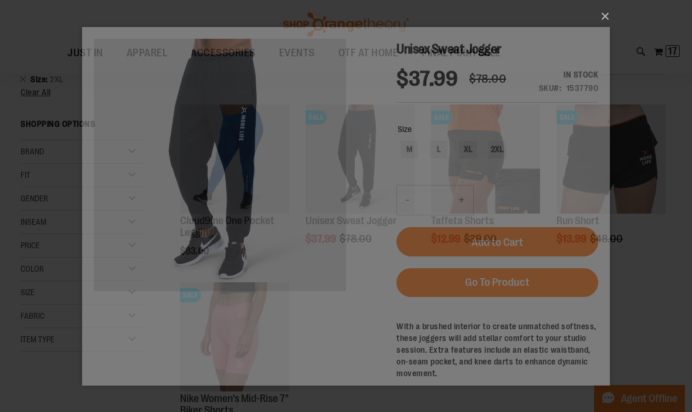
scroll to position [0, 0]
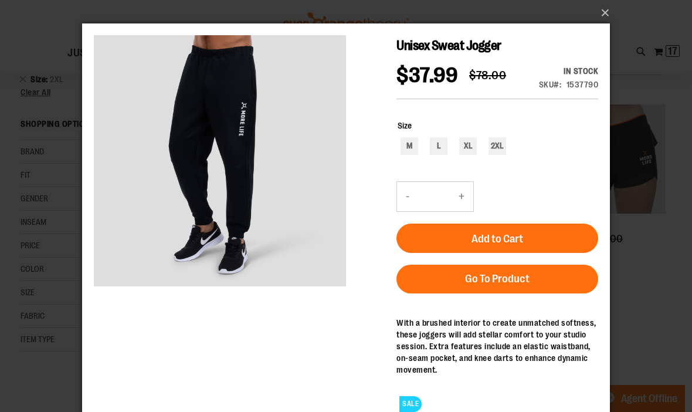
click at [602, 5] on button "×" at bounding box center [350, 13] width 528 height 26
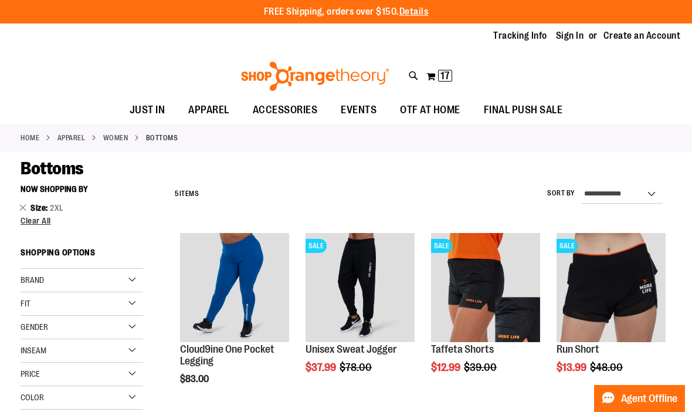
click at [643, 31] on link "Create an Account" at bounding box center [642, 35] width 77 height 13
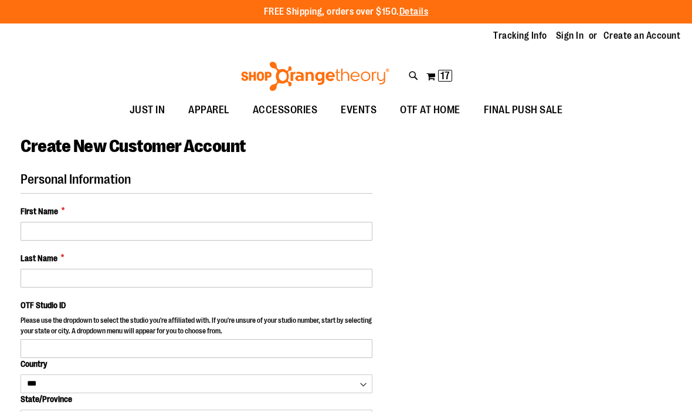
select select "***"
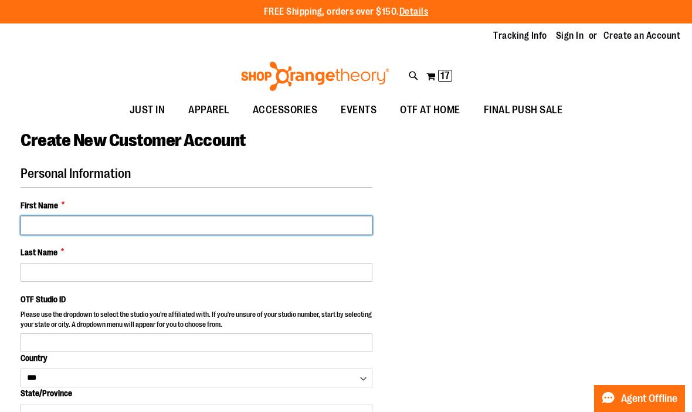
click at [180, 222] on input "First Name *" at bounding box center [197, 225] width 352 height 19
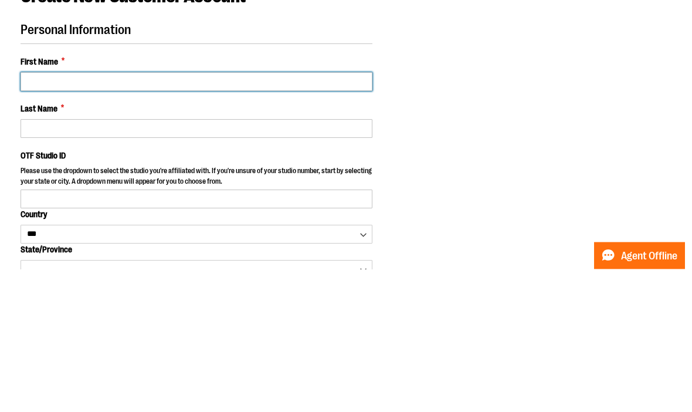
type input "******"
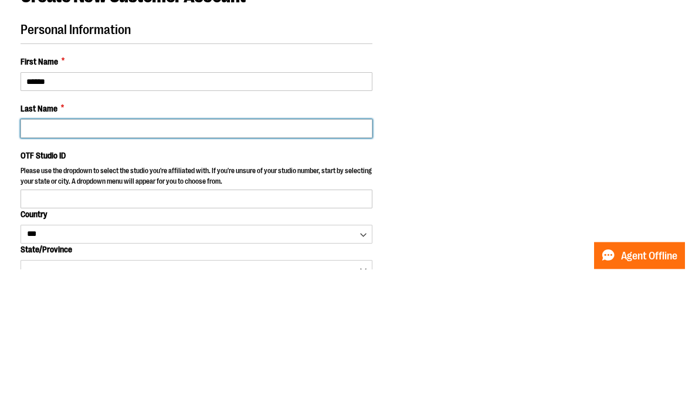
type input "**********"
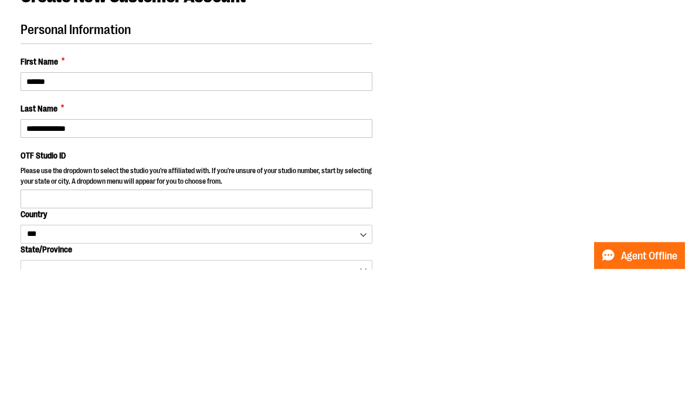
scroll to position [143, 0]
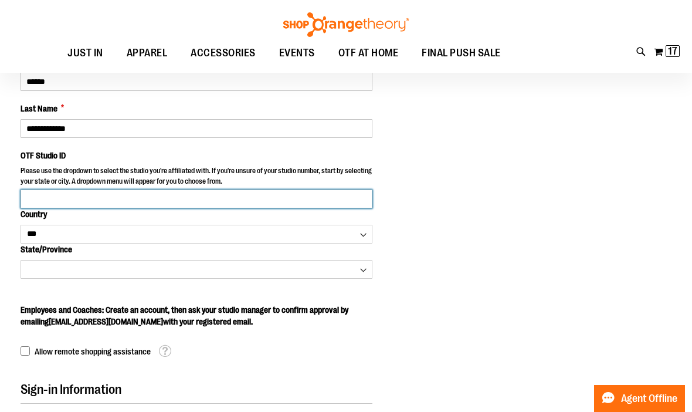
click at [305, 191] on input "OTF Studio ID" at bounding box center [197, 198] width 352 height 19
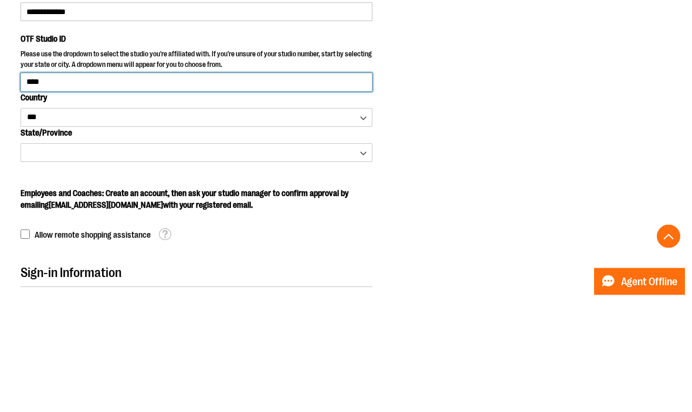
type input "****"
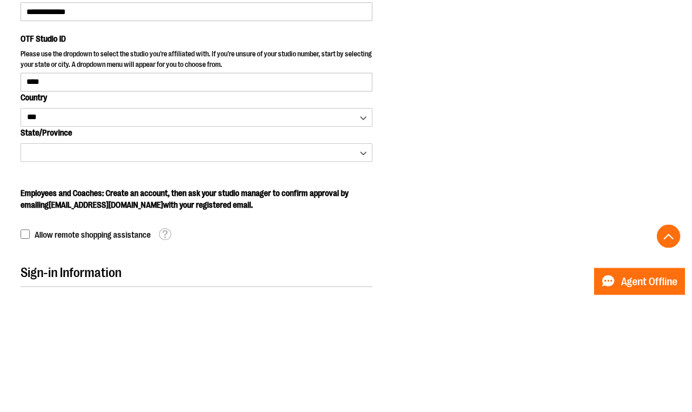
click at [521, 116] on body "Skip to Content The store will not work correctly when cookies are disabled. FR…" at bounding box center [346, 63] width 692 height 412
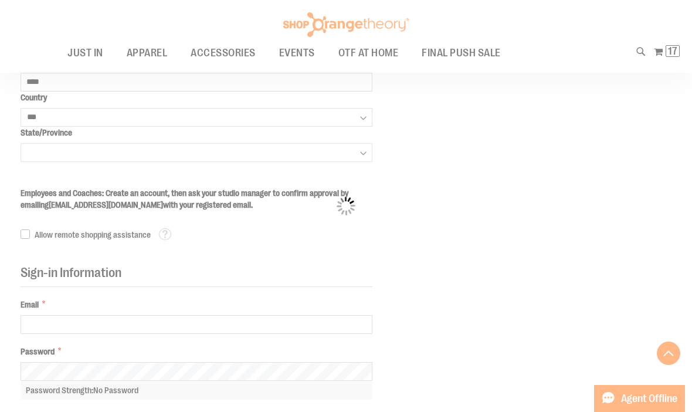
select select "**********"
select select "****"
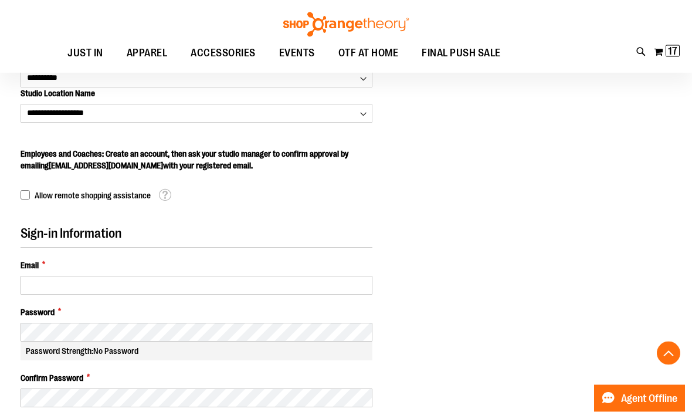
scroll to position [370, 0]
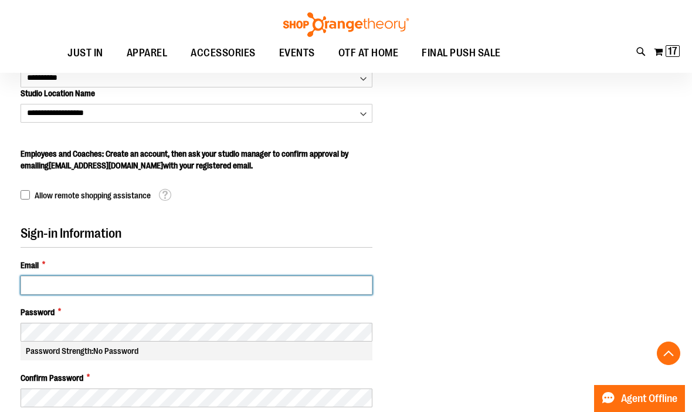
click at [224, 276] on input "Email *" at bounding box center [197, 285] width 352 height 19
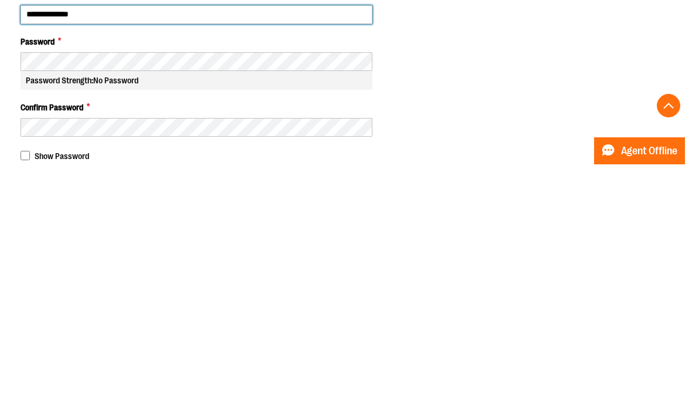
scroll to position [395, 0]
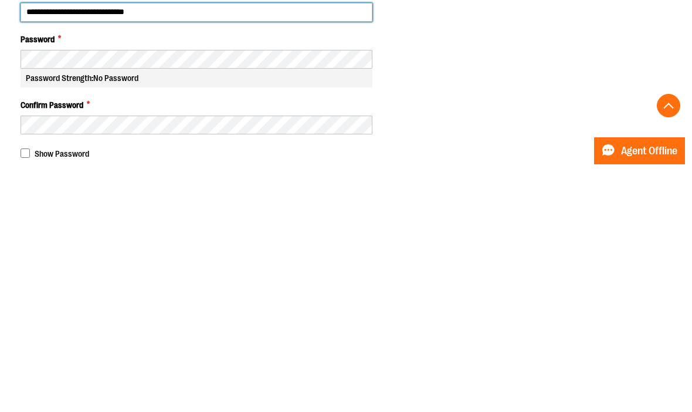
type input "**********"
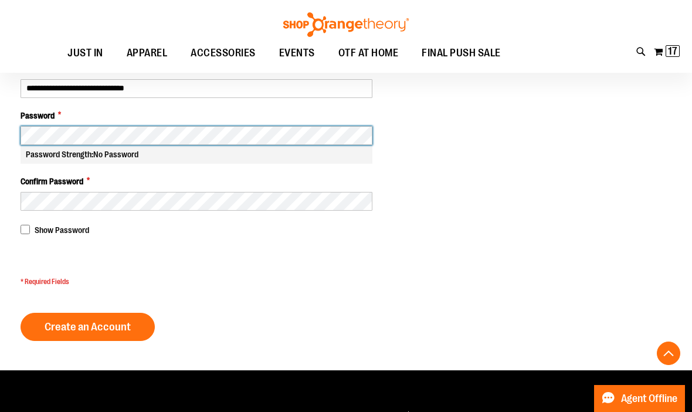
scroll to position [565, 0]
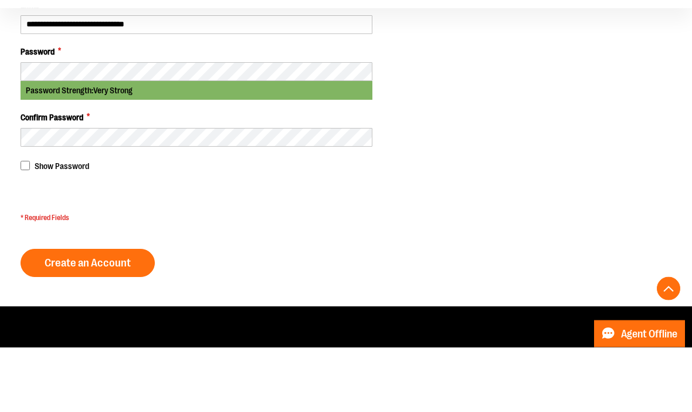
click at [48, 226] on span "Show Password" at bounding box center [62, 230] width 55 height 9
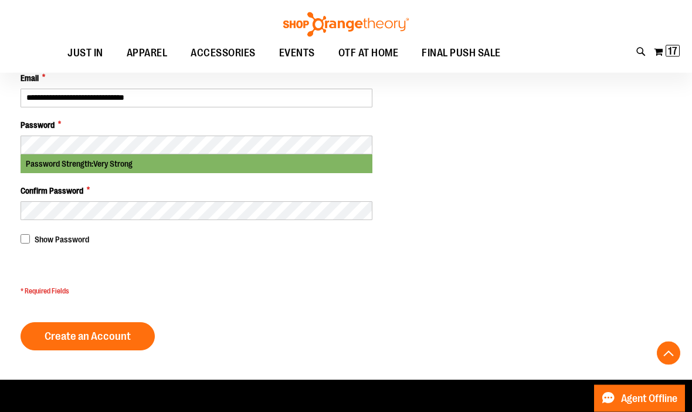
scroll to position [556, 0]
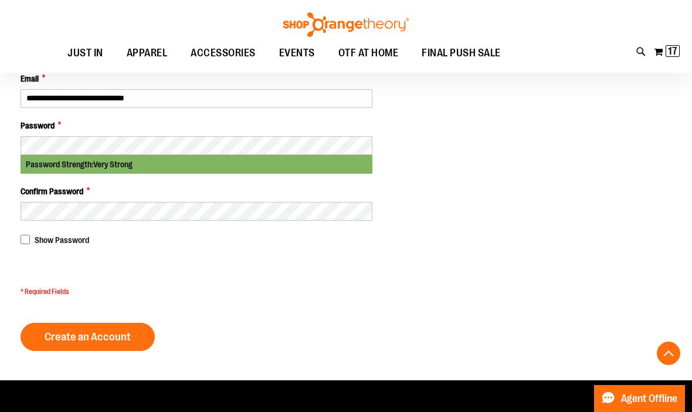
click at [135, 337] on button "Create an Account" at bounding box center [88, 337] width 134 height 28
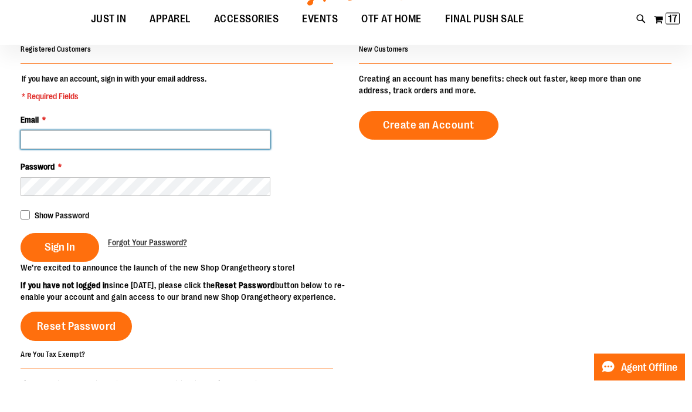
type input "**********"
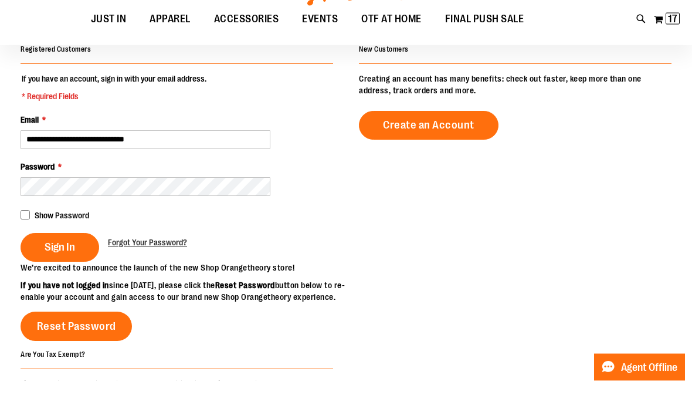
scroll to position [32, 0]
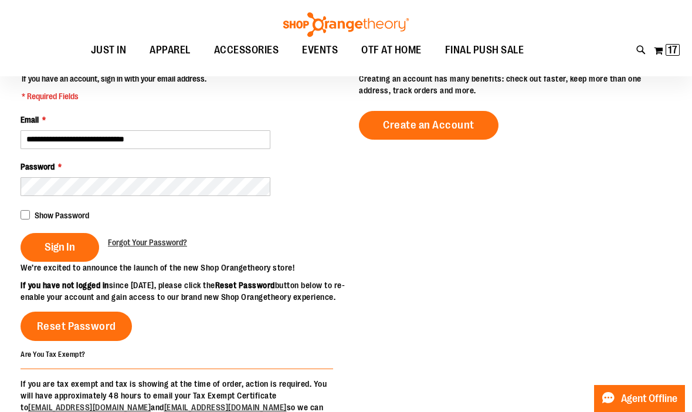
click at [65, 215] on span "Show Password" at bounding box center [62, 215] width 55 height 9
click at [70, 253] on button "Sign In" at bounding box center [60, 247] width 79 height 29
